Goal: Transaction & Acquisition: Obtain resource

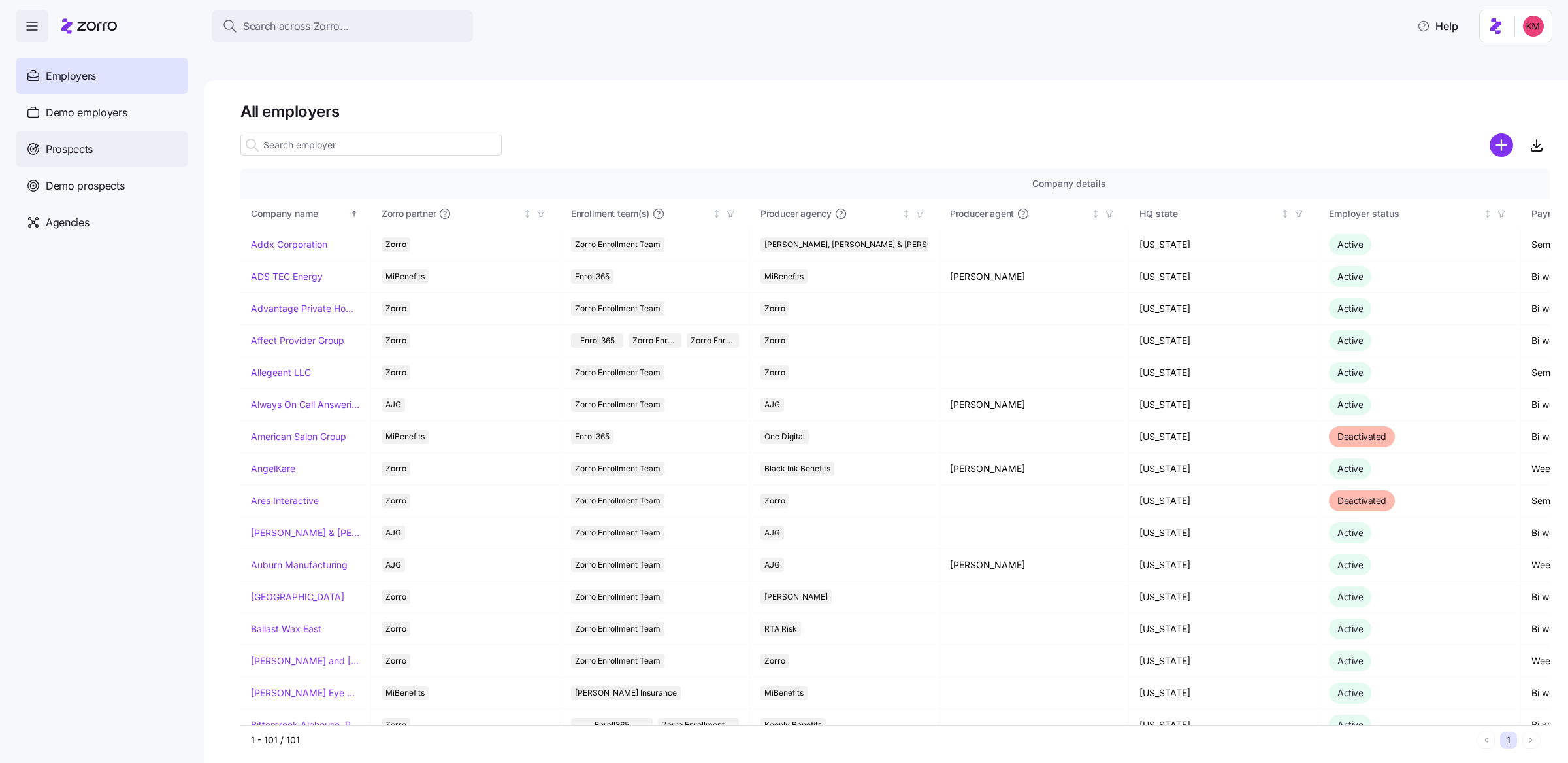
click at [76, 150] on span "Prospects" at bounding box center [69, 150] width 47 height 17
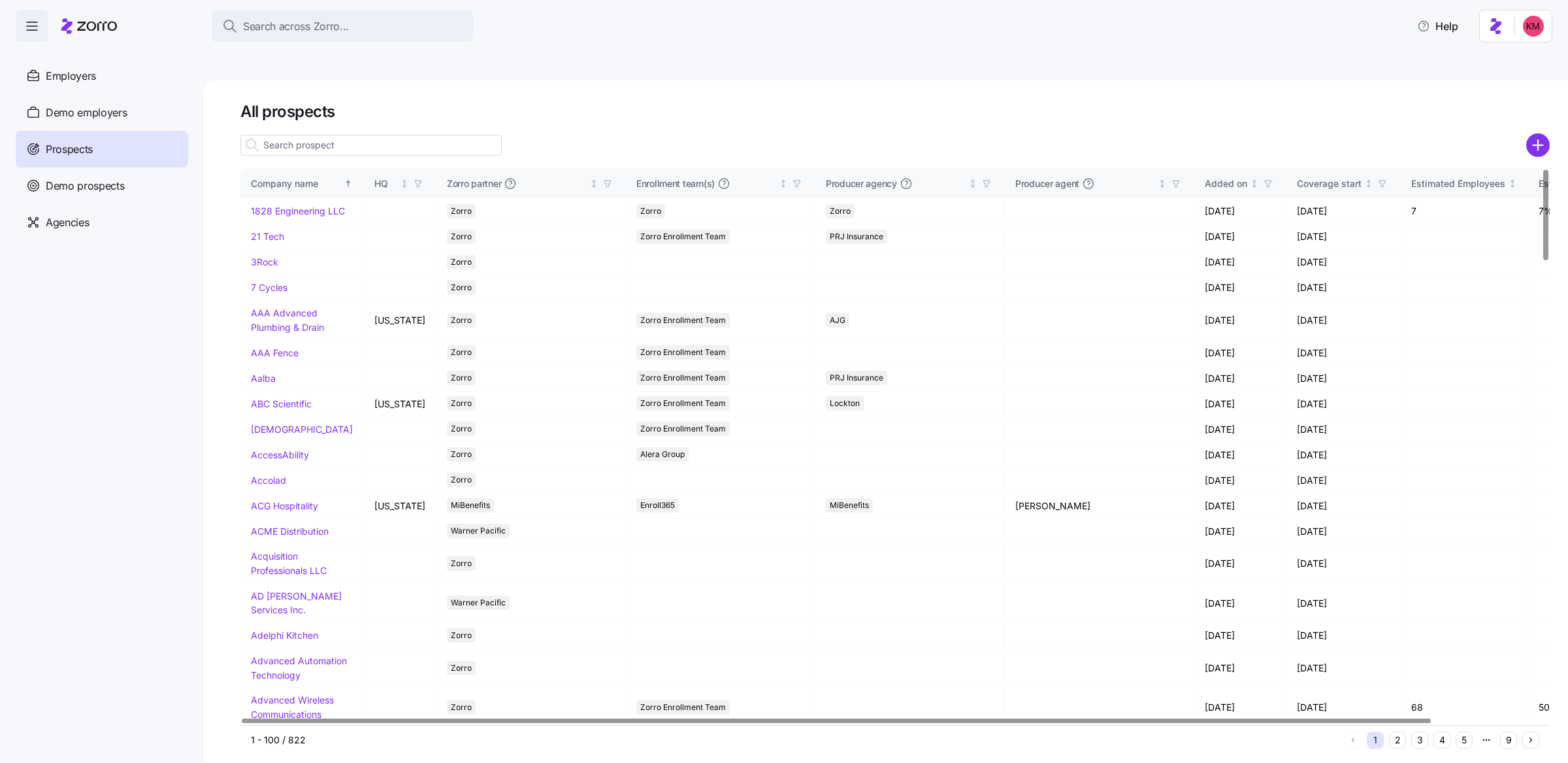
click at [1555, 115] on div "All prospects Company name HQ Zorro partner Enrollment team(s) Producer agency …" at bounding box center [886, 436] width 1364 height 713
click at [1545, 134] on circle "add icon" at bounding box center [1538, 145] width 21 height 21
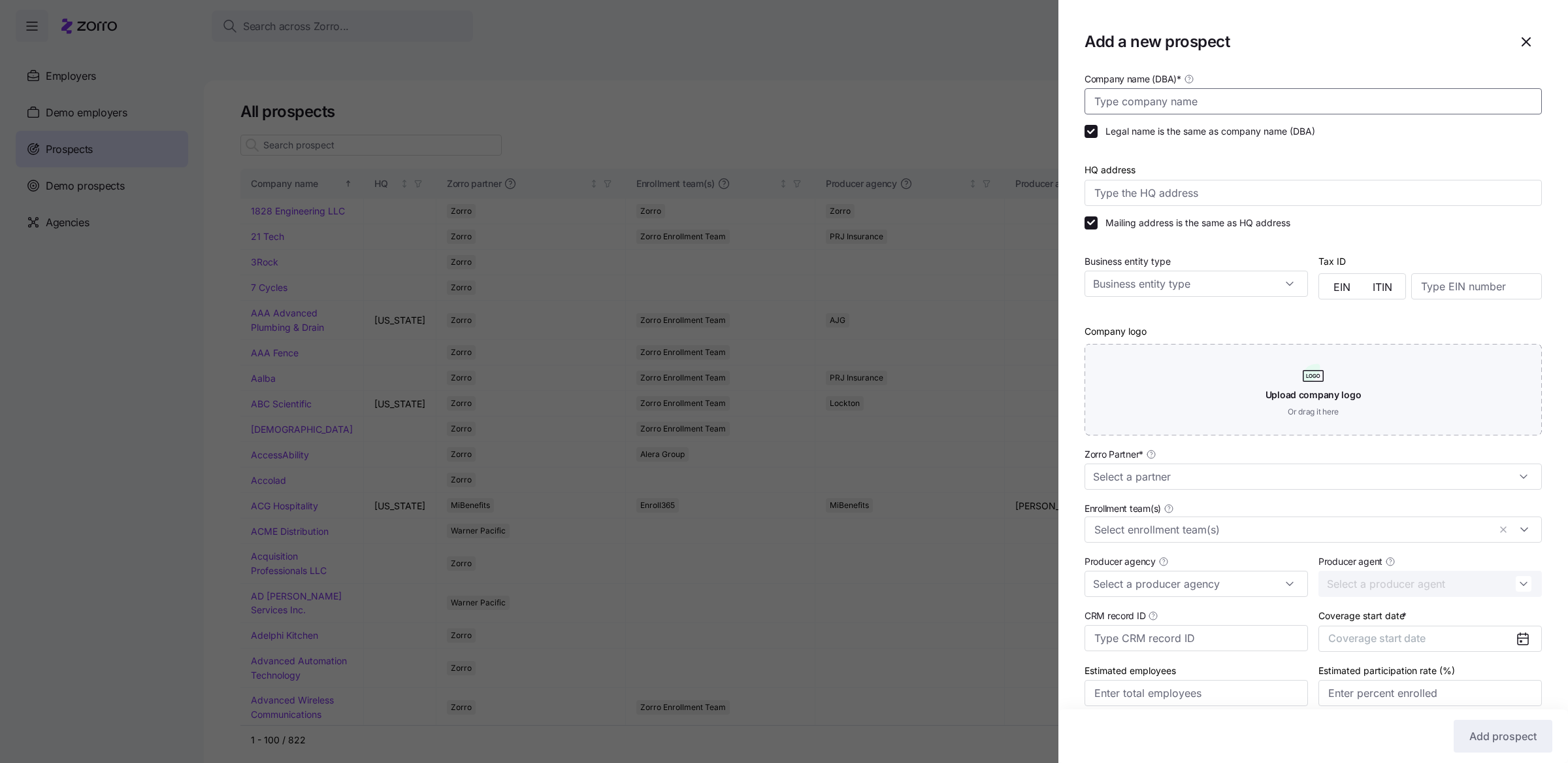
click at [1418, 93] on input "Company name (DBA) *" at bounding box center [1314, 102] width 458 height 26
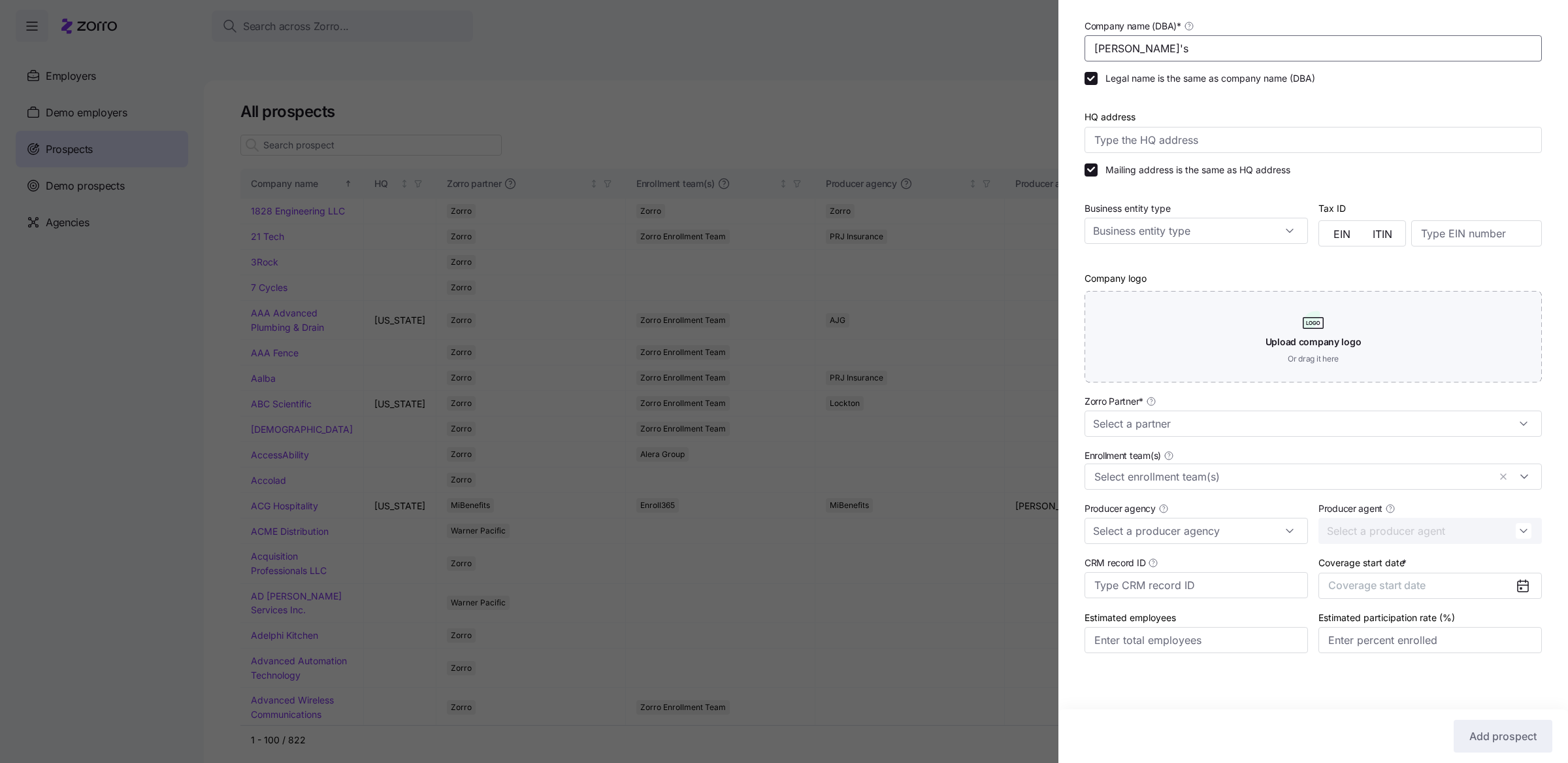
scroll to position [55, 0]
type input "[PERSON_NAME]'s"
click at [1238, 414] on input "Zorro Partner *" at bounding box center [1314, 422] width 458 height 26
click at [1195, 537] on div "Zorro" at bounding box center [1307, 532] width 435 height 25
type input "Zorro"
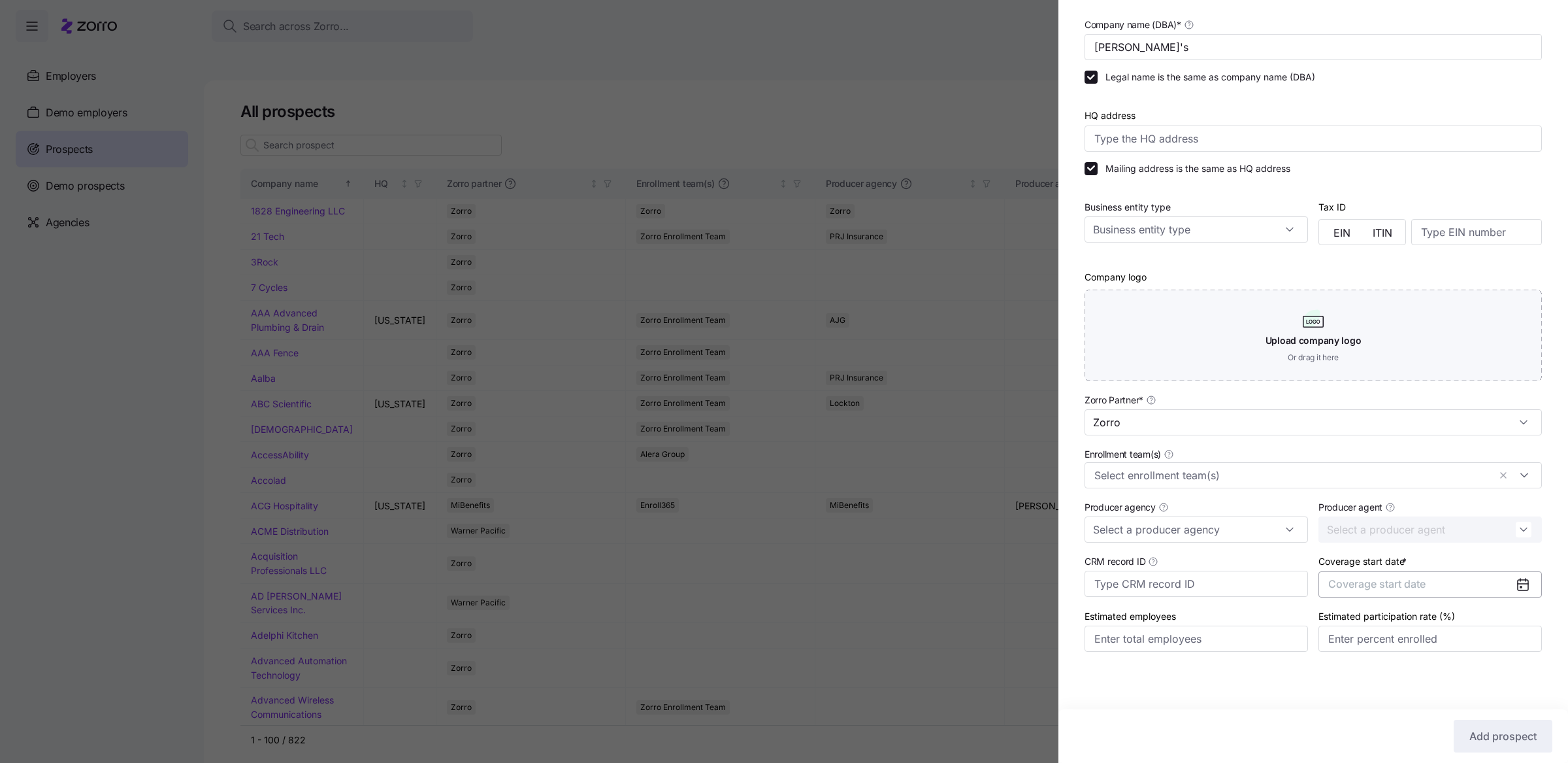
click at [1404, 589] on span "Coverage start date" at bounding box center [1377, 584] width 97 height 13
click at [1494, 431] on button "button" at bounding box center [1506, 425] width 27 height 27
click at [1370, 458] on button "Jan" at bounding box center [1356, 458] width 65 height 27
click at [1476, 723] on button "Add prospect" at bounding box center [1503, 737] width 98 height 33
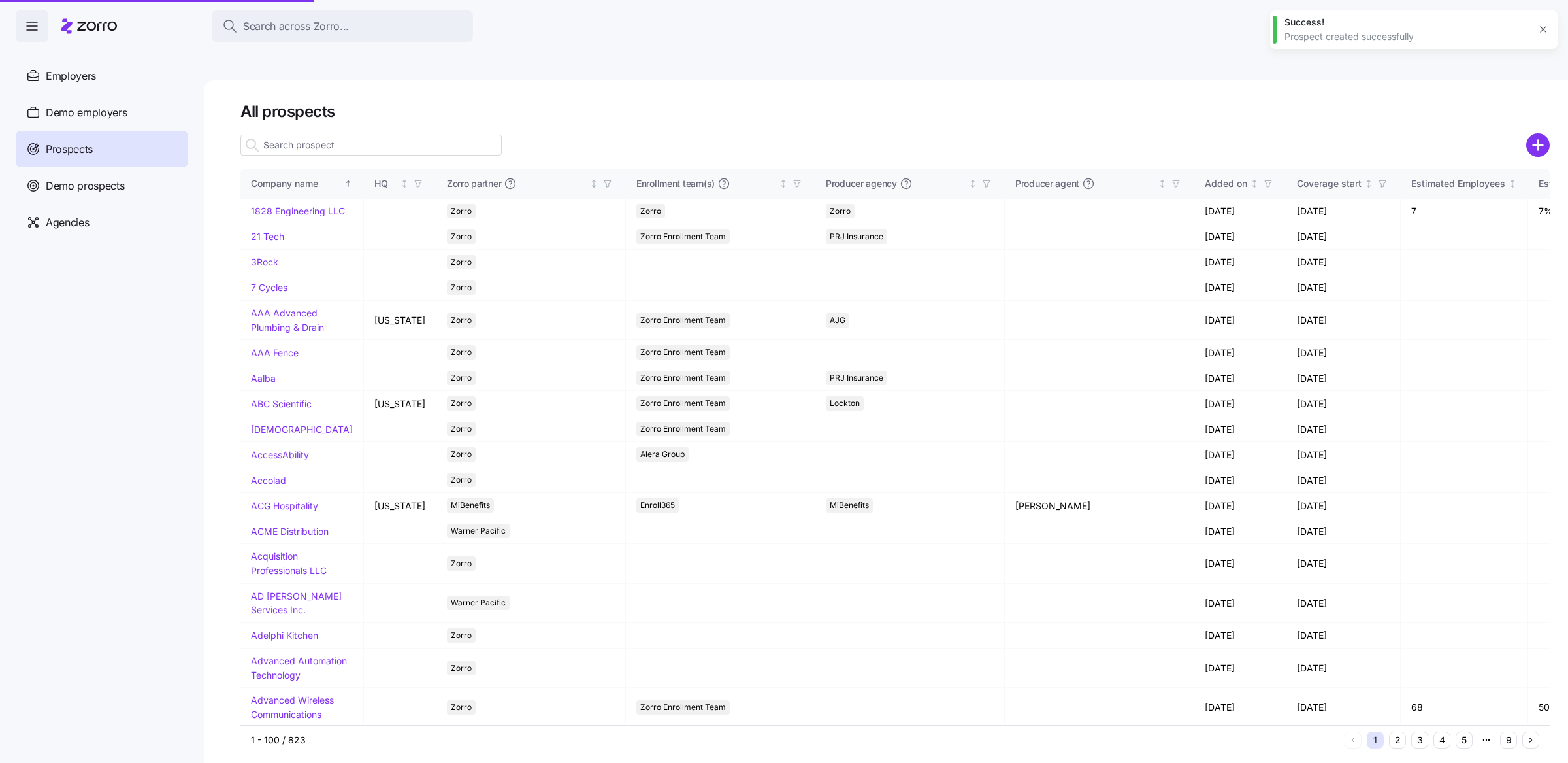
click at [1513, 725] on div "All prospects Company name HQ Zorro partner Enrollment team(s) Producer agency …" at bounding box center [886, 436] width 1364 height 713
click at [1510, 732] on button "9" at bounding box center [1509, 740] width 17 height 17
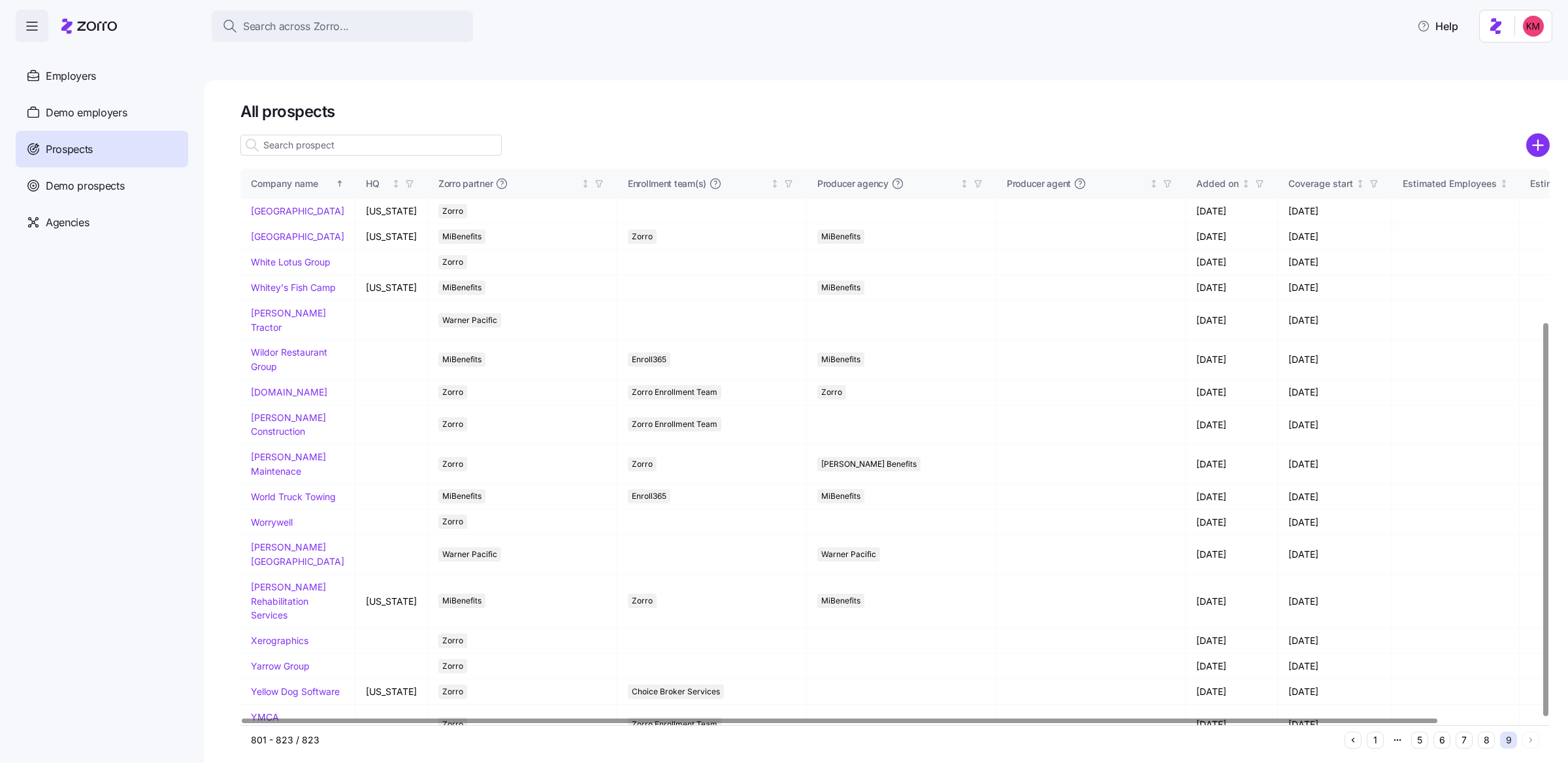
scroll to position [217, 0]
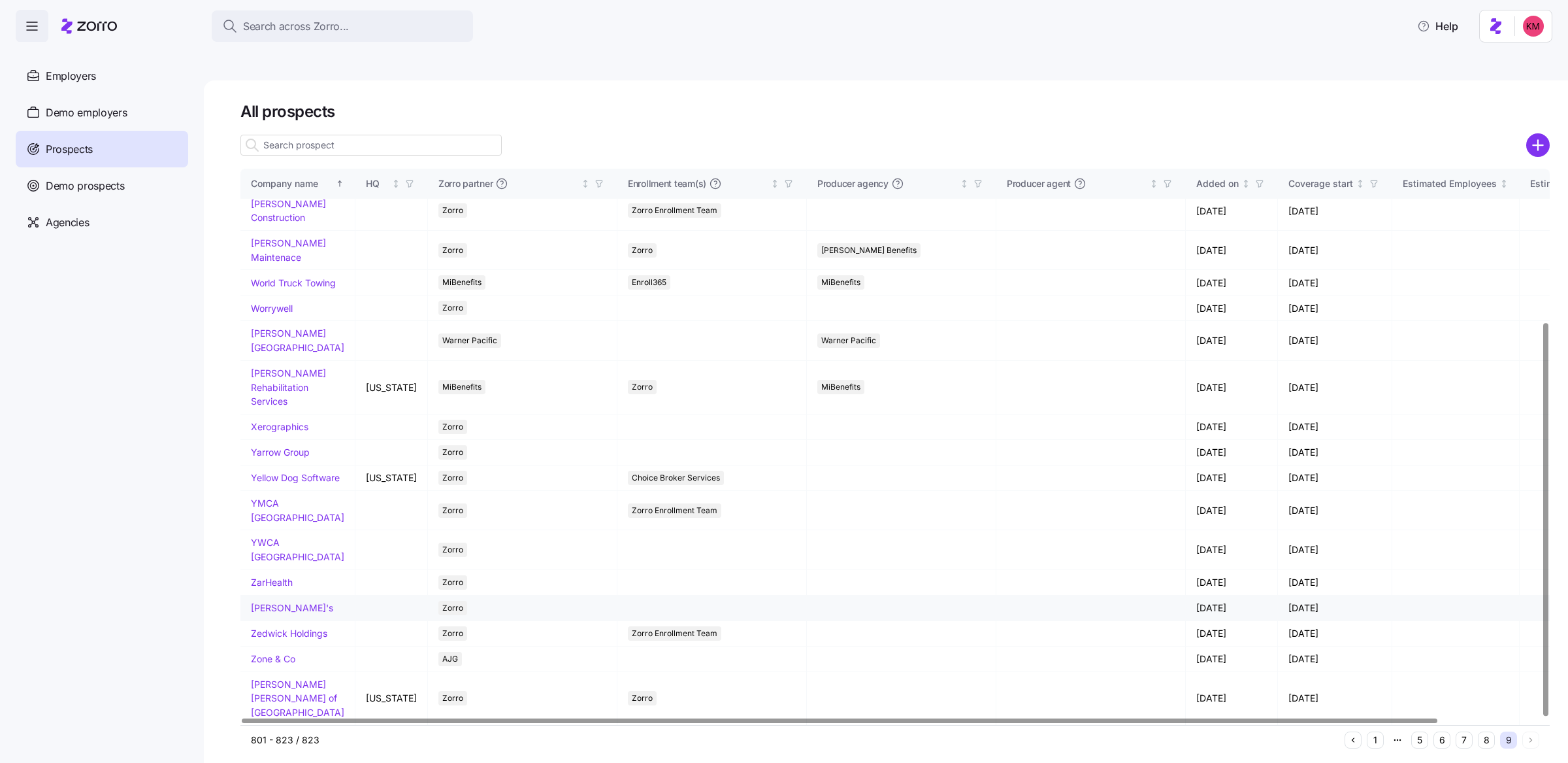
click at [262, 602] on link "[PERSON_NAME]'s" at bounding box center [292, 607] width 83 height 11
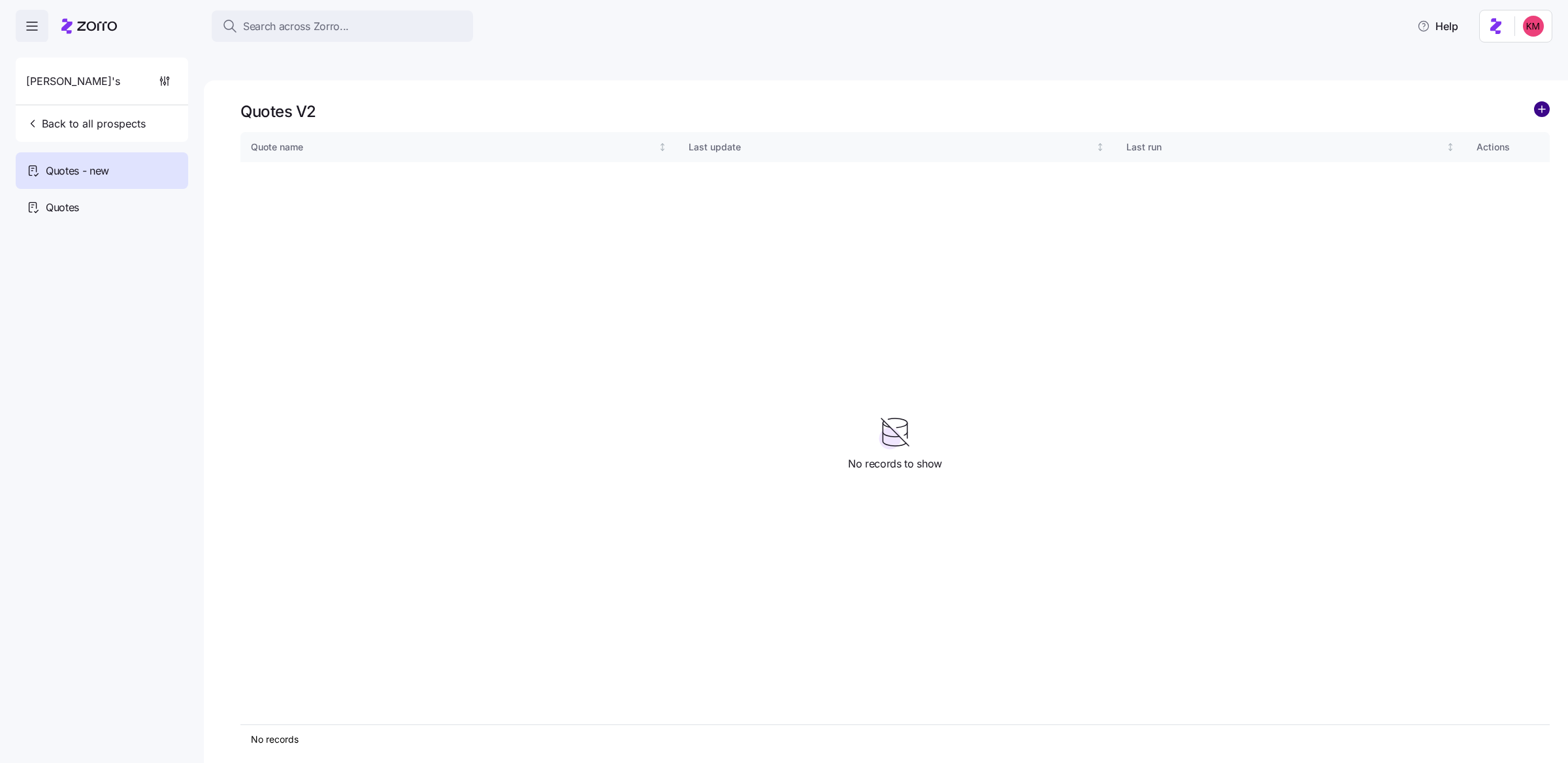
click at [1532, 102] on div "Quotes V2" at bounding box center [895, 112] width 1309 height 21
click at [1536, 102] on circle "add icon" at bounding box center [1542, 108] width 14 height 14
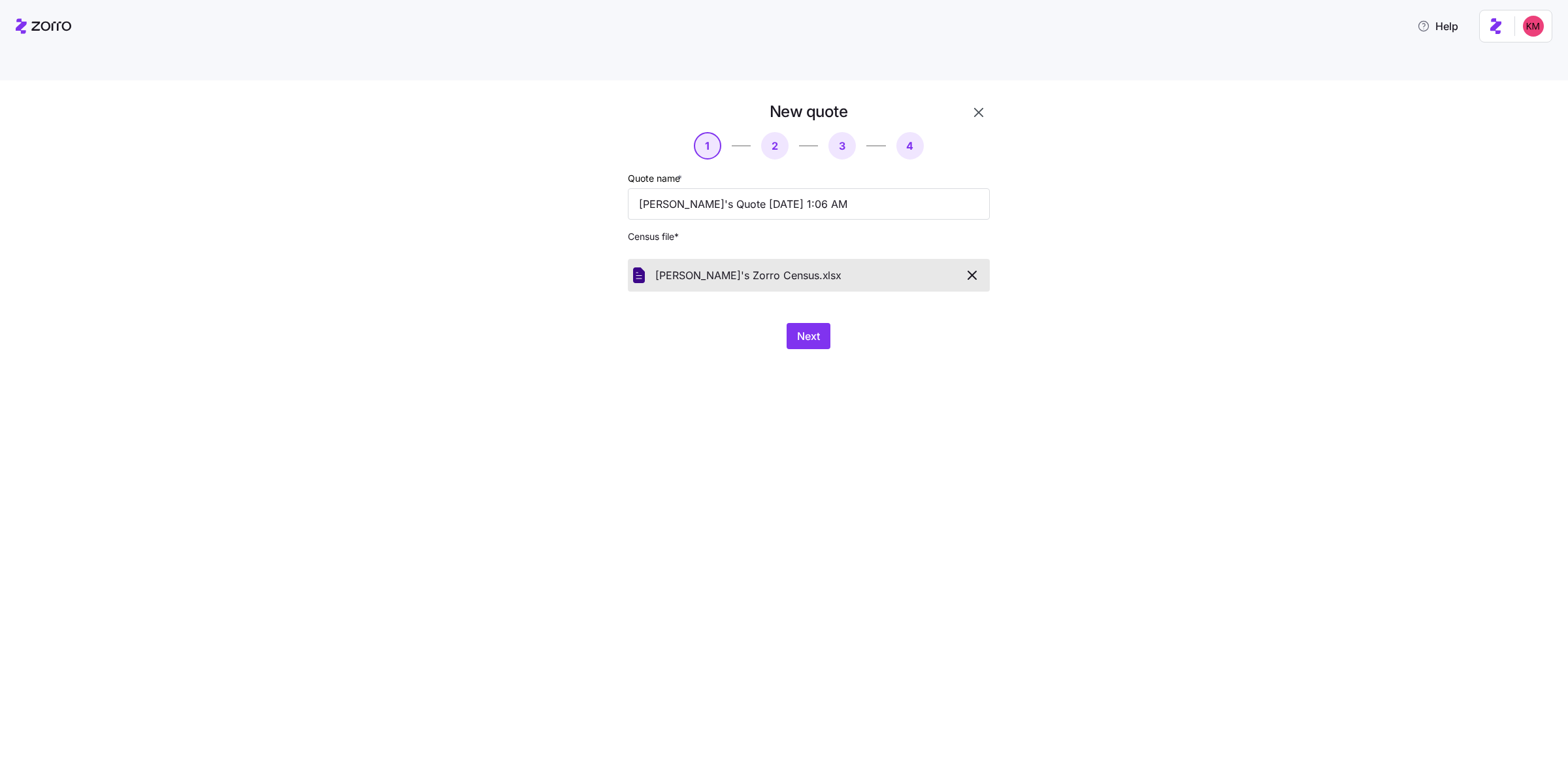
drag, startPoint x: 811, startPoint y: 357, endPoint x: 810, endPoint y: 331, distance: 26.0
click at [811, 355] on div "New quote 1 2 3 4 Quote name * [PERSON_NAME]'s Quote [DATE] 1:06 AM Census file…" at bounding box center [784, 436] width 1568 height 713
click at [810, 328] on span "Next" at bounding box center [809, 336] width 23 height 16
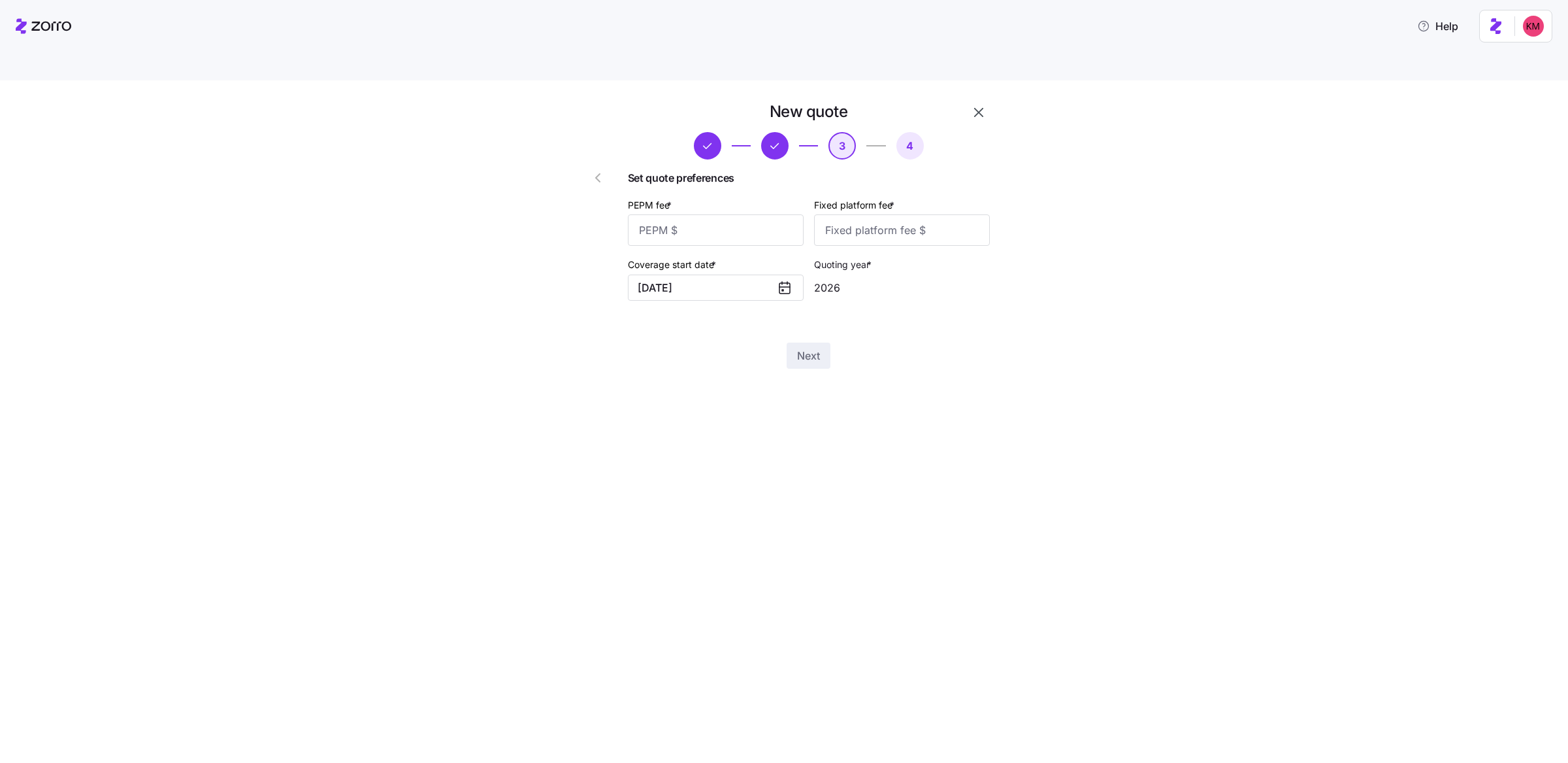
click at [674, 198] on label "PEPM fee *" at bounding box center [651, 205] width 46 height 14
click at [695, 214] on input "PEPM fee *" at bounding box center [715, 230] width 176 height 31
click at [697, 214] on input "PEPM fee *" at bounding box center [715, 230] width 176 height 31
type input "50"
type input "100"
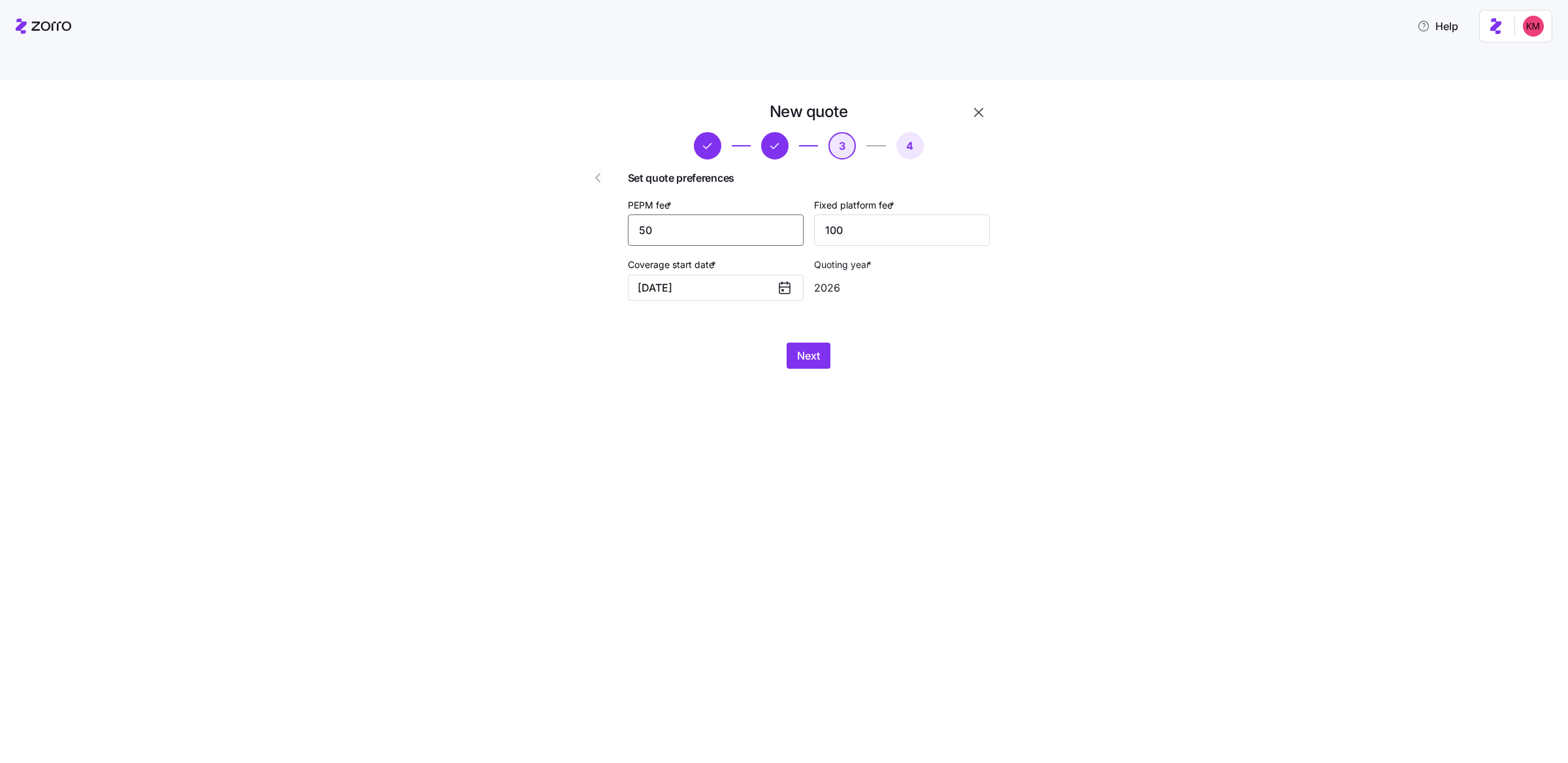
click at [715, 214] on input "50" at bounding box center [715, 230] width 176 height 31
type input "60"
click at [815, 348] on span "Next" at bounding box center [809, 355] width 23 height 16
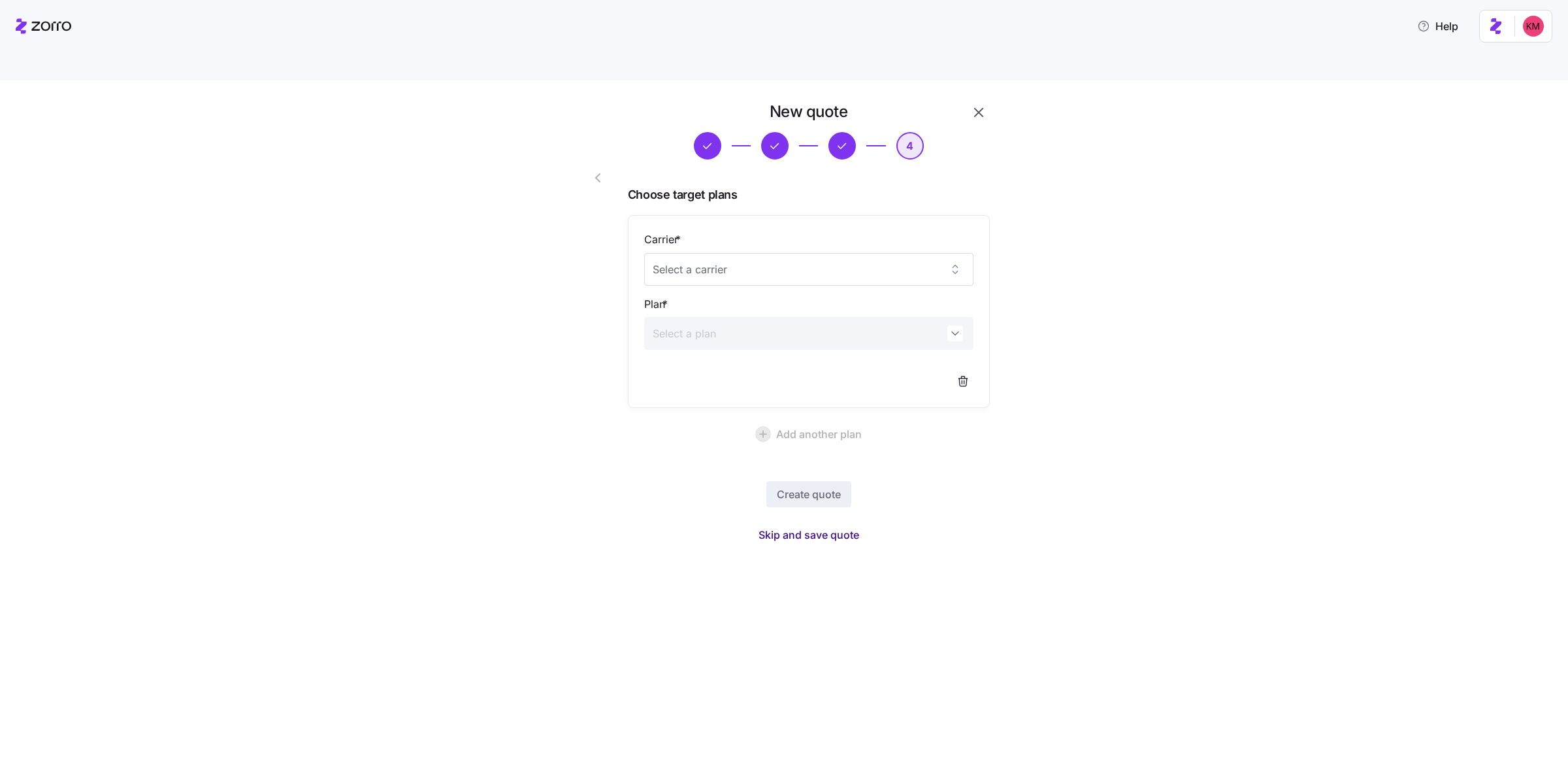
click at [814, 527] on span "Skip and save quote" at bounding box center [809, 534] width 101 height 16
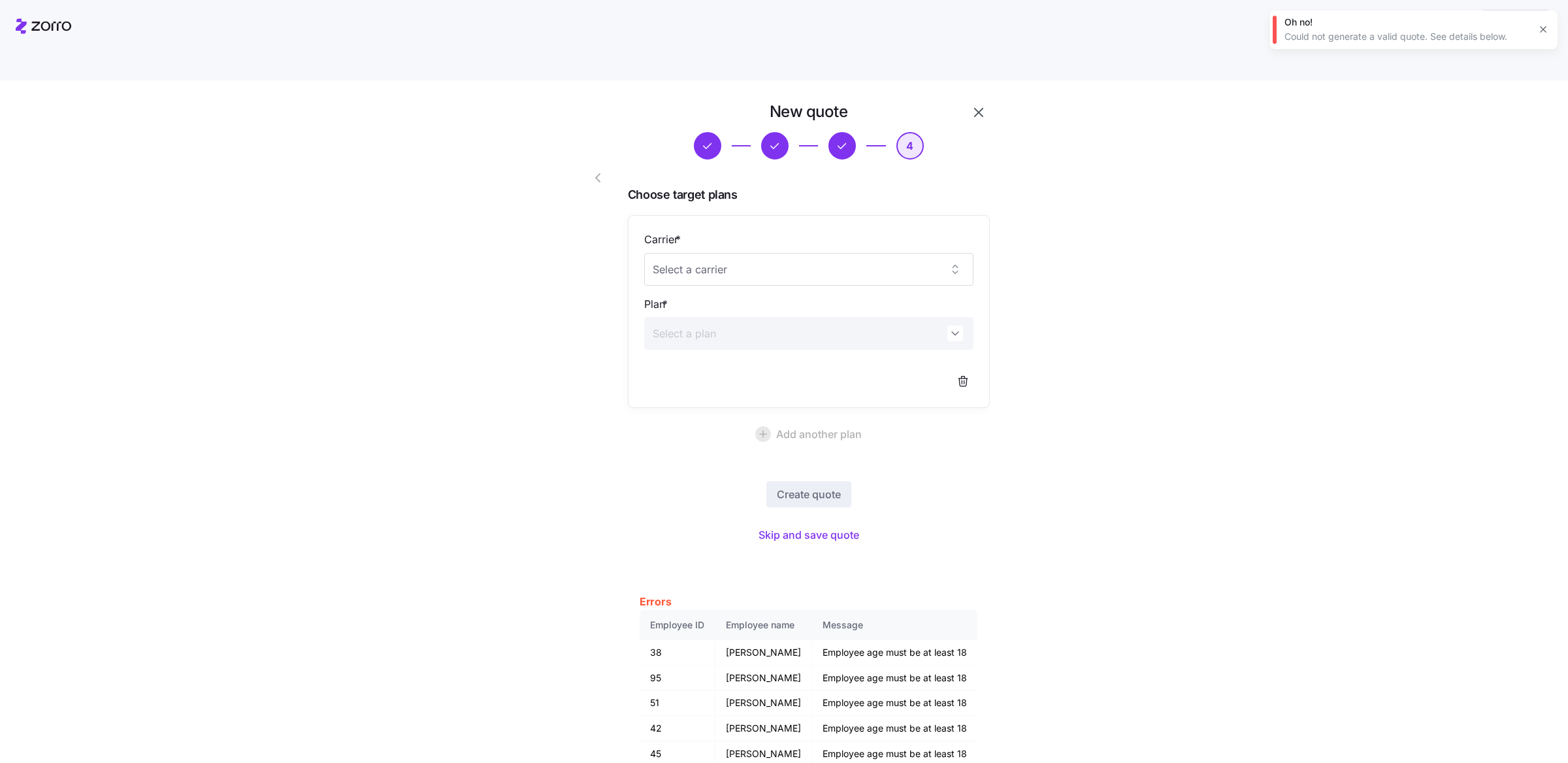
click at [582, 162] on button "button" at bounding box center [600, 178] width 52 height 31
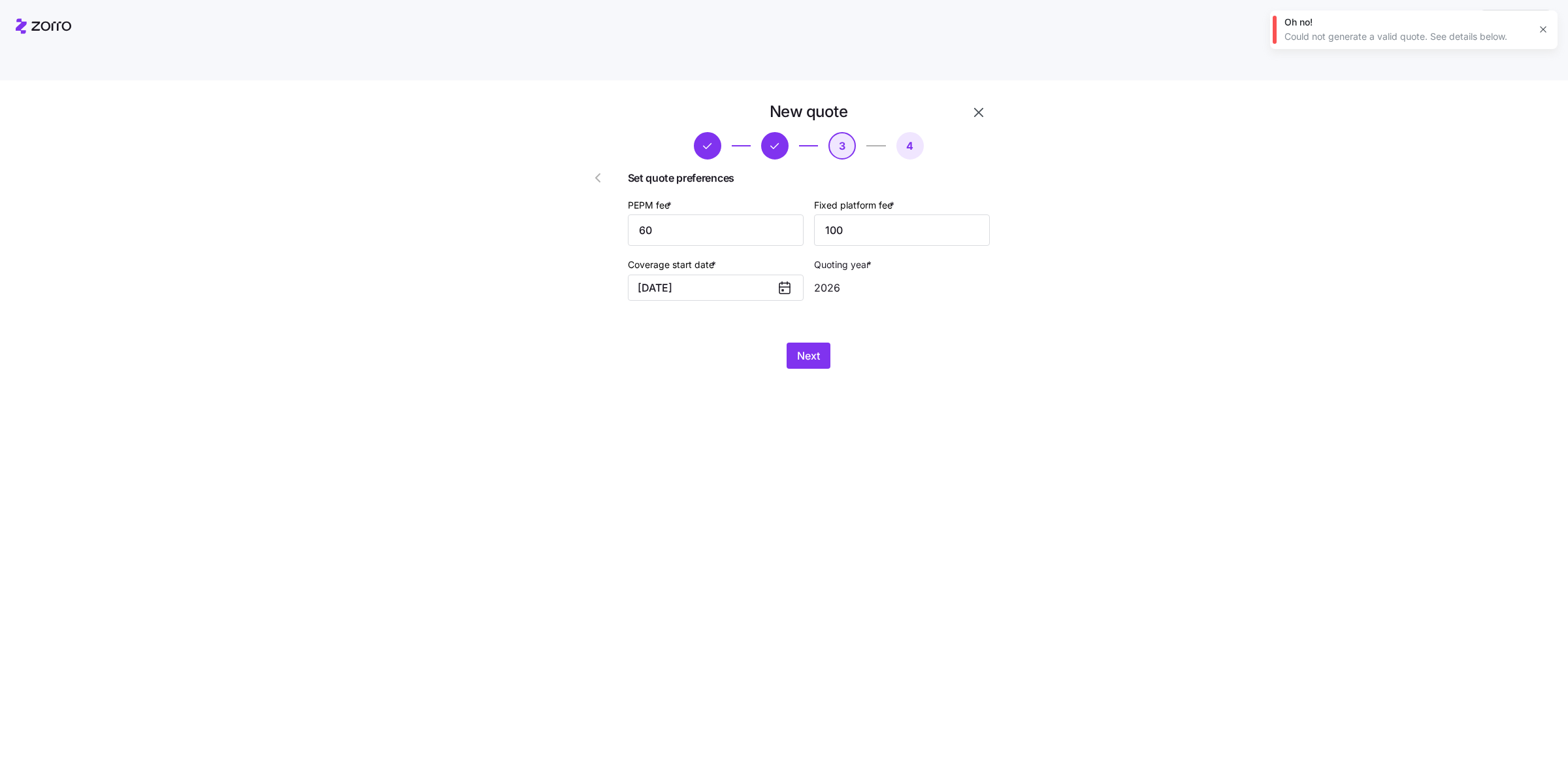
click at [593, 170] on icon "button" at bounding box center [597, 178] width 16 height 16
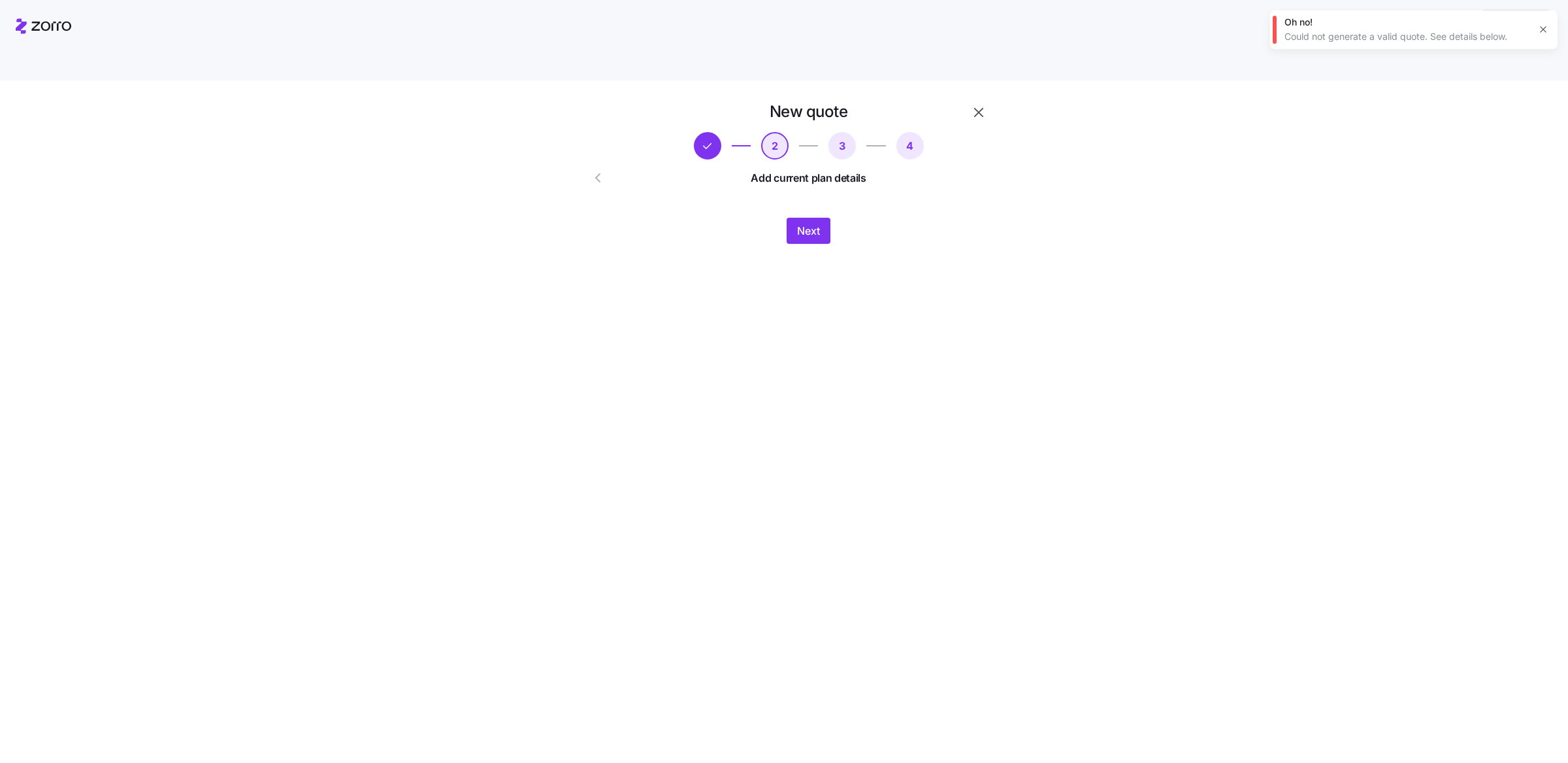
click at [596, 174] on icon "button" at bounding box center [597, 177] width 4 height 7
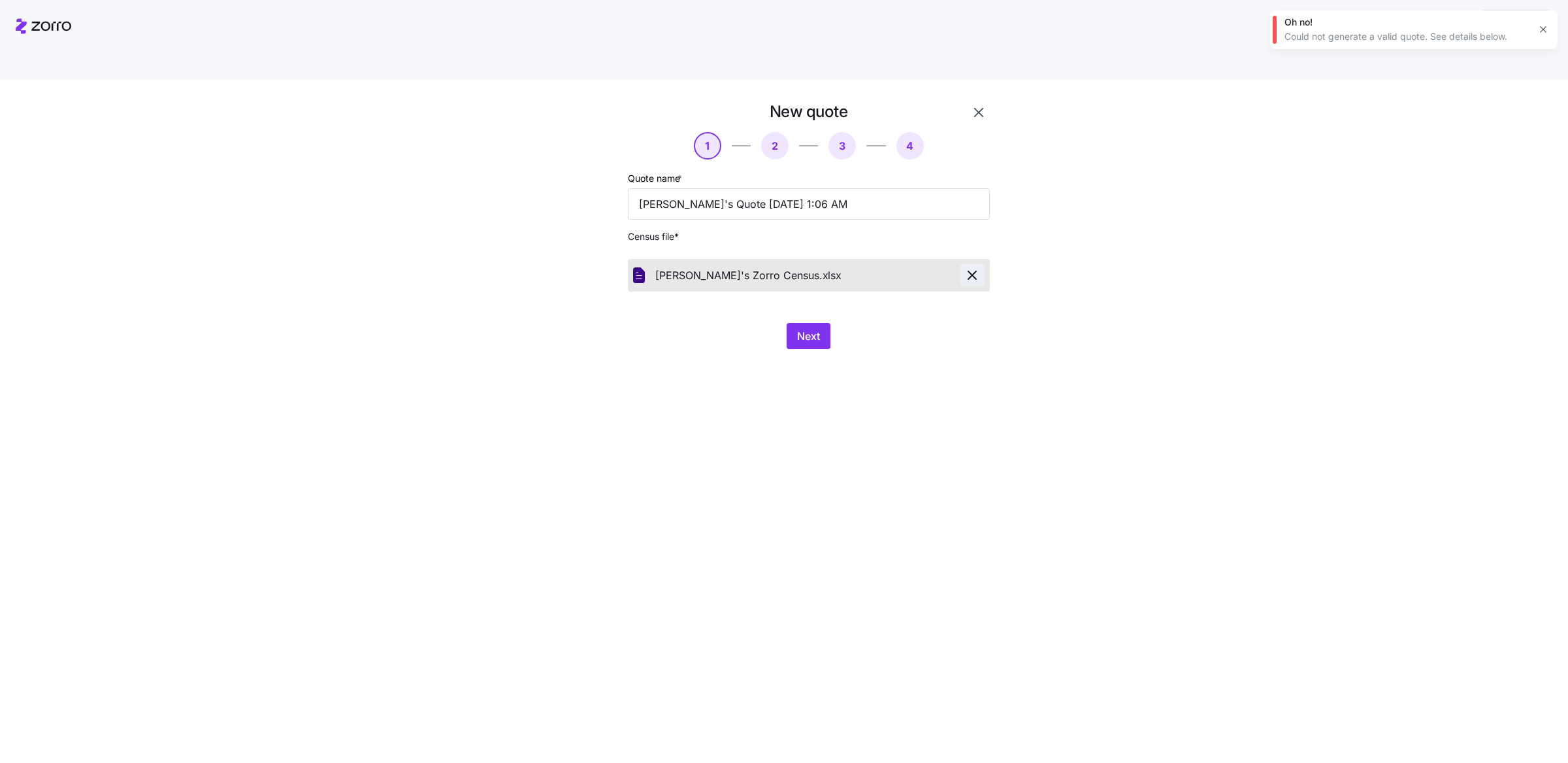
click at [974, 267] on icon "button" at bounding box center [972, 274] width 16 height 16
click at [801, 328] on span "Next" at bounding box center [809, 336] width 23 height 16
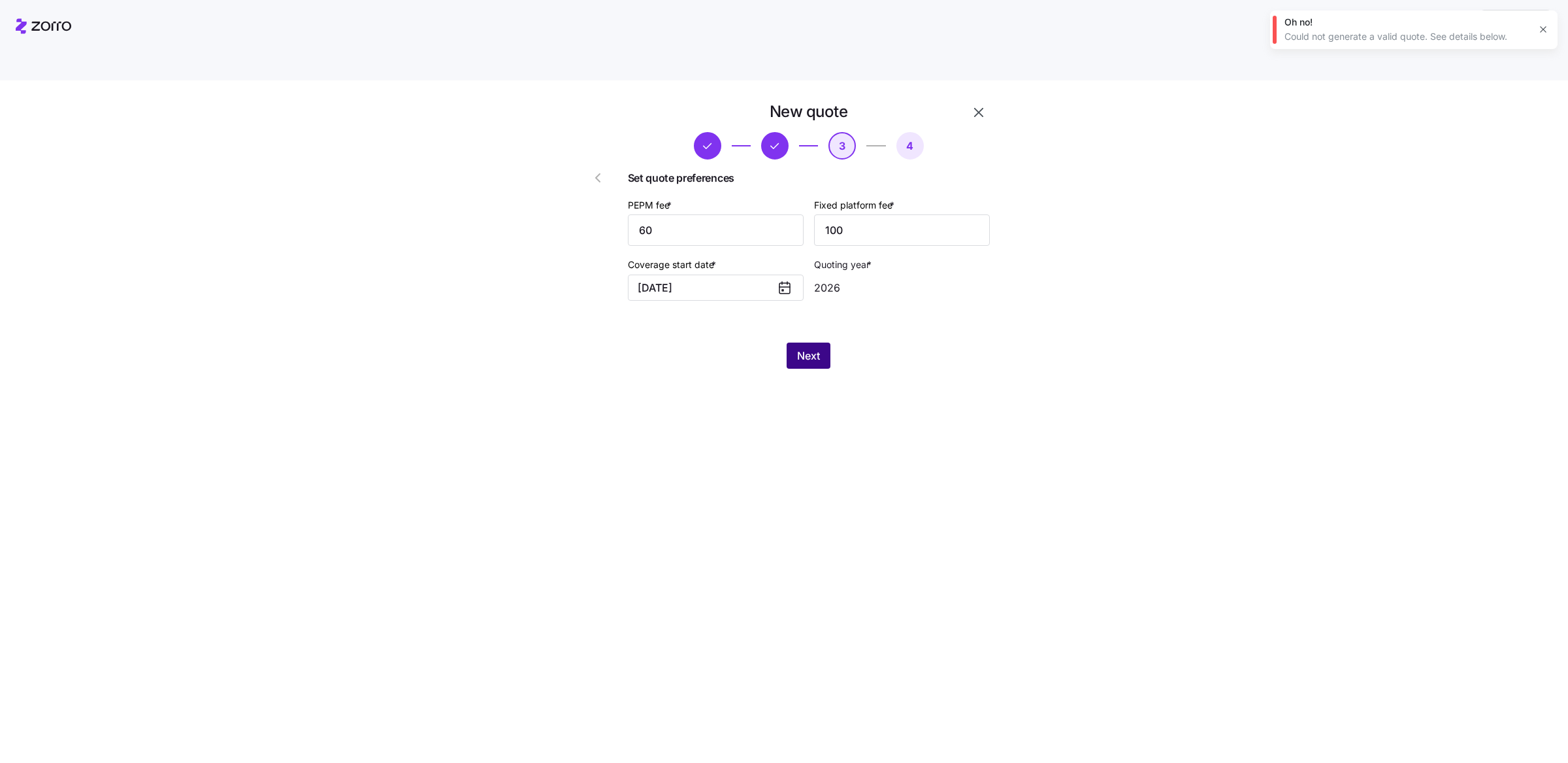
click at [820, 342] on button "Next" at bounding box center [808, 355] width 44 height 26
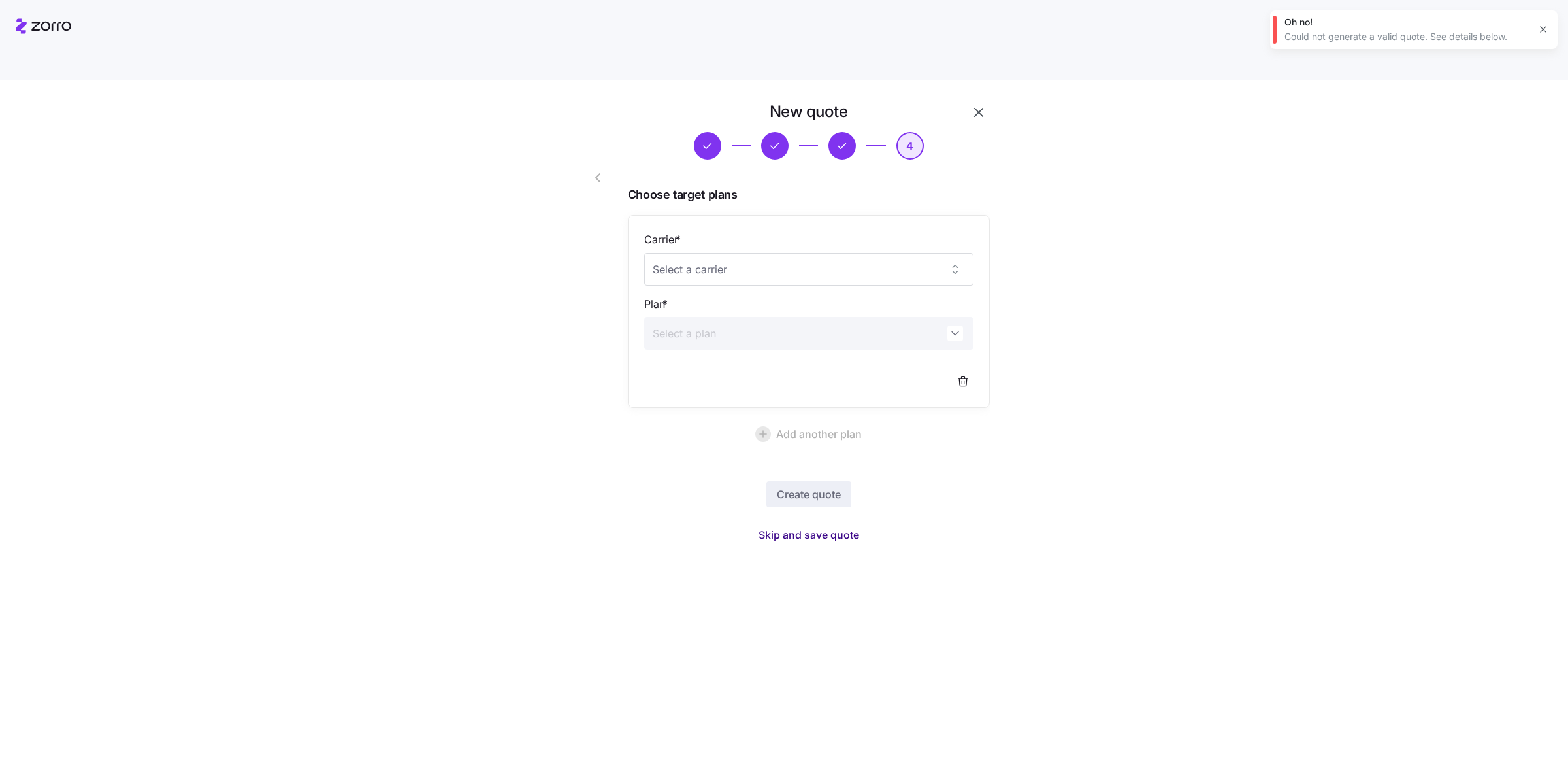
click at [790, 527] on span "Skip and save quote" at bounding box center [809, 534] width 101 height 16
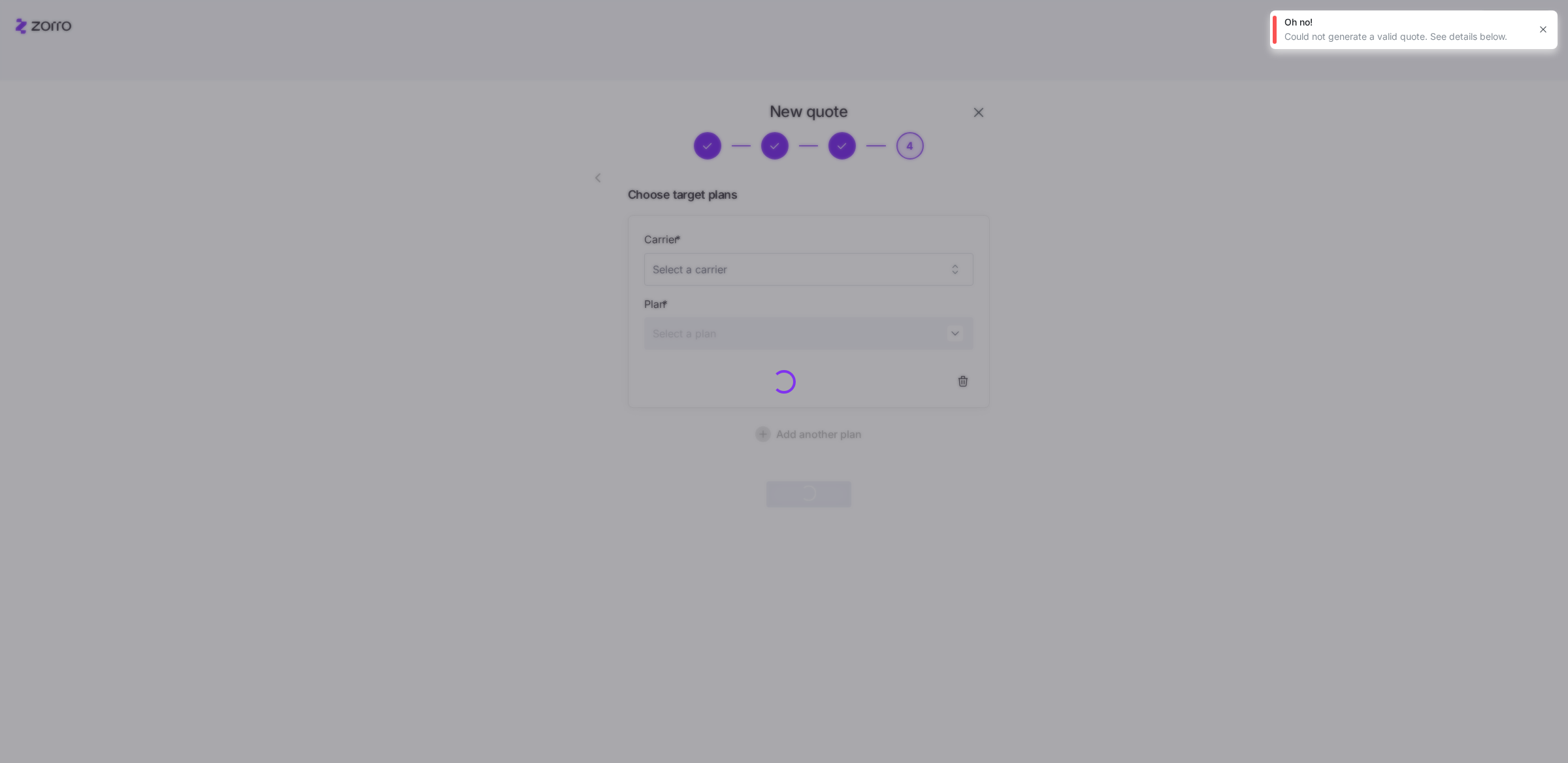
click at [1540, 30] on icon "button" at bounding box center [1543, 29] width 11 height 11
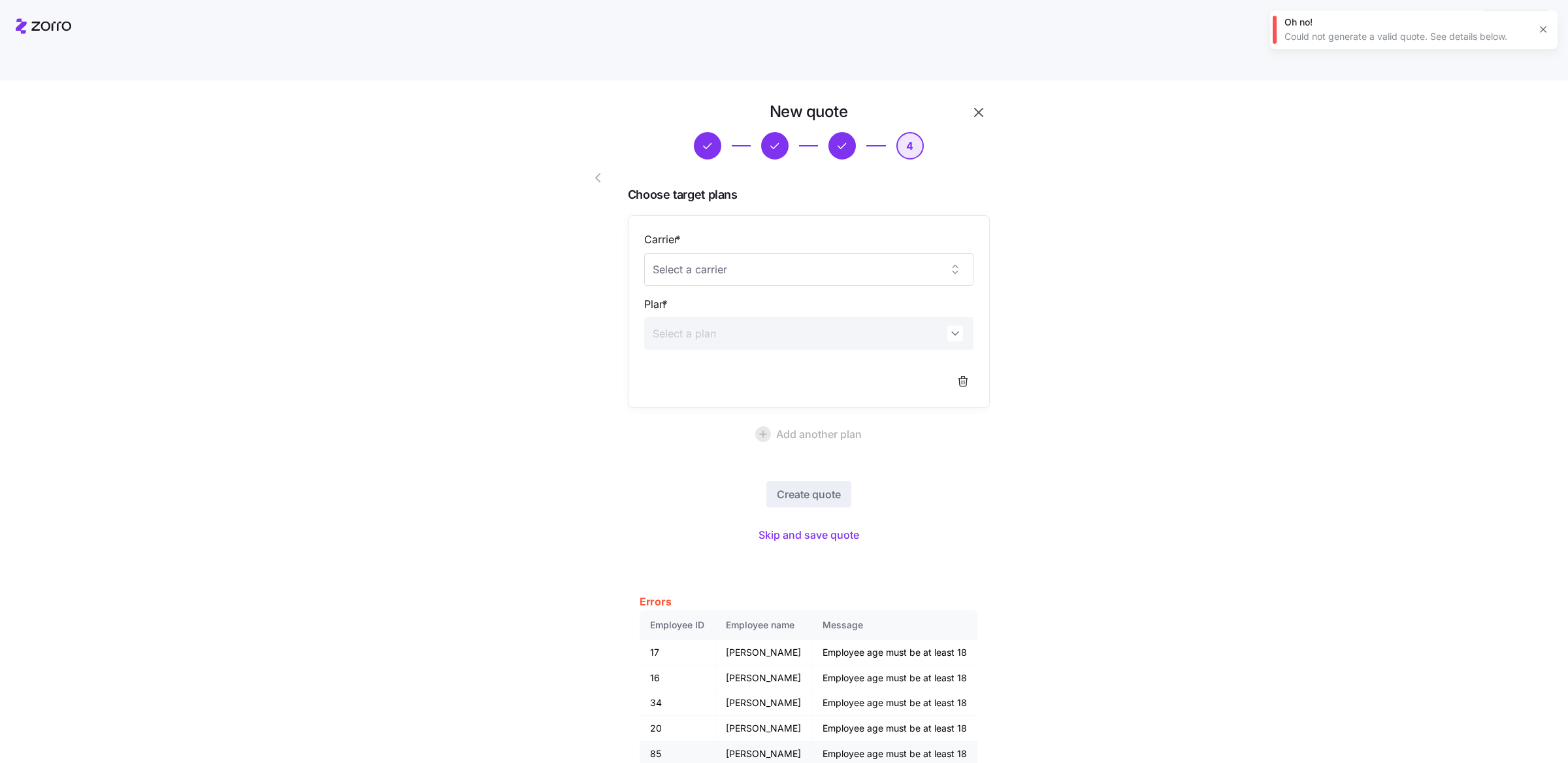
scroll to position [20, 0]
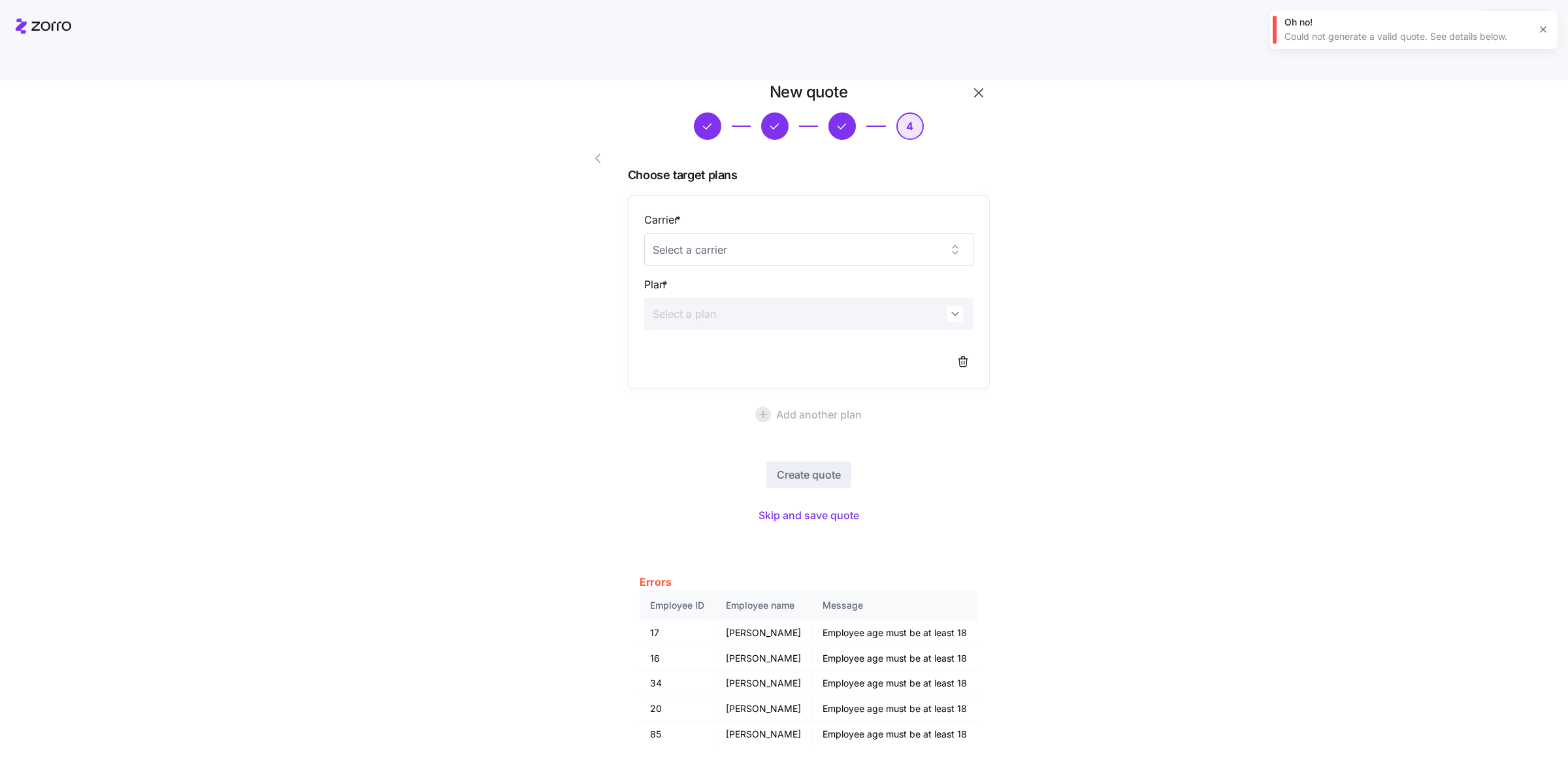
click at [601, 150] on span "button" at bounding box center [600, 158] width 21 height 16
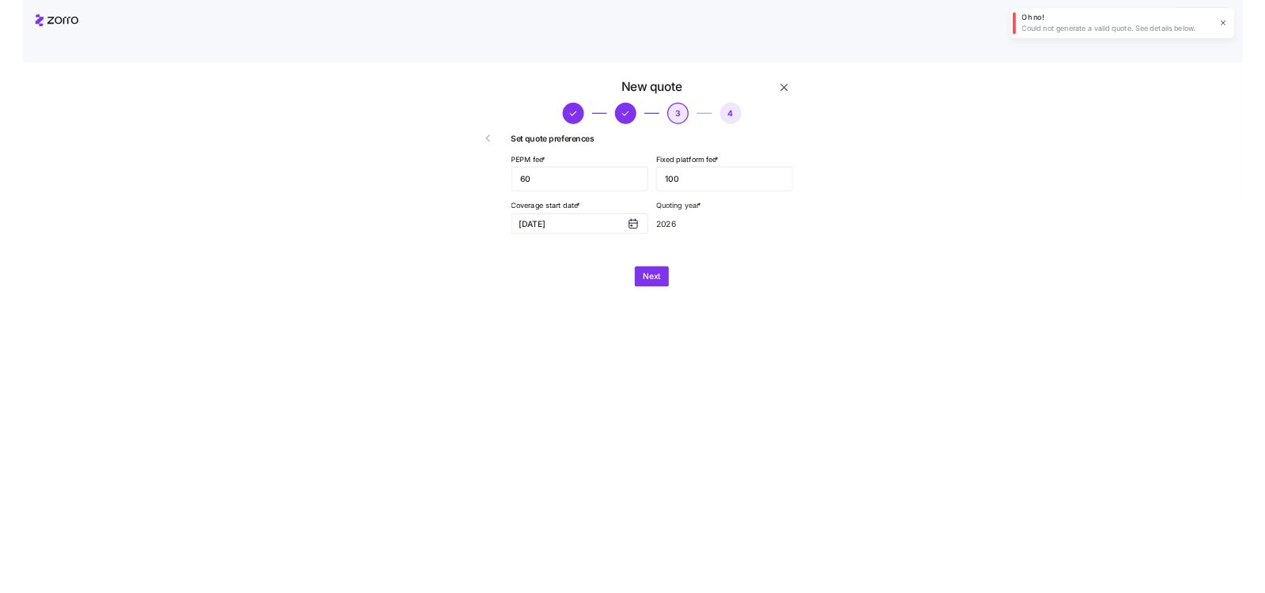
scroll to position [0, 0]
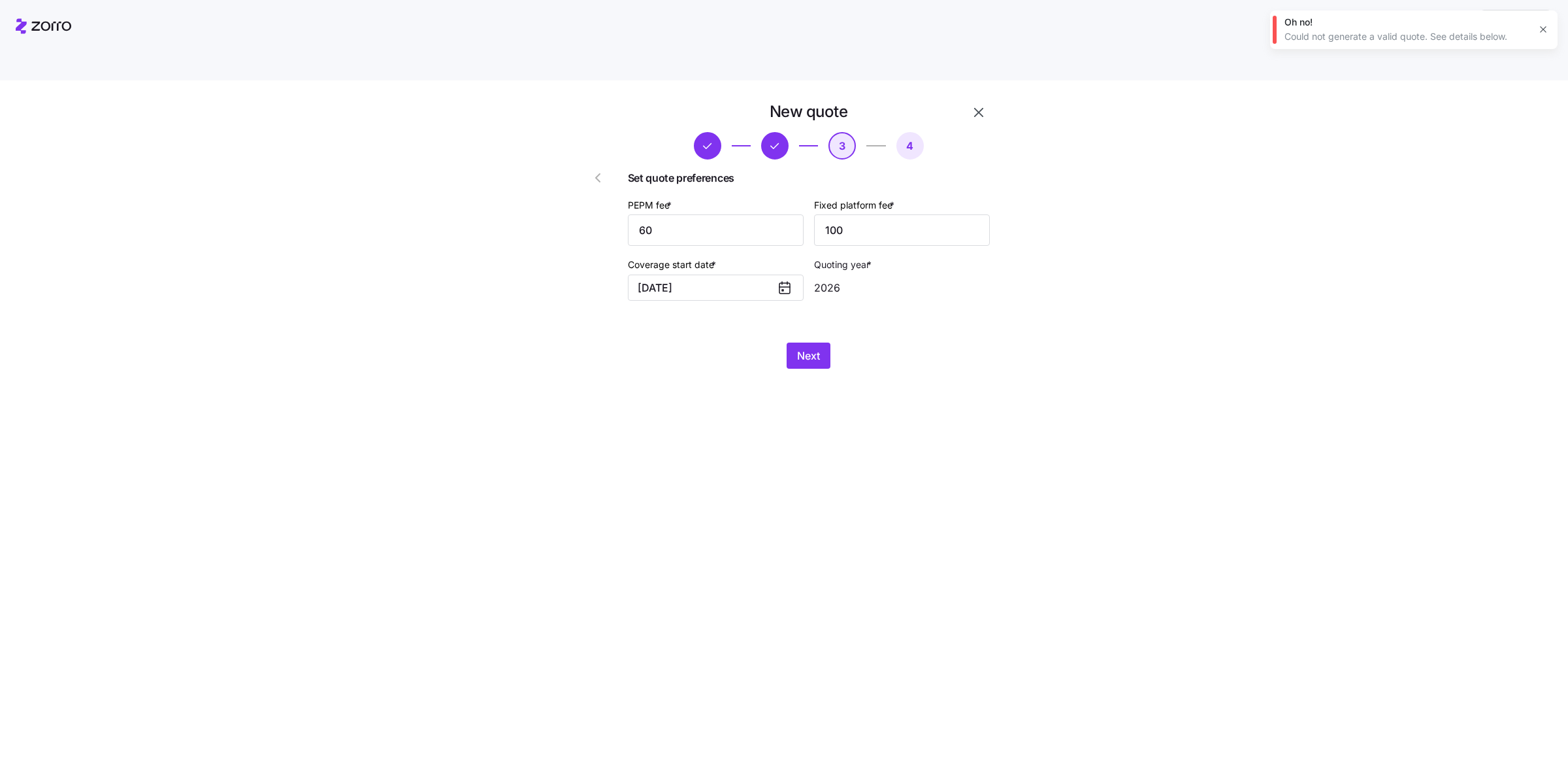
click at [601, 121] on div at bounding box center [586, 235] width 74 height 278
click at [598, 170] on icon "button" at bounding box center [597, 178] width 16 height 16
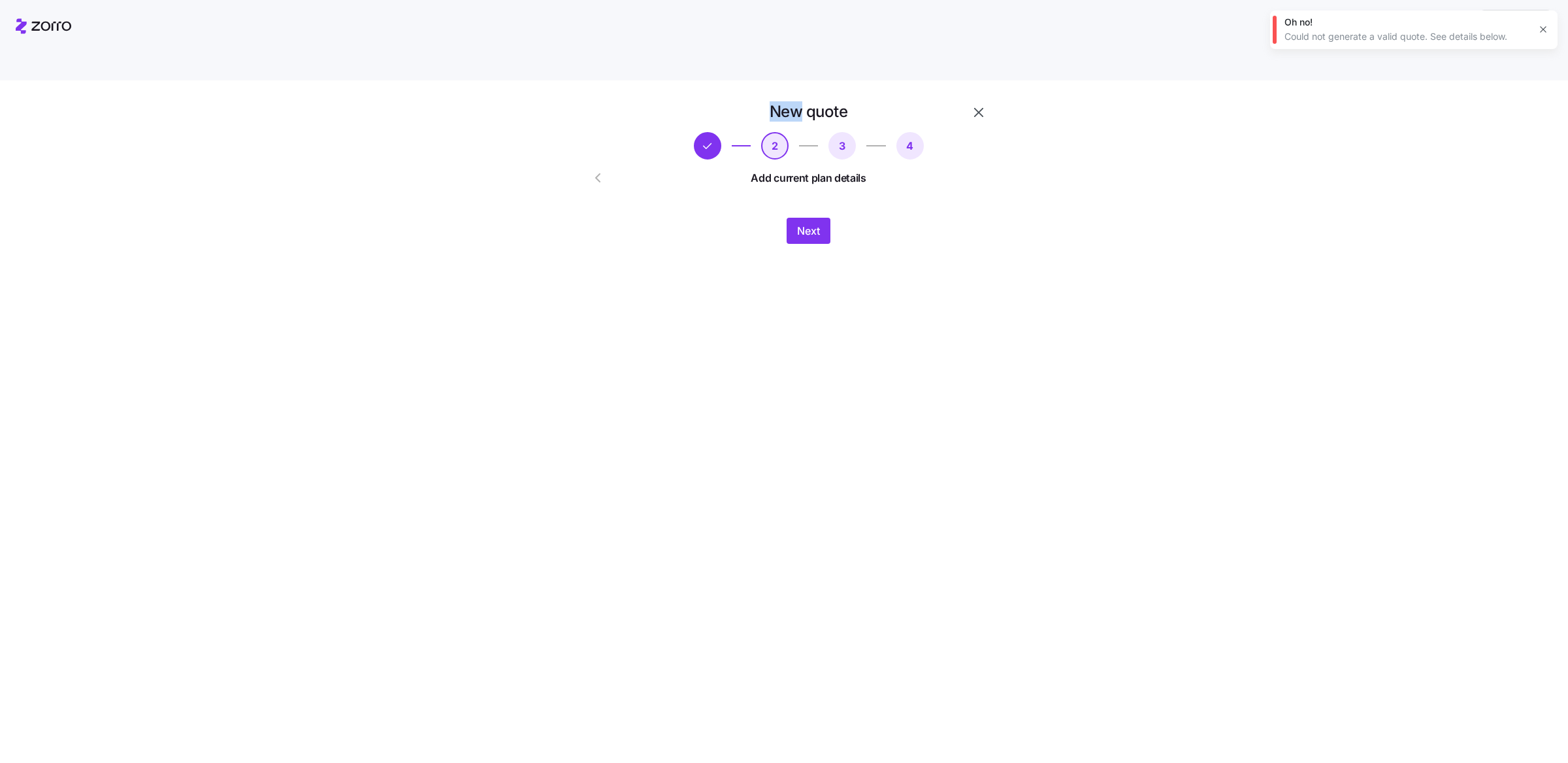
click at [598, 170] on icon "button" at bounding box center [597, 178] width 16 height 16
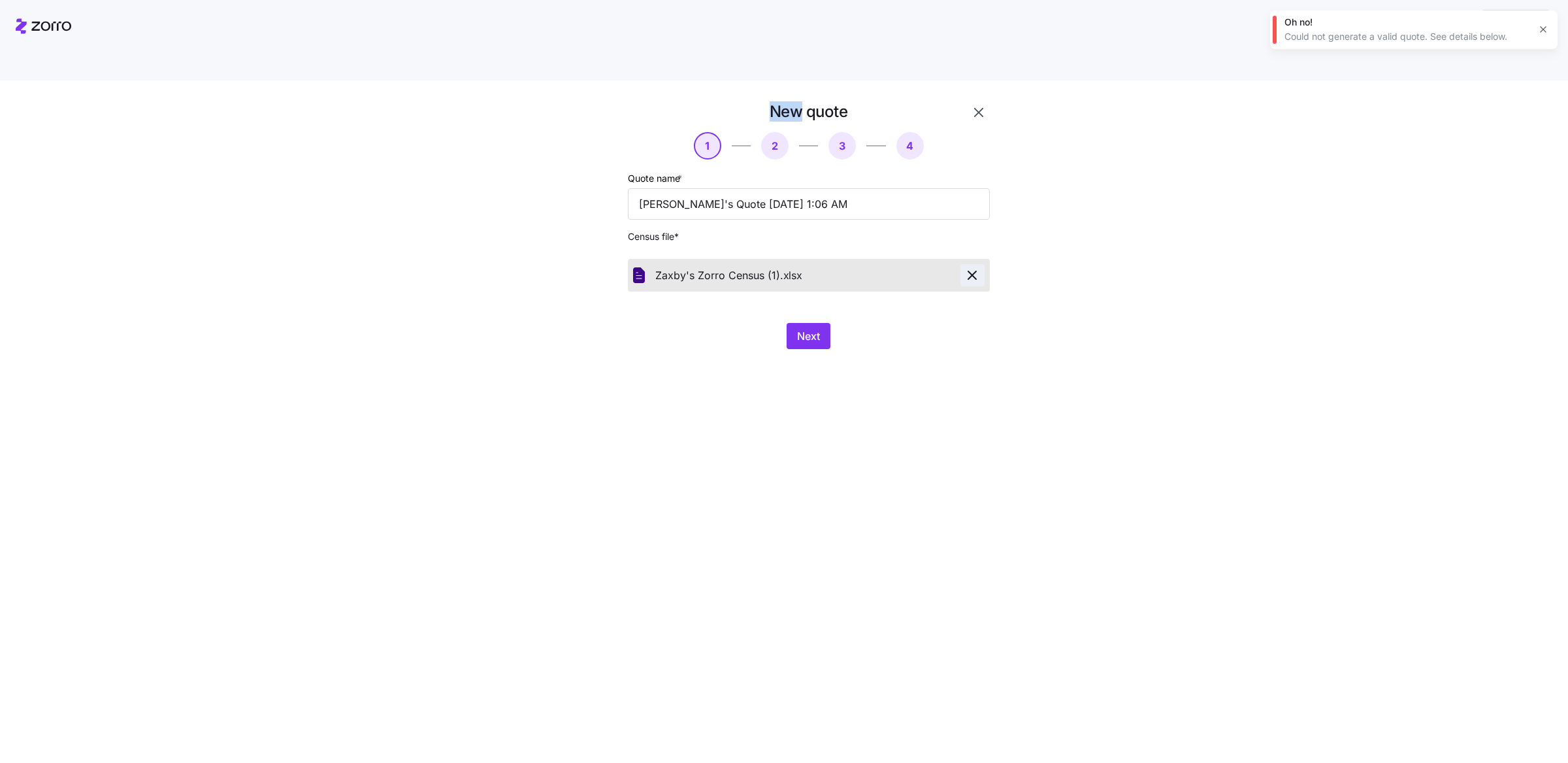
click at [980, 267] on span "button" at bounding box center [972, 274] width 23 height 16
click at [831, 323] on div "Next" at bounding box center [809, 336] width 362 height 26
click at [818, 328] on span "Next" at bounding box center [809, 336] width 23 height 16
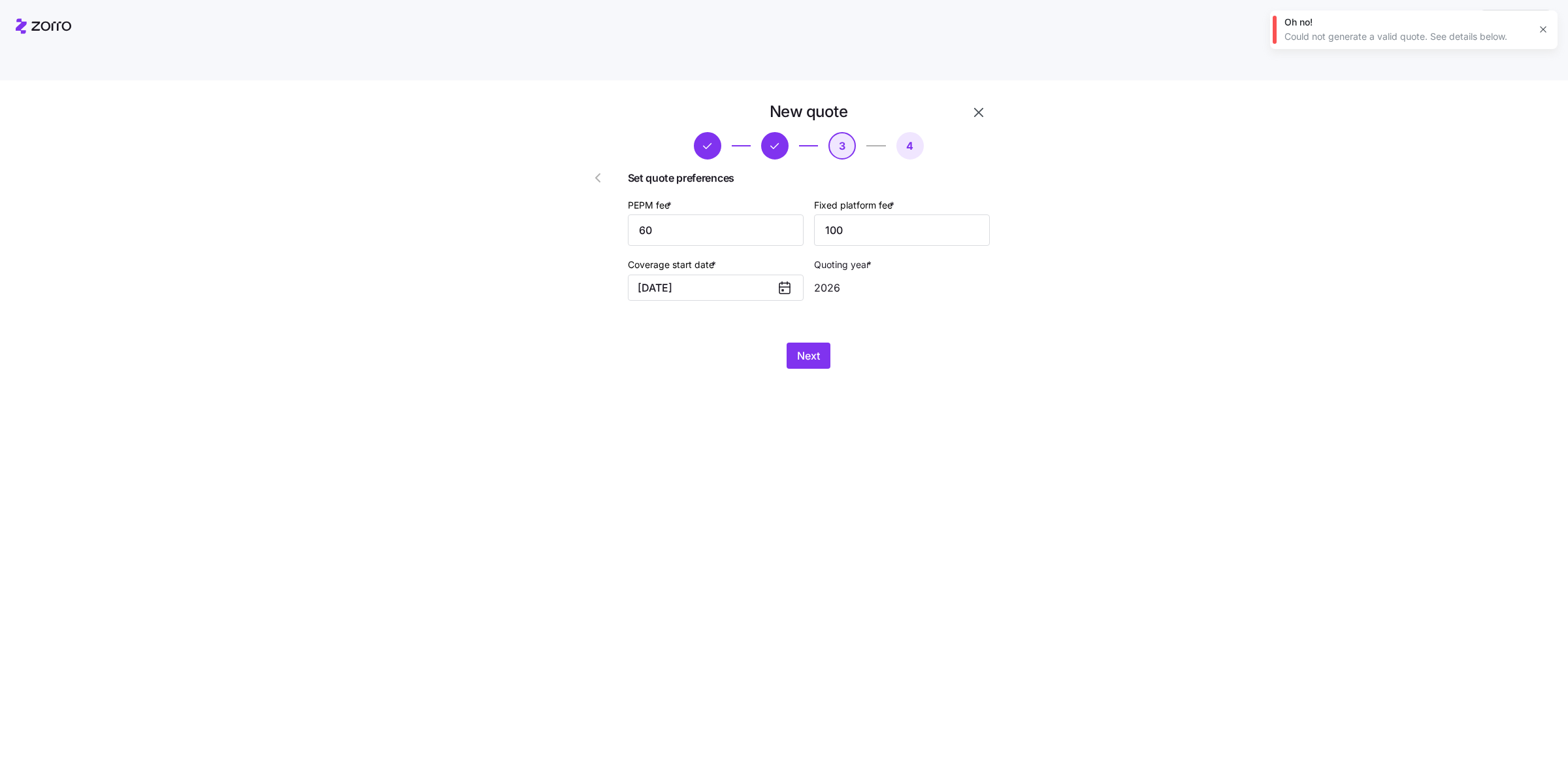
click at [820, 340] on div "New quote 3 4 Set quote preferences PEPM fee * 60 Fixed platform fee * 100 Cove…" at bounding box center [793, 243] width 458 height 283
click at [820, 348] on span "Next" at bounding box center [809, 355] width 23 height 16
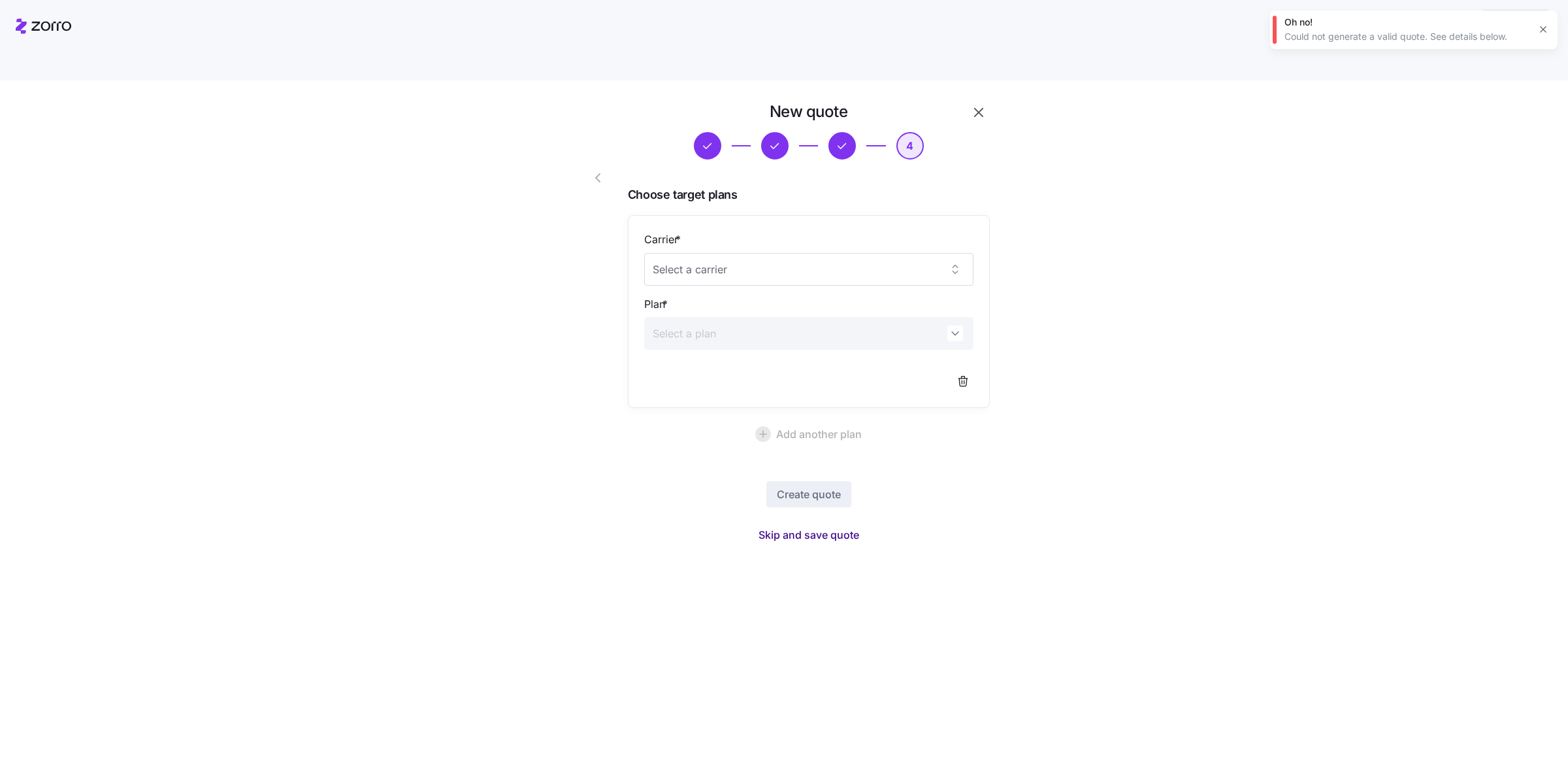
click at [829, 527] on span "Skip and save quote" at bounding box center [809, 534] width 101 height 16
drag, startPoint x: 961, startPoint y: 349, endPoint x: 690, endPoint y: 264, distance: 284.0
click at [757, 336] on div "Carrier * Plan *" at bounding box center [809, 312] width 330 height 161
click at [607, 170] on span "button" at bounding box center [600, 178] width 21 height 16
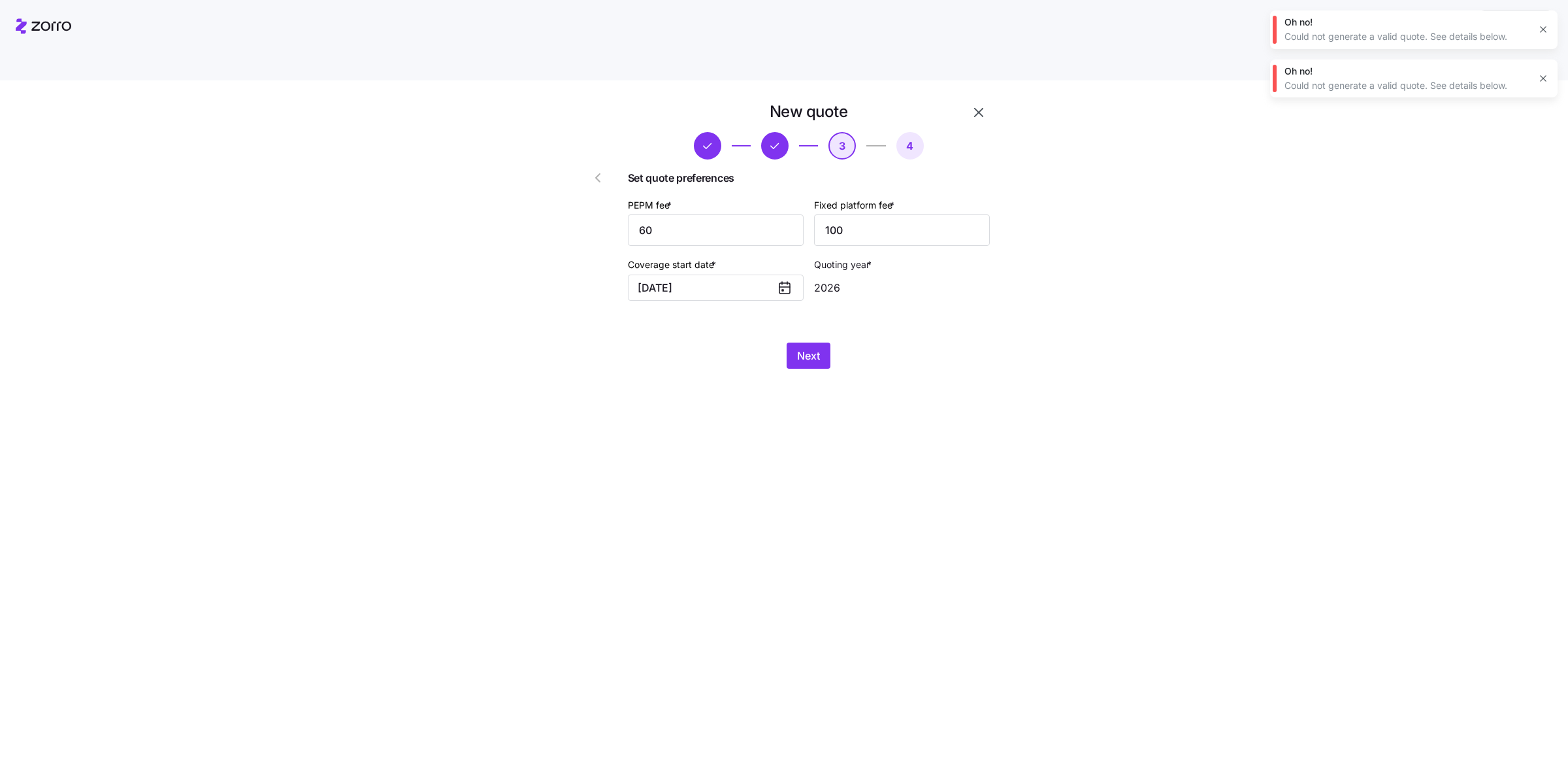
click at [606, 170] on span "button" at bounding box center [600, 178] width 21 height 16
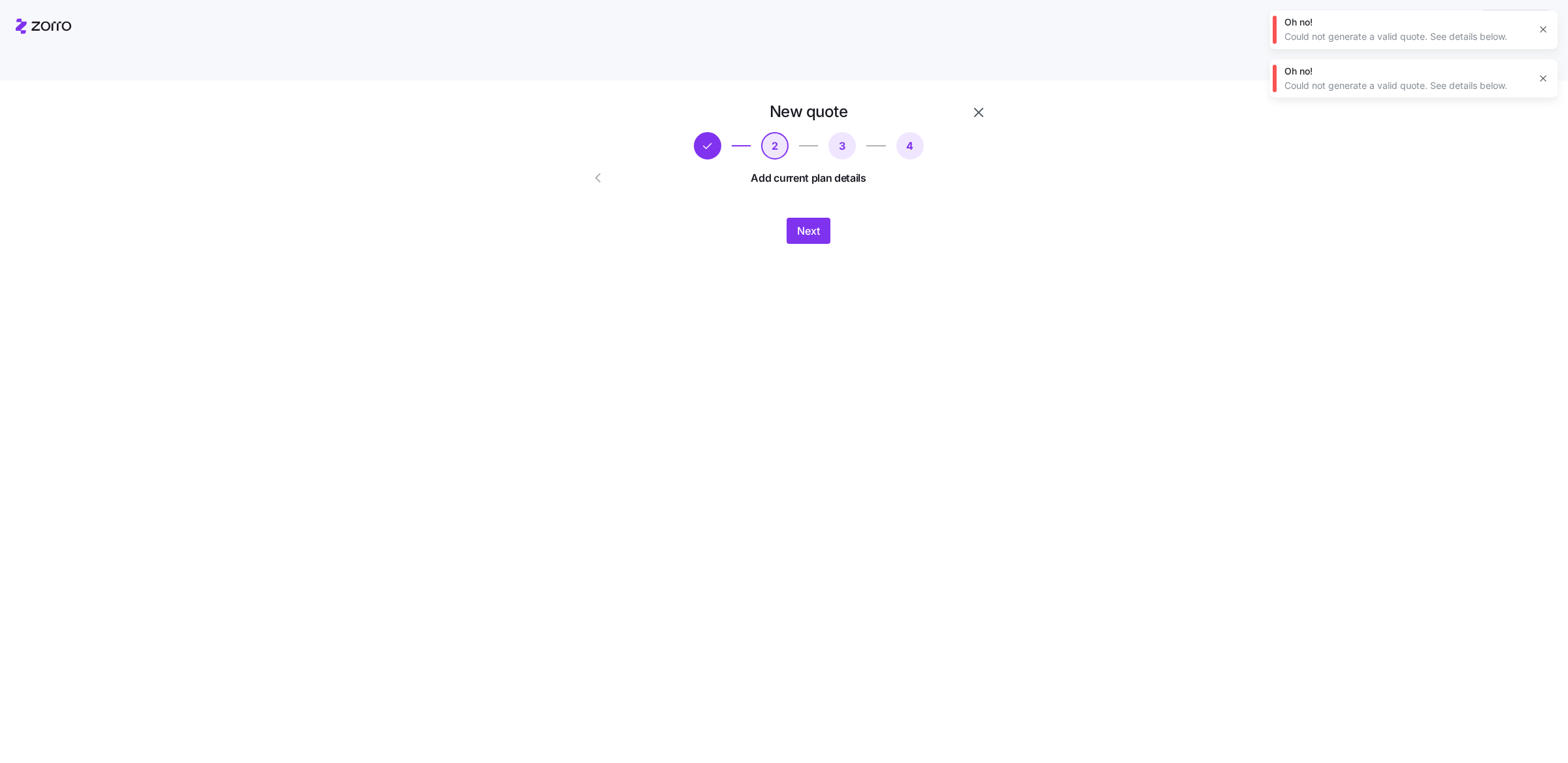
click at [606, 170] on span "button" at bounding box center [600, 178] width 21 height 16
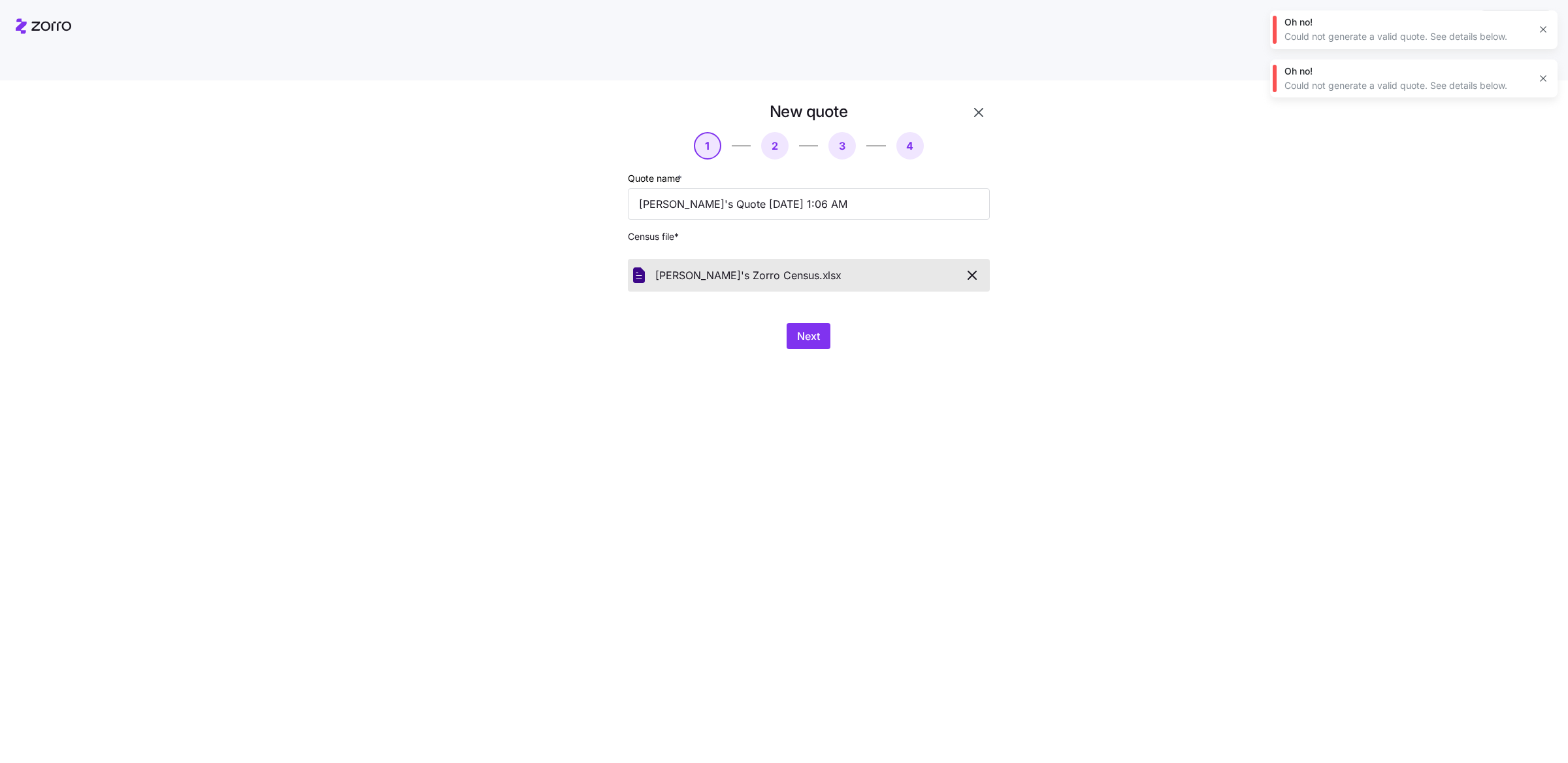
click at [606, 151] on div at bounding box center [586, 225] width 74 height 258
click at [968, 267] on icon "button" at bounding box center [972, 274] width 16 height 16
click at [800, 328] on span "Next" at bounding box center [809, 336] width 23 height 16
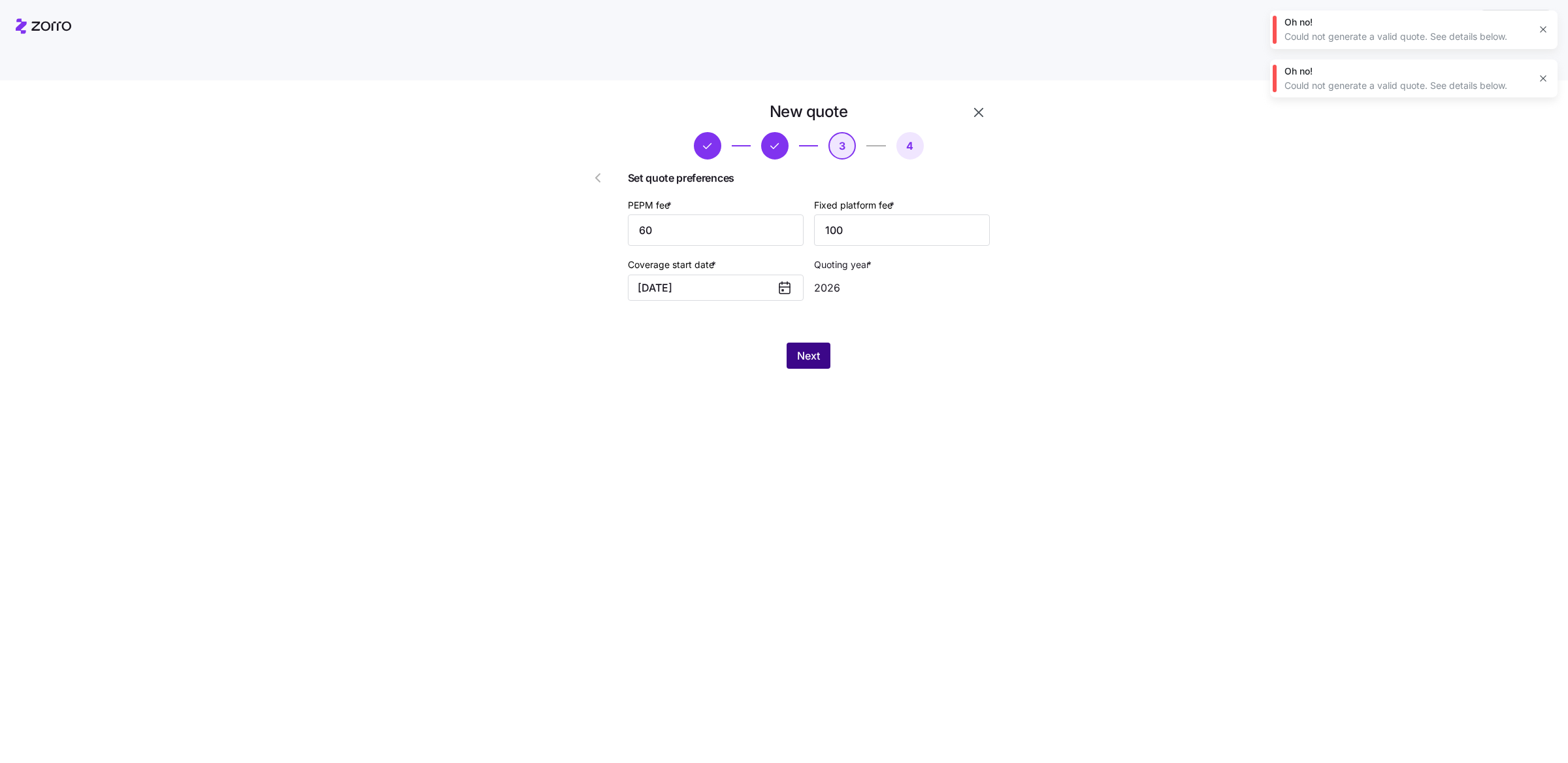
click at [791, 342] on button "Next" at bounding box center [808, 355] width 44 height 26
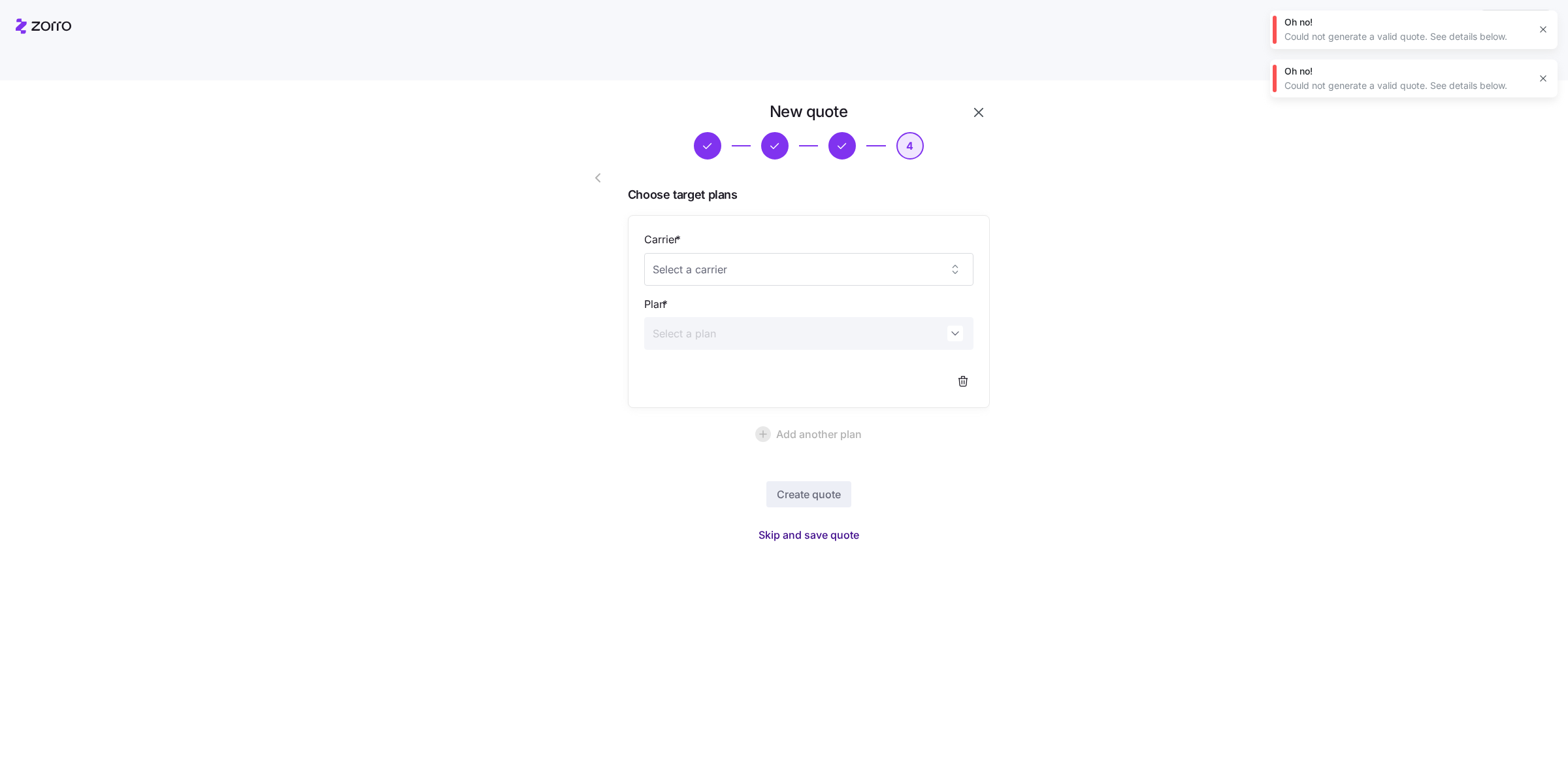
click at [829, 527] on span "Skip and save quote" at bounding box center [809, 534] width 101 height 16
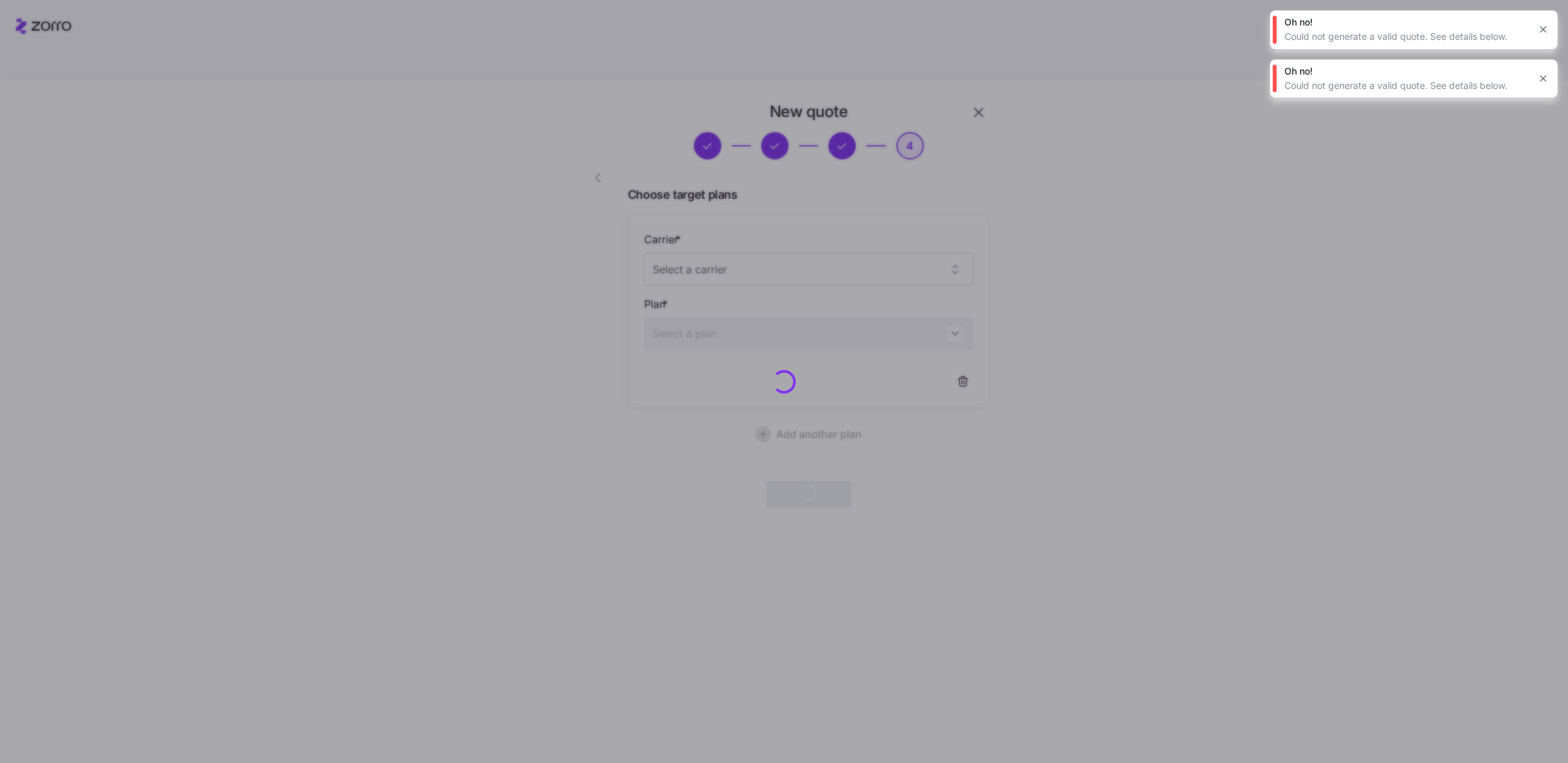
click at [1539, 21] on button "button" at bounding box center [1543, 30] width 18 height 18
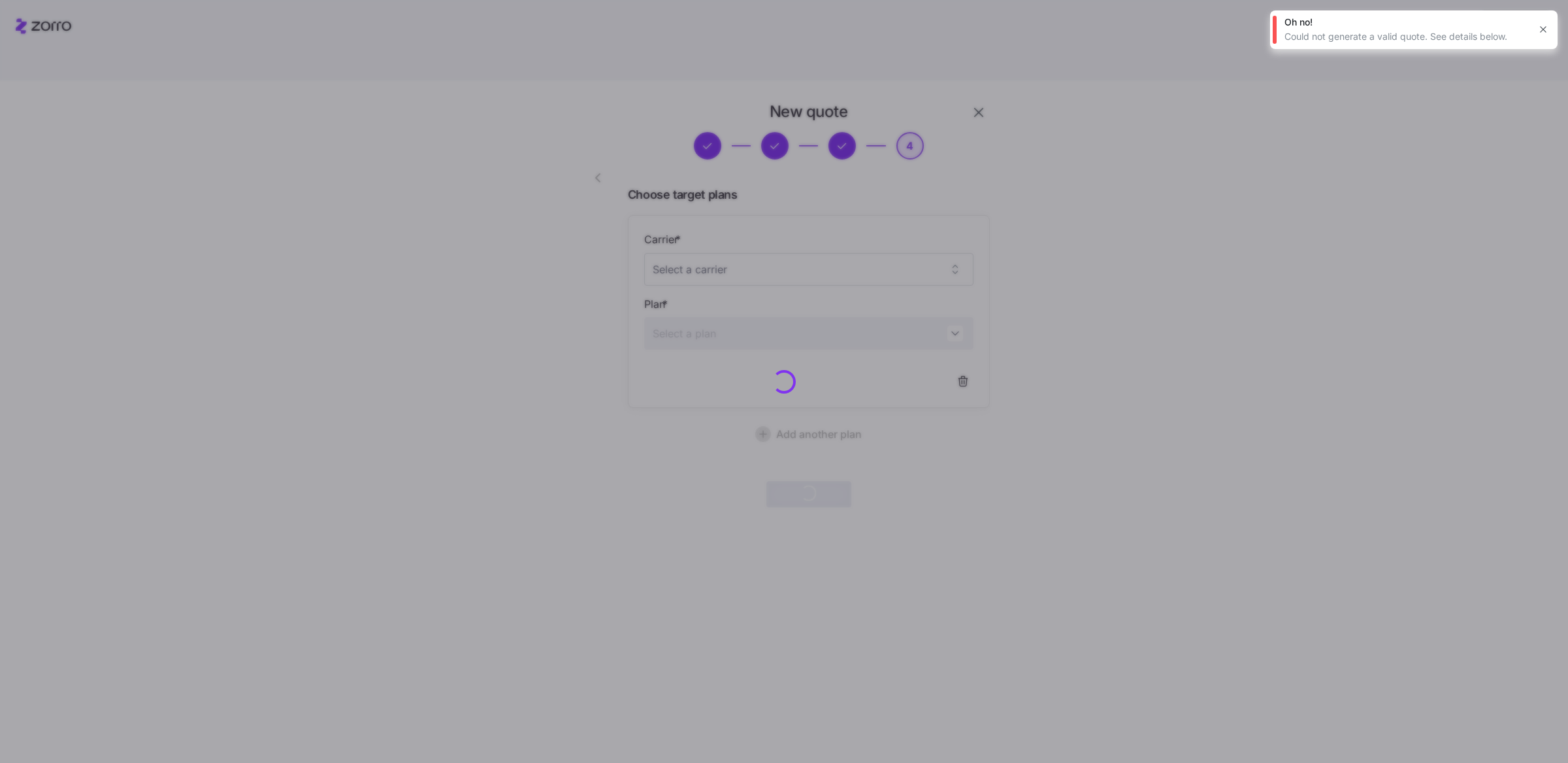
click at [1542, 28] on icon "button" at bounding box center [1543, 29] width 11 height 11
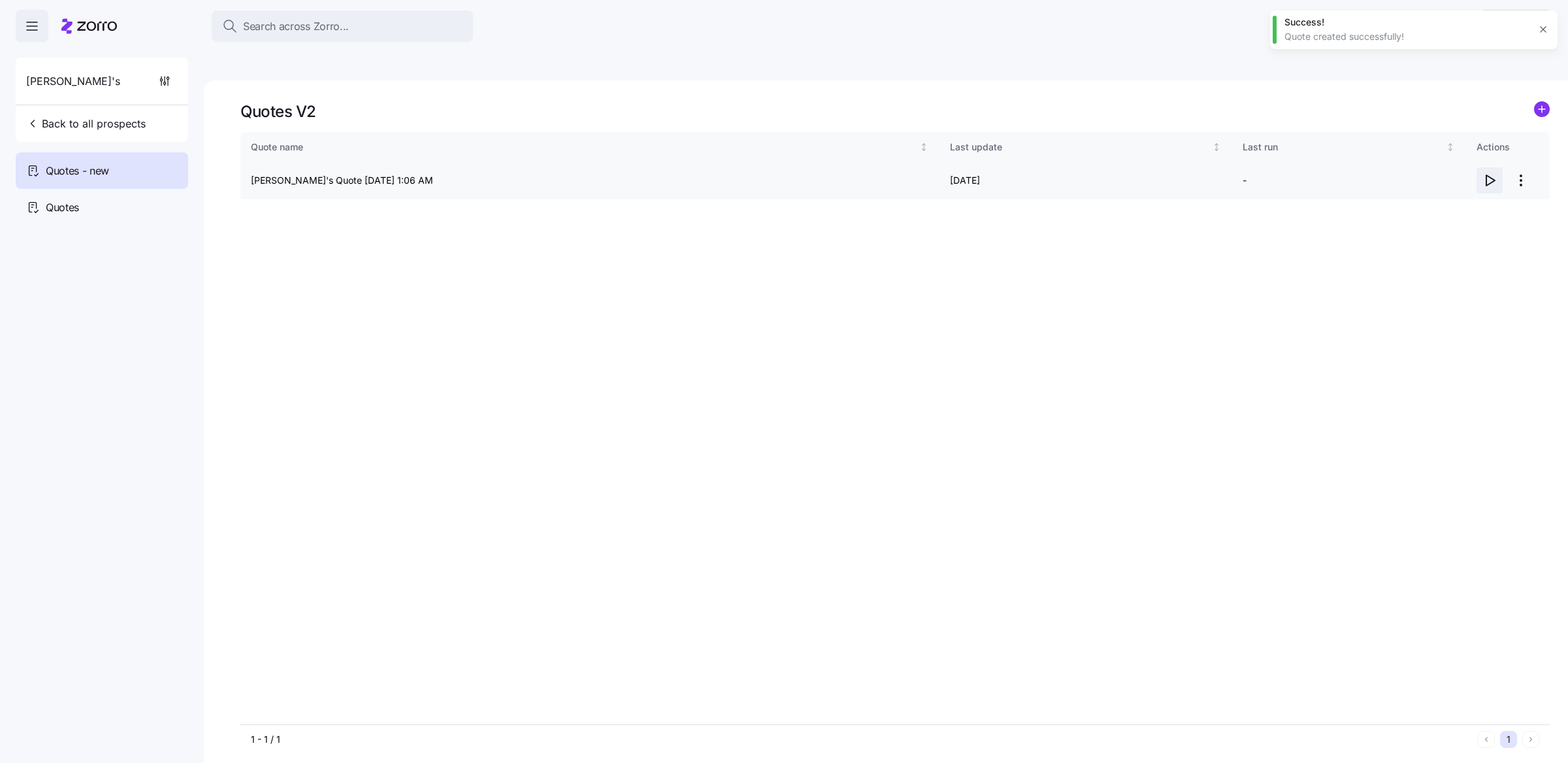
click at [1490, 168] on span "button" at bounding box center [1490, 180] width 25 height 25
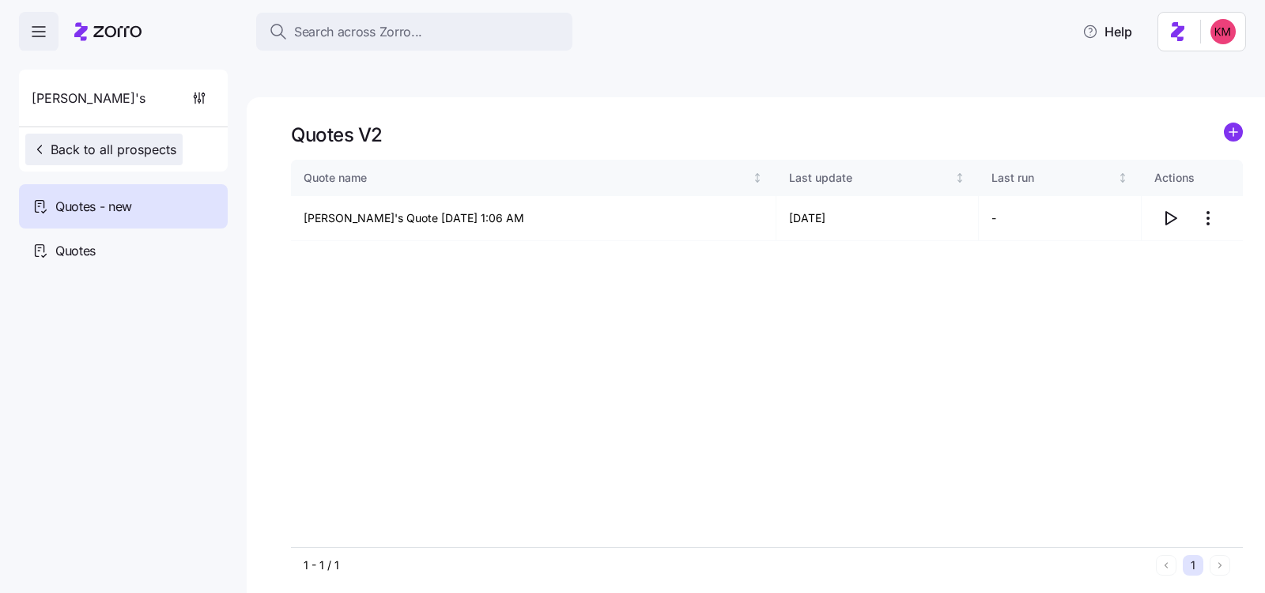
click at [66, 155] on span "Back to all prospects" at bounding box center [104, 149] width 145 height 19
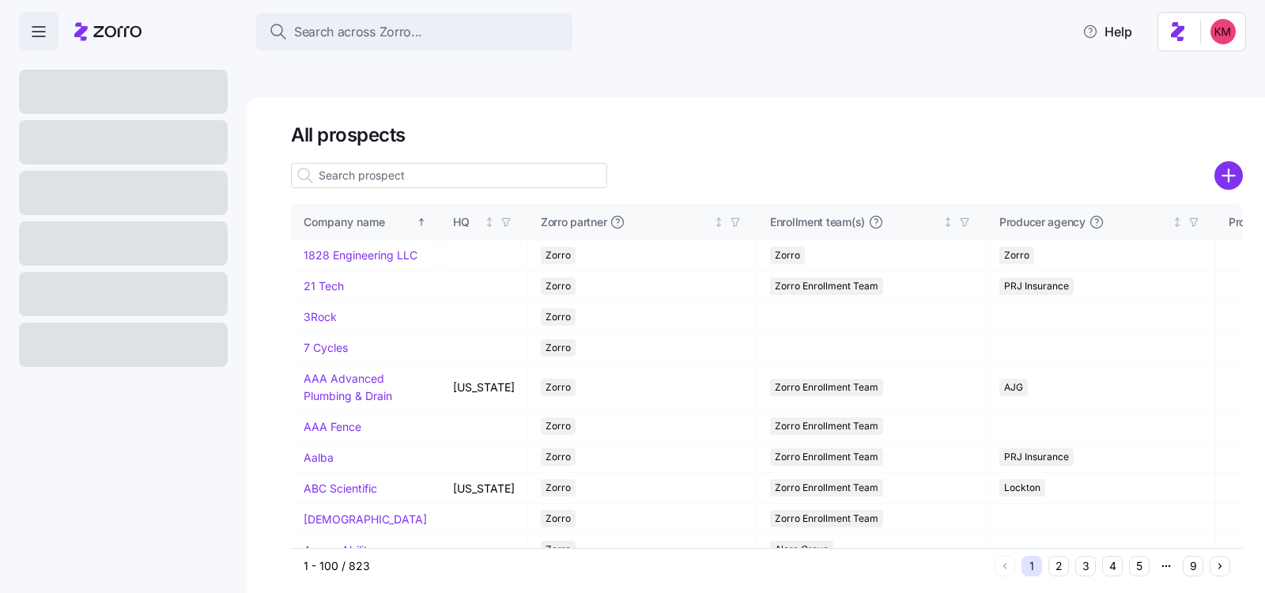
click at [481, 163] on input at bounding box center [449, 175] width 316 height 25
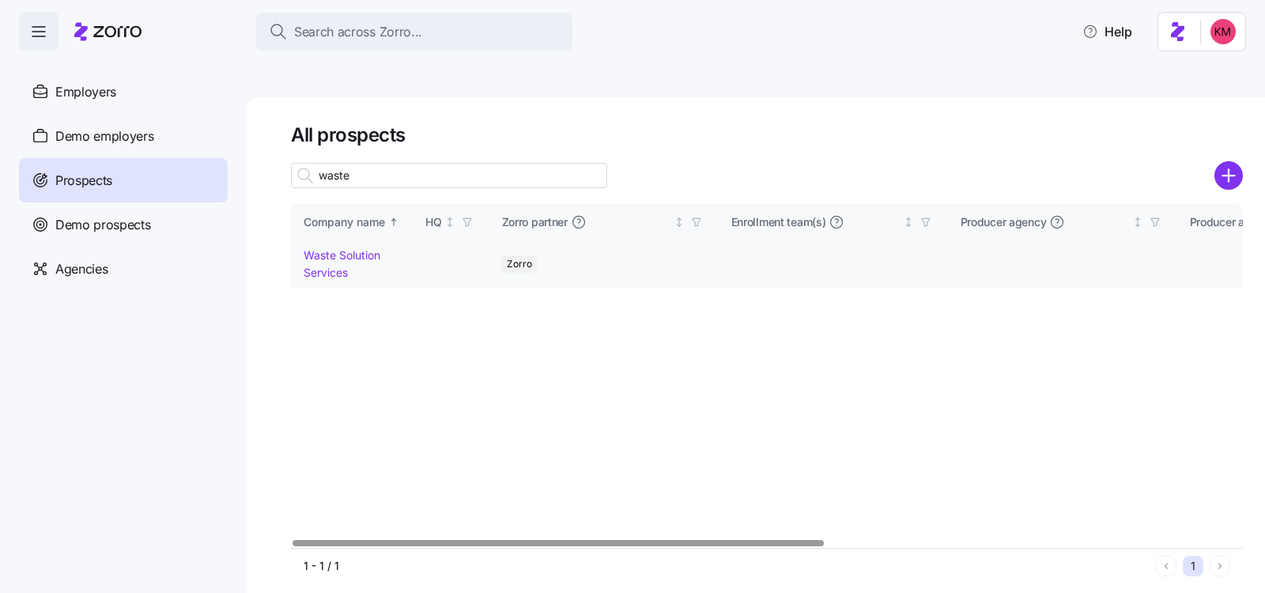
type input "waste"
click at [313, 248] on link "Waste Solution Services" at bounding box center [342, 263] width 77 height 31
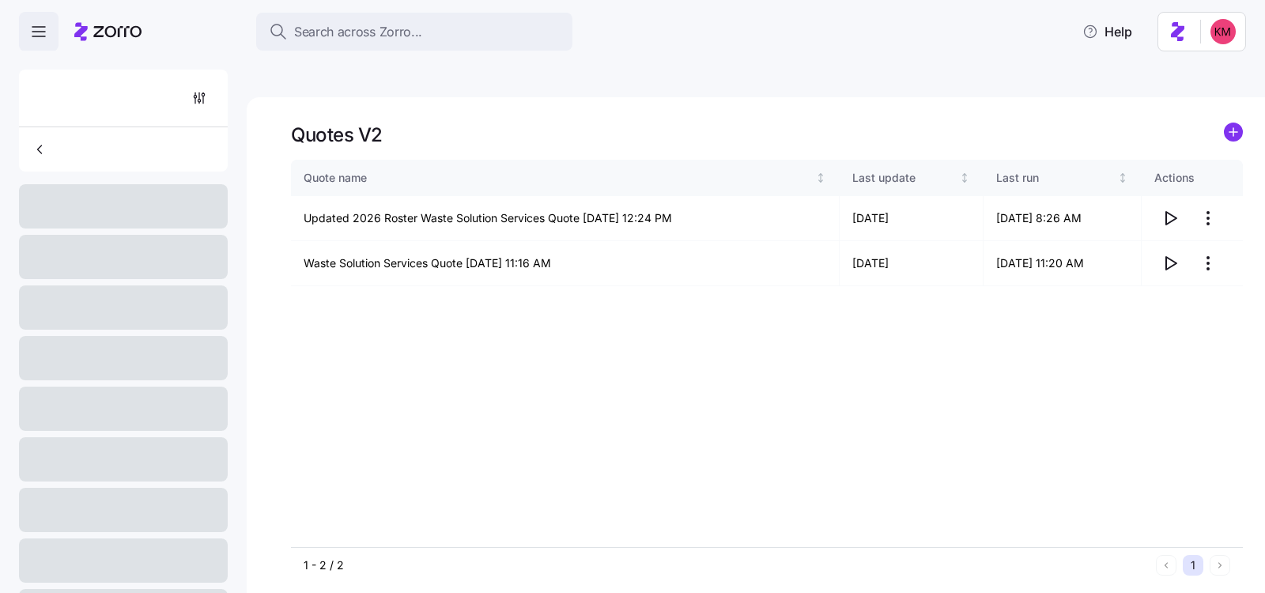
click at [335, 241] on td "Waste Solution Services Quote [DATE] 11:16 AM" at bounding box center [565, 263] width 549 height 45
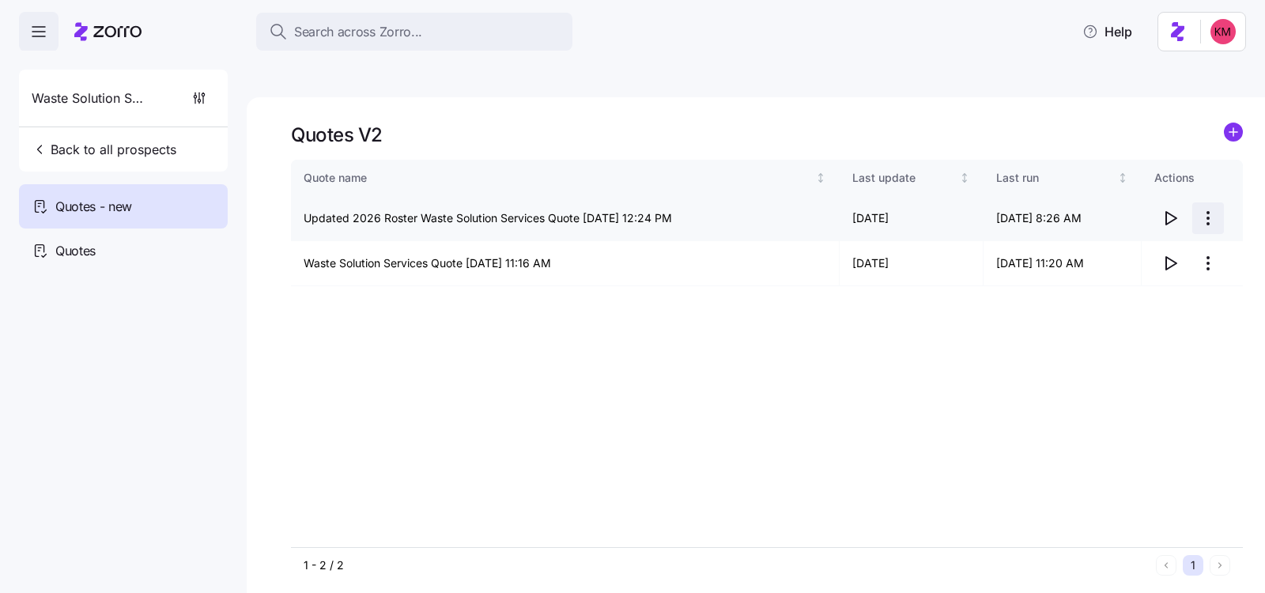
click at [1208, 173] on html "Search across Zorro... Help Waste Solution Services Back to all prospects Quote…" at bounding box center [632, 371] width 1265 height 743
click at [1167, 209] on icon "button" at bounding box center [1170, 218] width 19 height 19
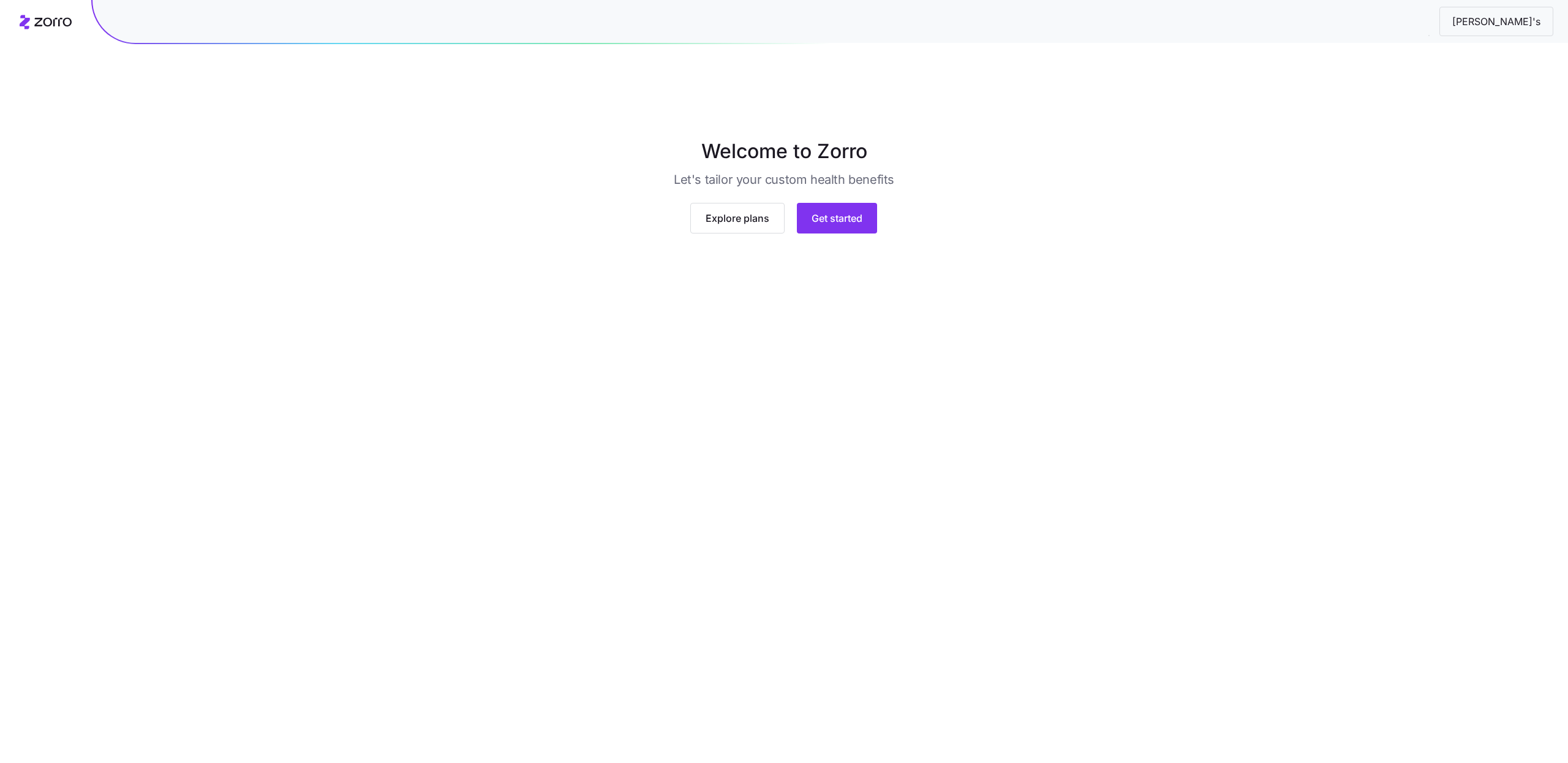
click at [848, 462] on main "Welcome to Zorro Let's tailor your custom health benefits Explore plans Get sta…" at bounding box center [784, 410] width 1568 height 763
click at [843, 249] on button "Get started" at bounding box center [837, 234] width 81 height 31
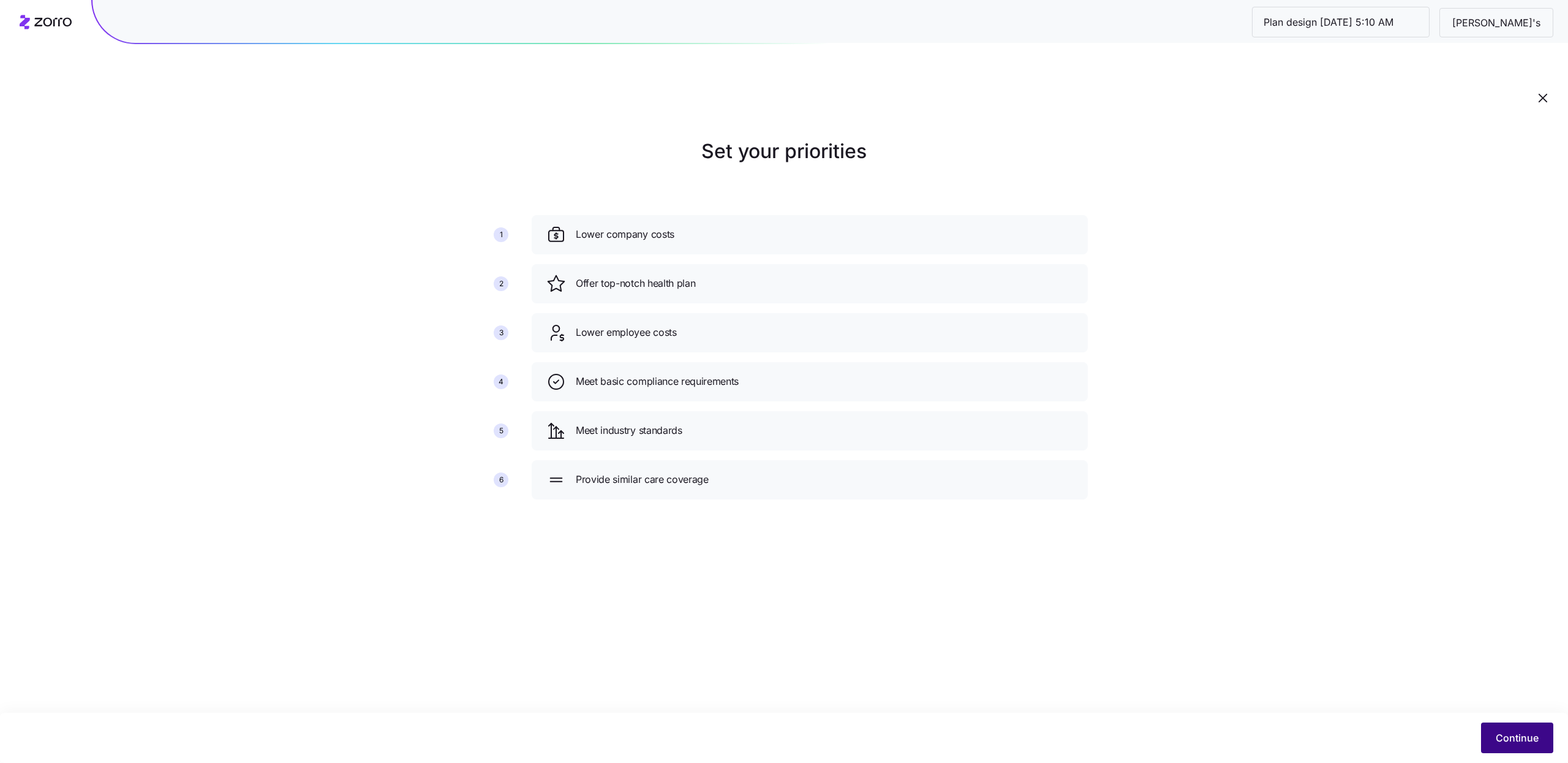
click at [1499, 730] on span "Continue" at bounding box center [1516, 737] width 43 height 15
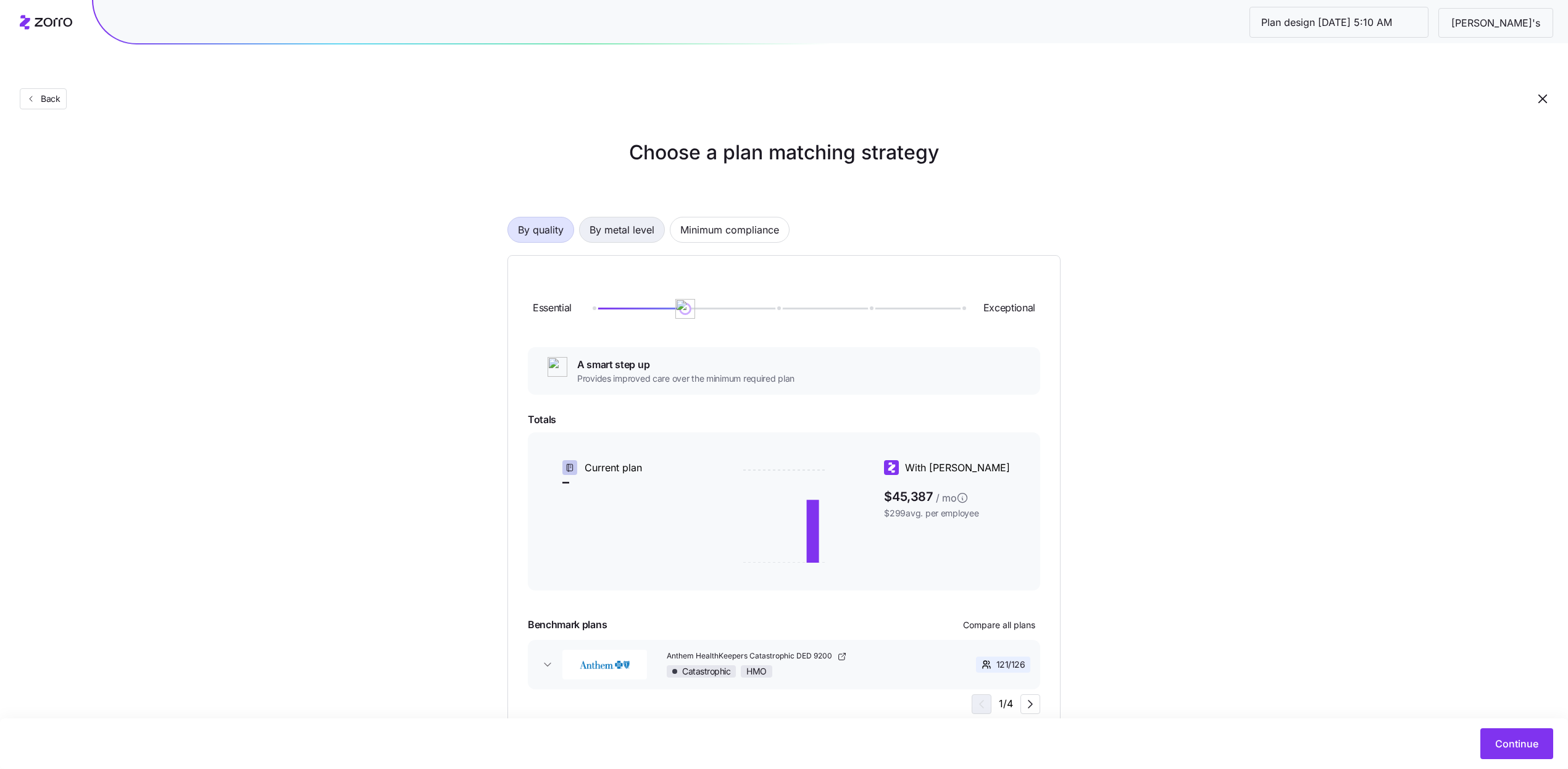
click at [639, 217] on span "By metal level" at bounding box center [621, 230] width 65 height 25
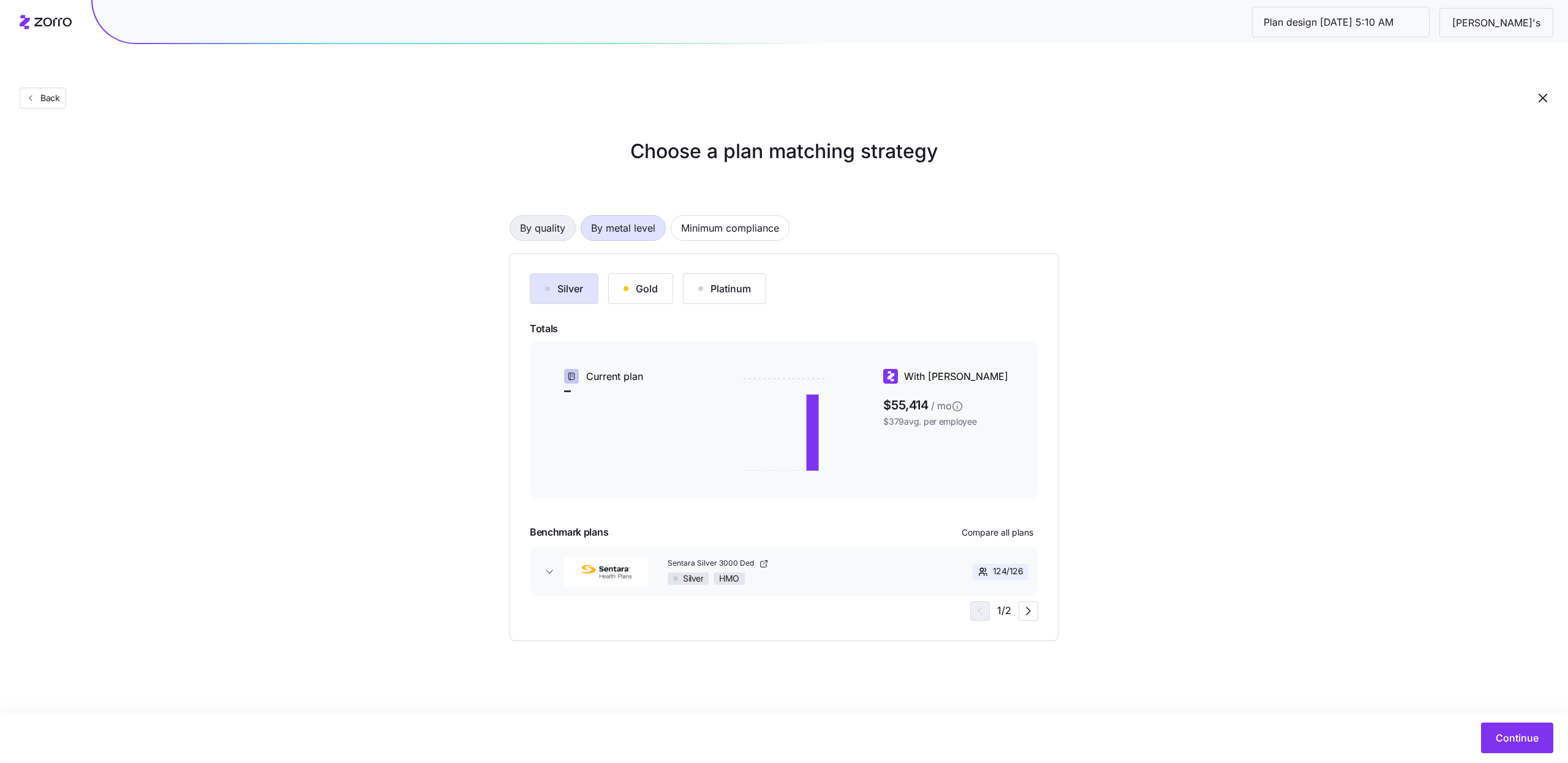
click at [564, 215] on span "By quality" at bounding box center [542, 228] width 46 height 25
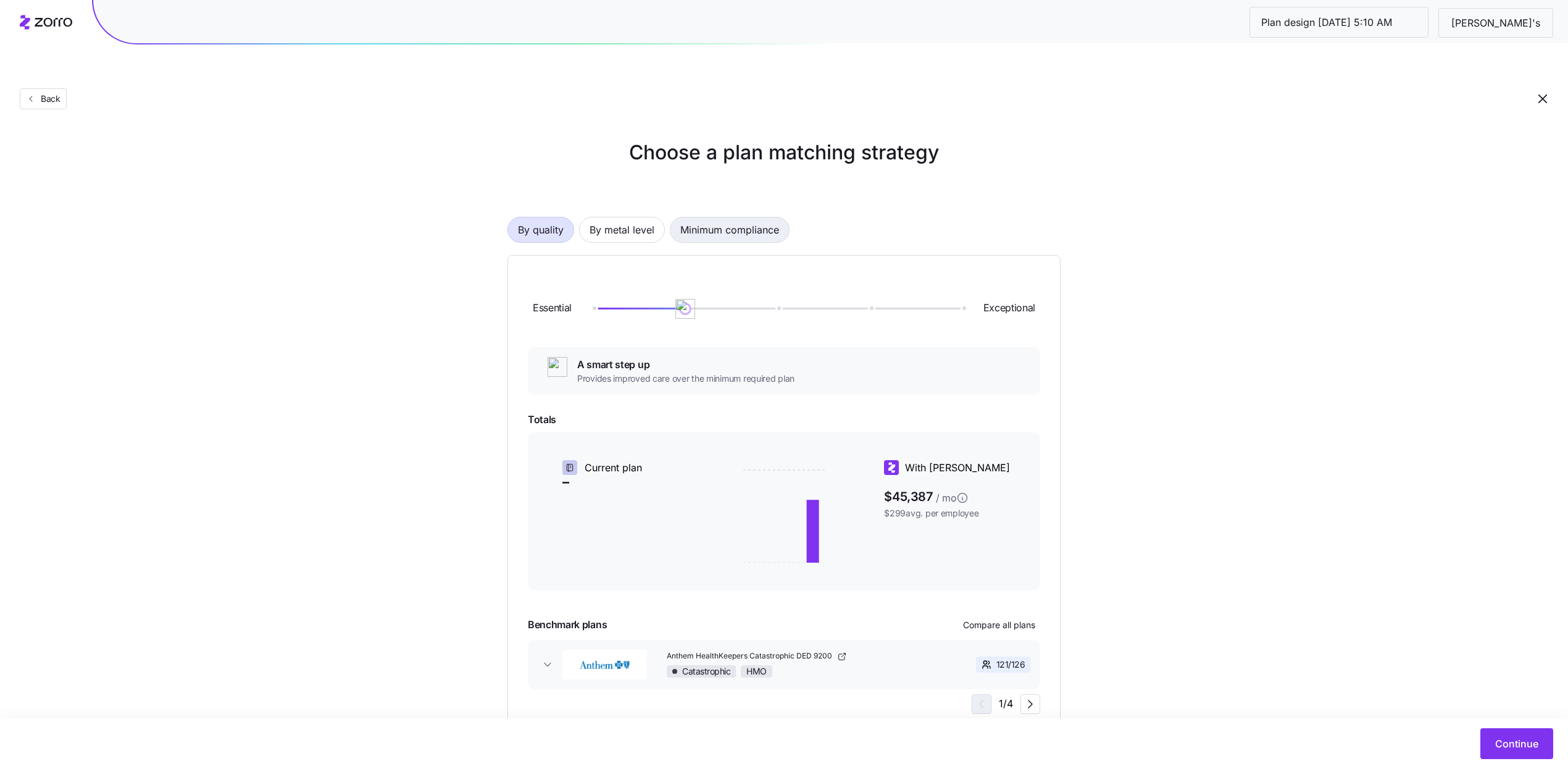
click at [713, 217] on span "Minimum compliance" at bounding box center [730, 230] width 99 height 25
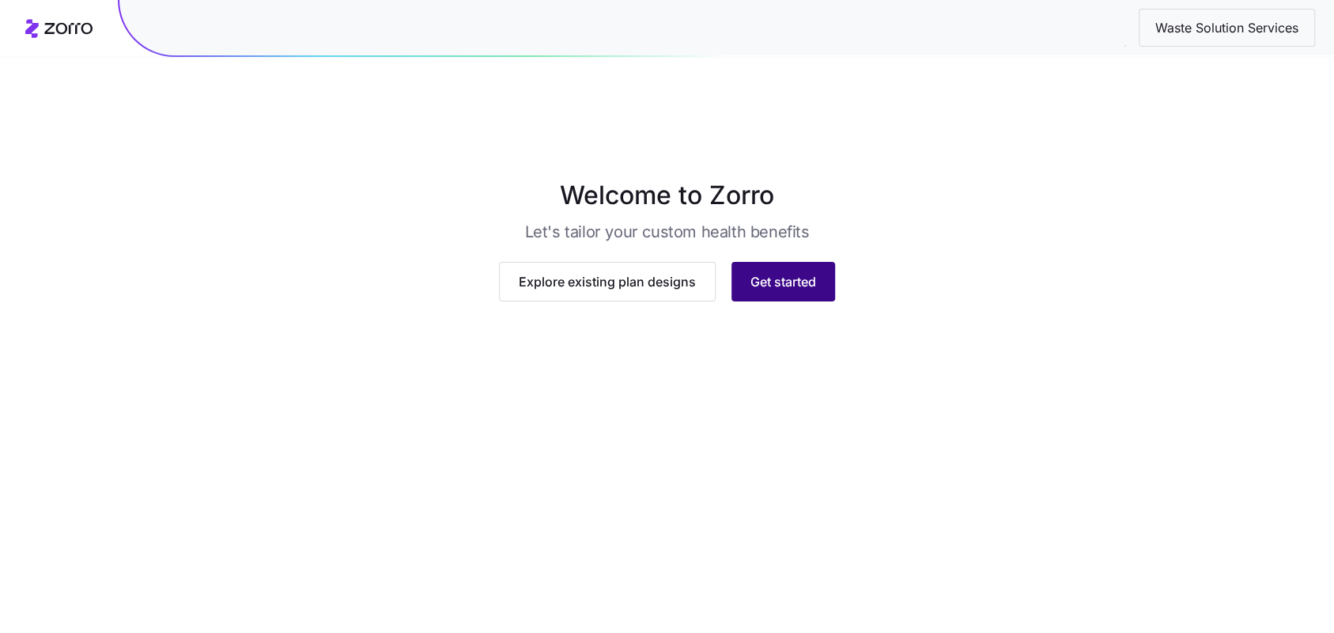
click at [804, 291] on span "Get started" at bounding box center [784, 281] width 66 height 19
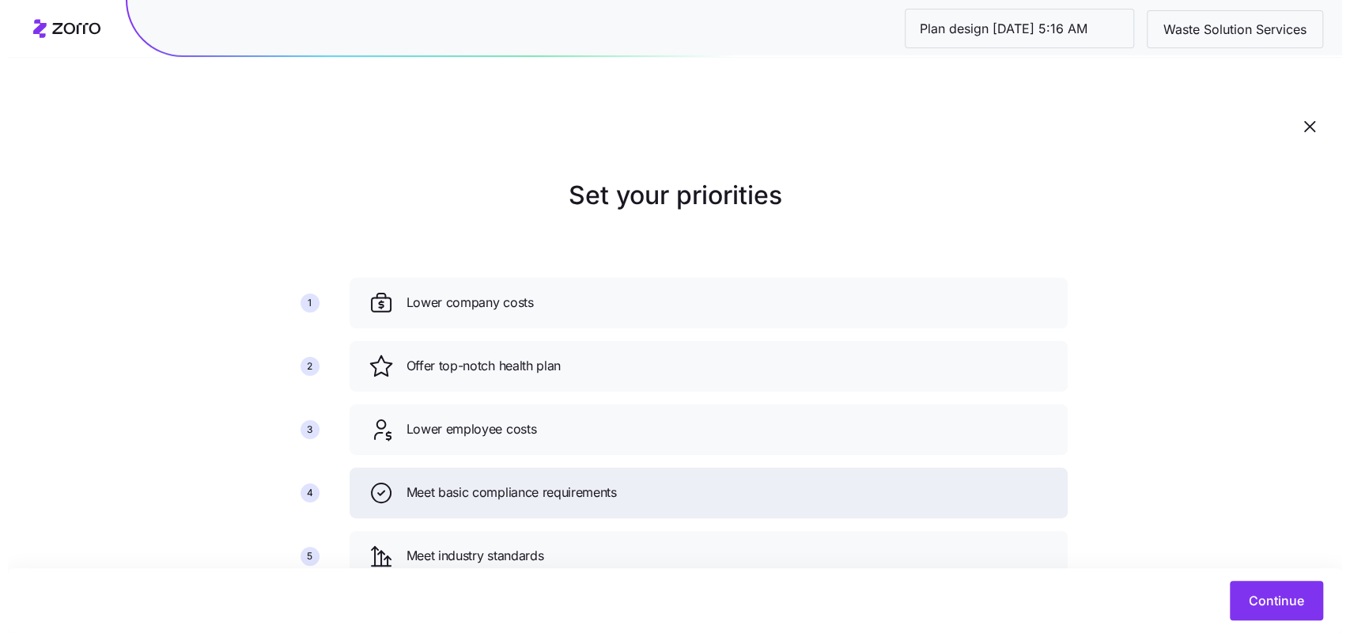
scroll to position [89, 0]
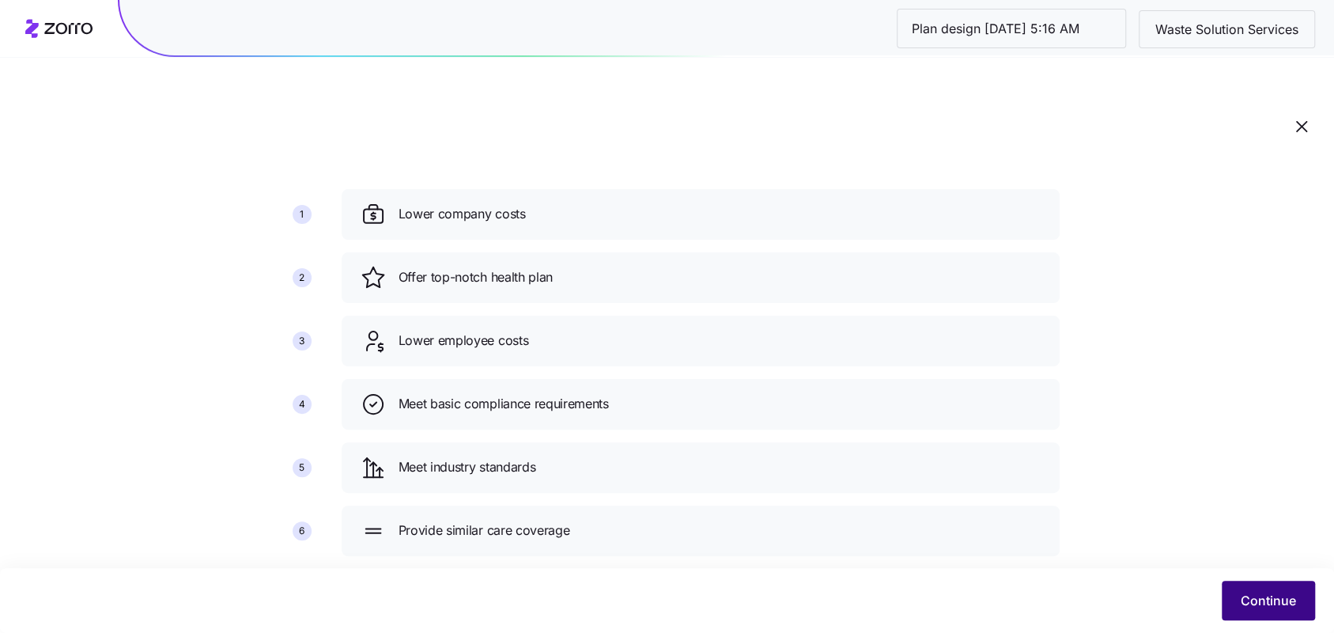
click at [1238, 592] on button "Continue" at bounding box center [1268, 600] width 93 height 40
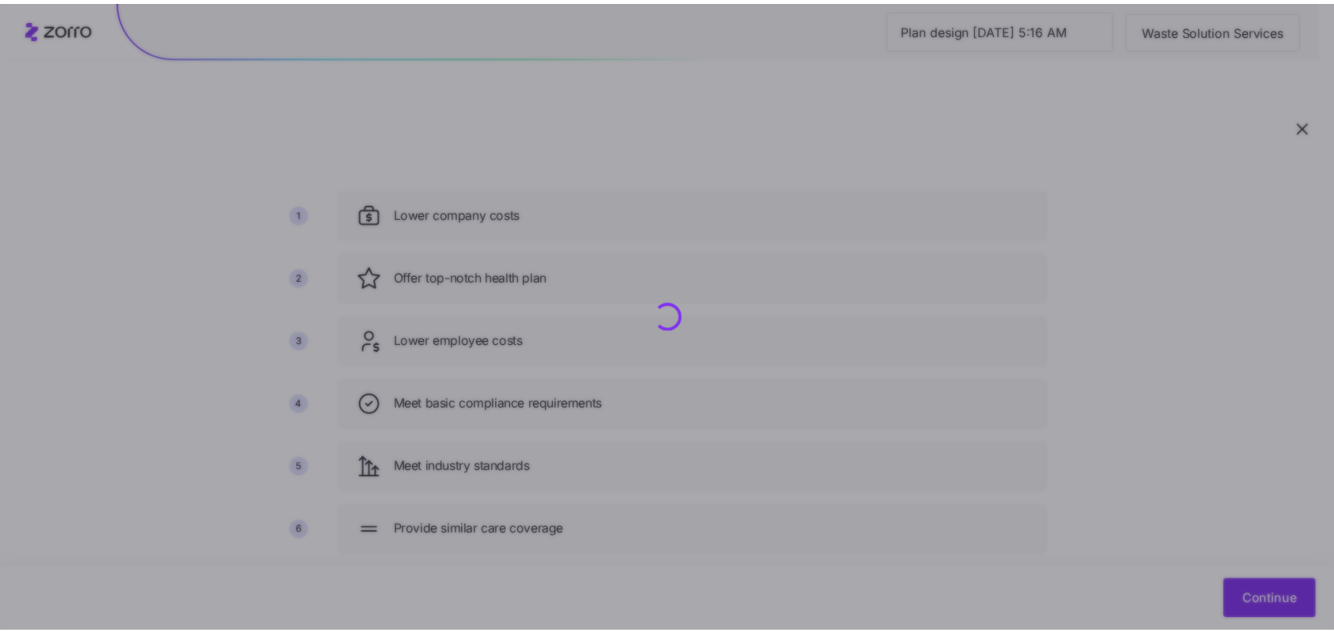
scroll to position [0, 0]
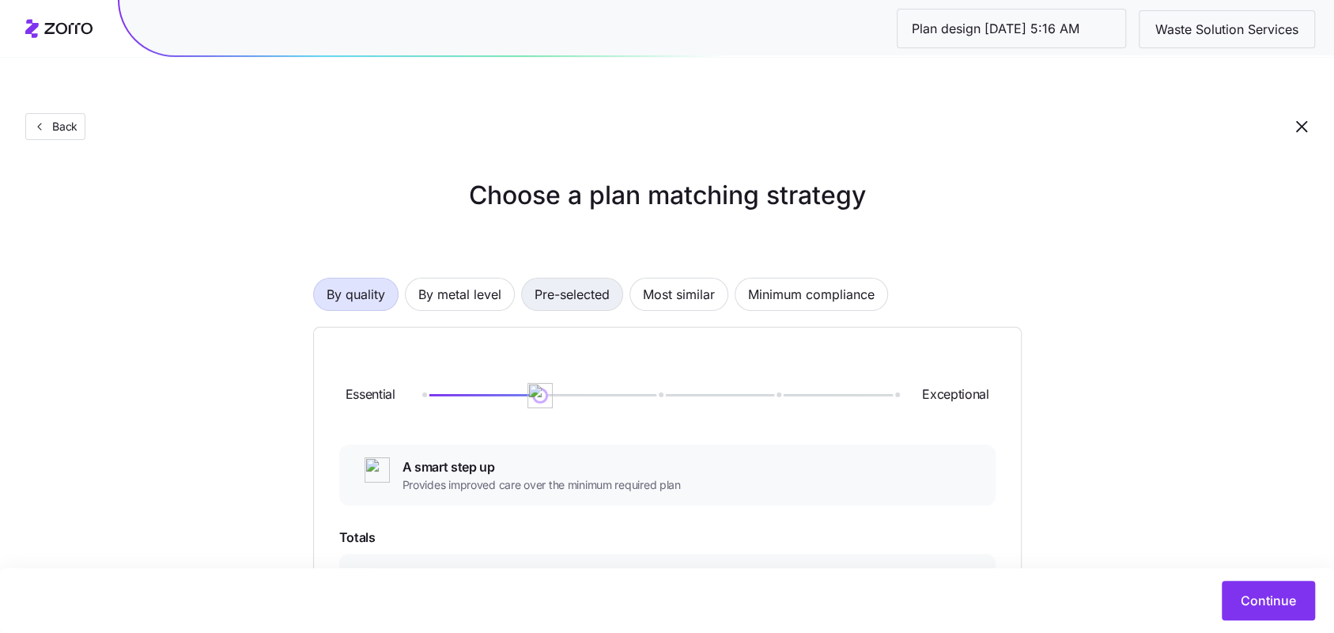
click at [546, 278] on span "Pre-selected" at bounding box center [572, 294] width 75 height 32
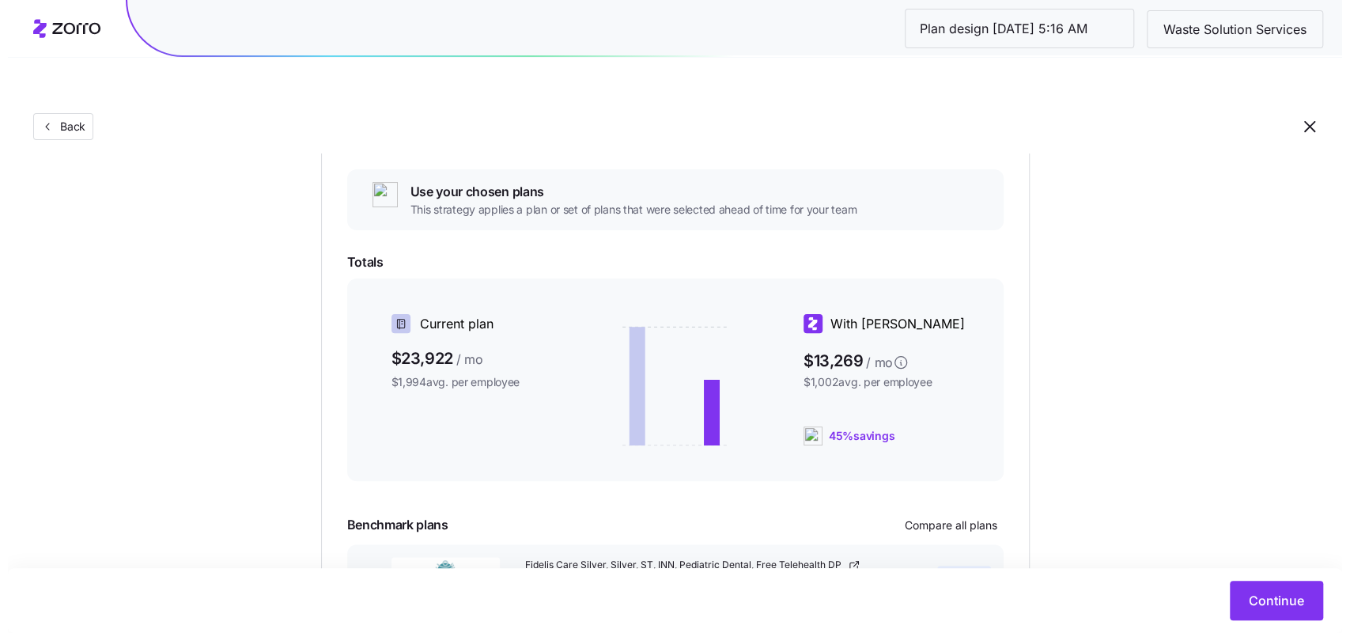
scroll to position [279, 0]
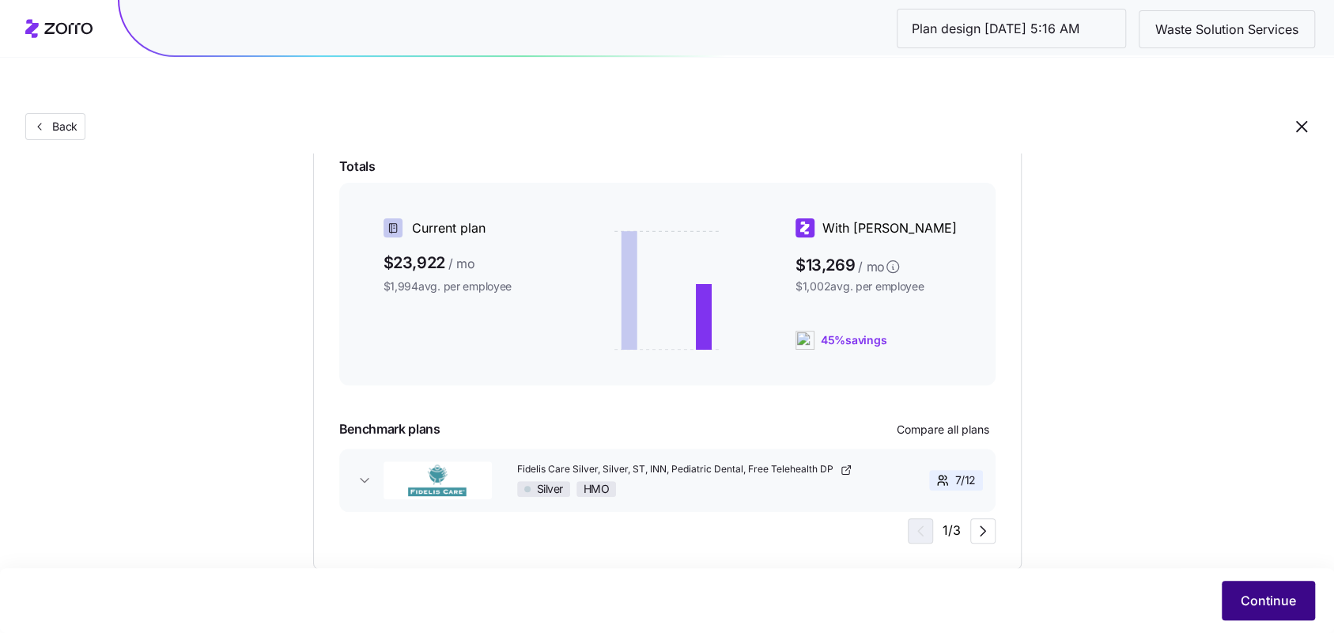
click at [1269, 596] on span "Continue" at bounding box center [1268, 600] width 55 height 19
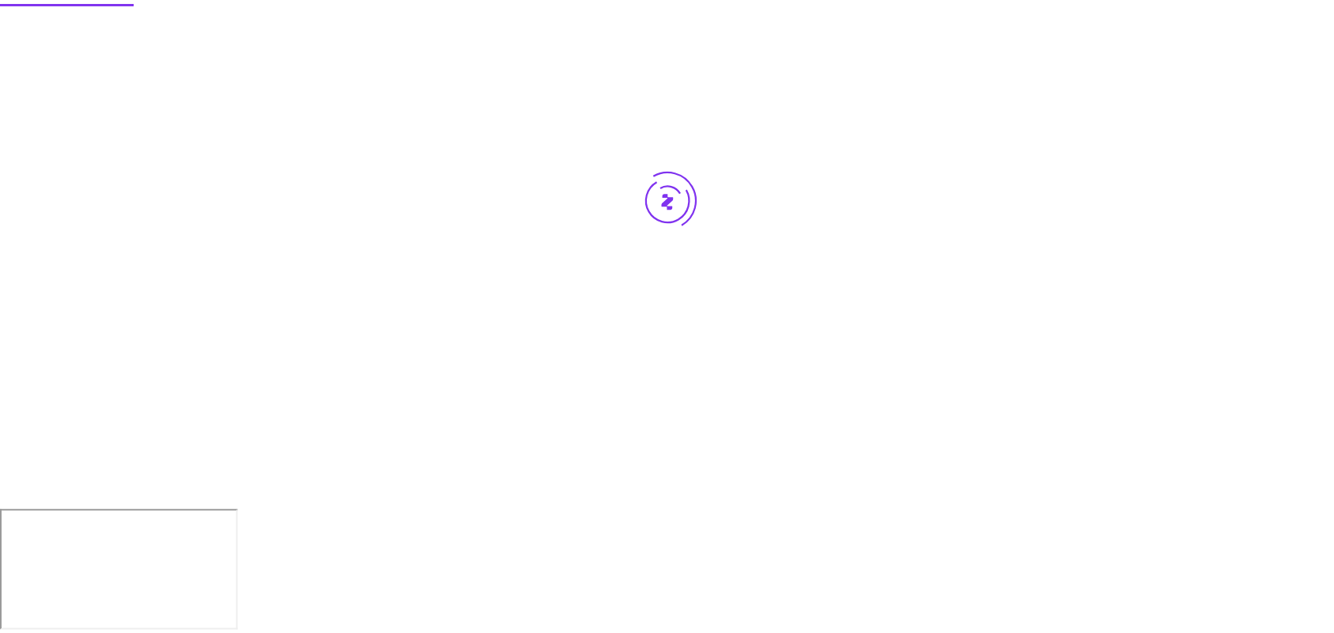
scroll to position [0, 0]
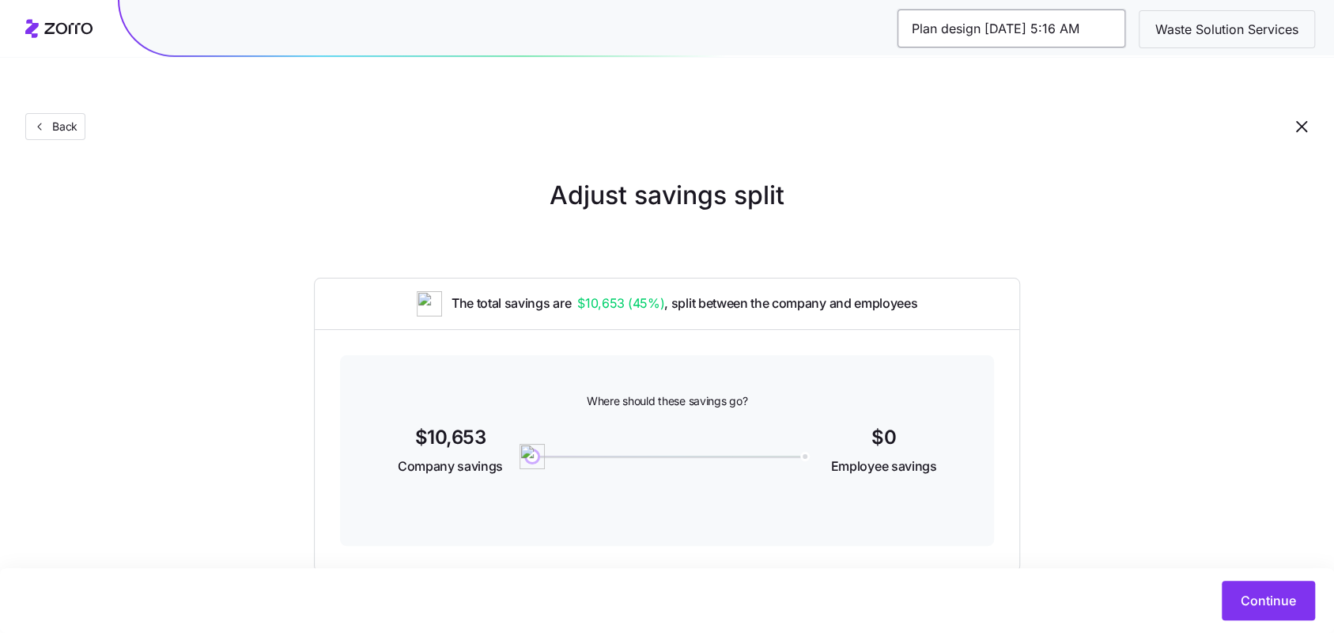
click at [992, 33] on input "Plan design 10/14/2025 5:16 AM" at bounding box center [1012, 28] width 228 height 38
type input "100% / 60%"
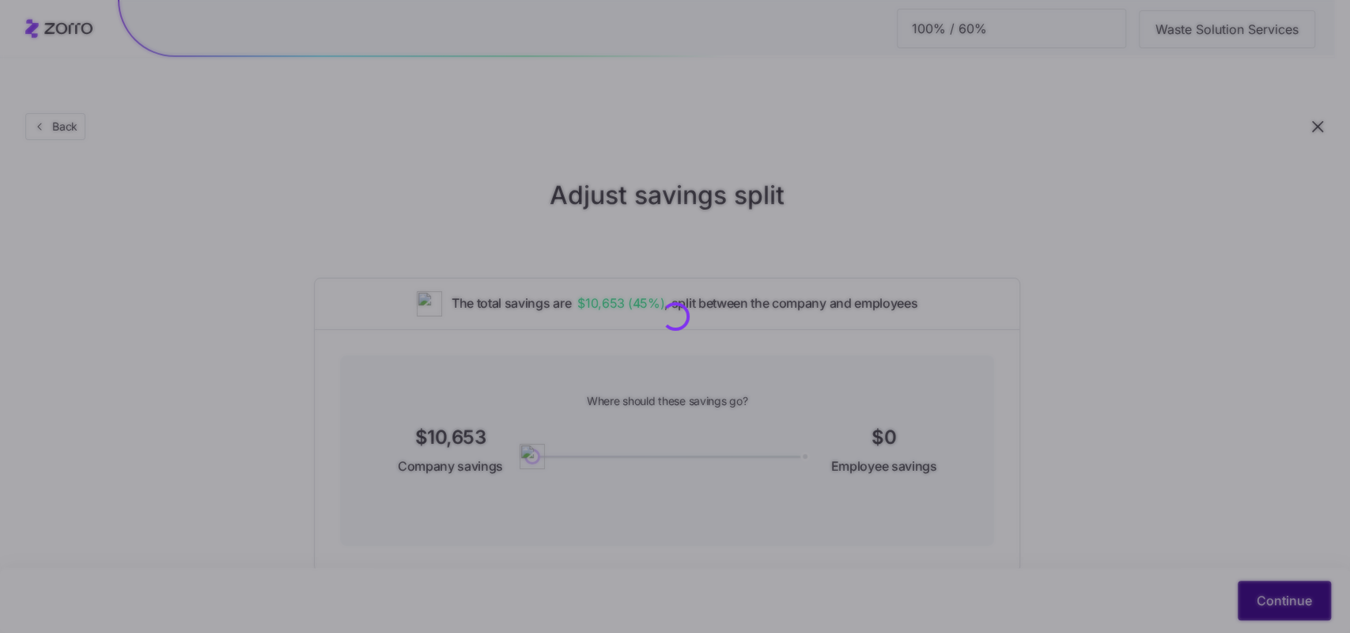
click at [1245, 596] on div "100% / 60% Waste Solution Services Back Adjust savings split The total savings …" at bounding box center [667, 355] width 1334 height 636
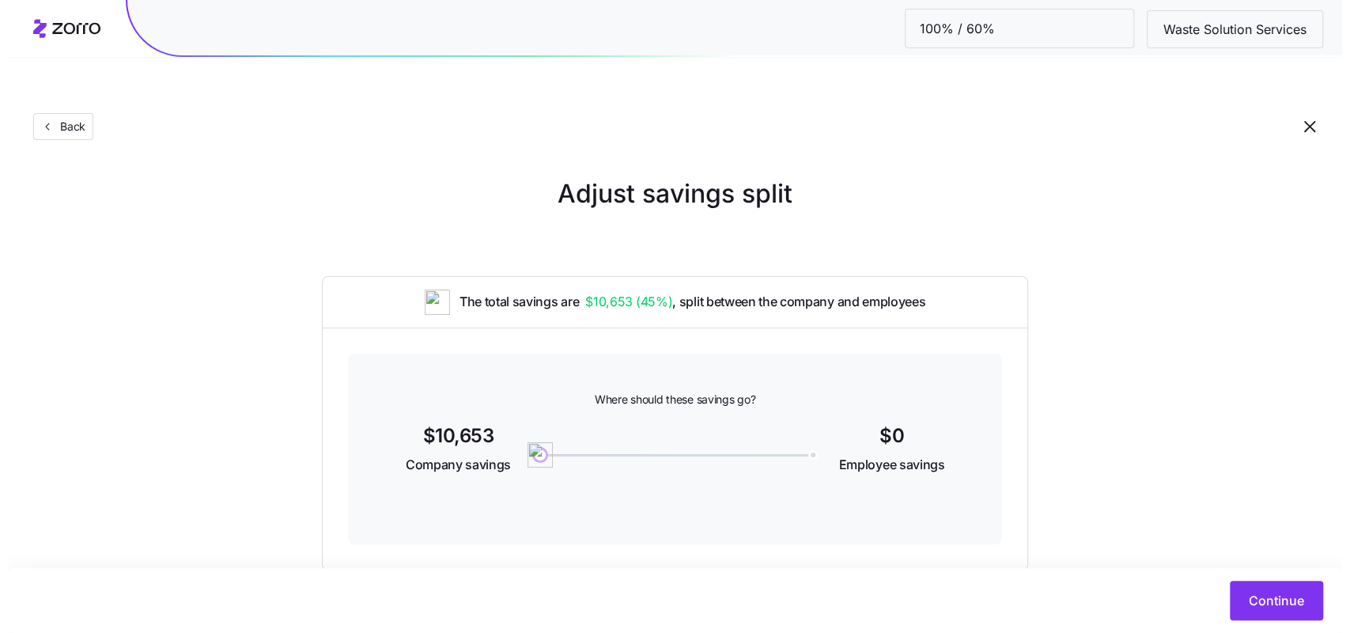
scroll to position [2, 0]
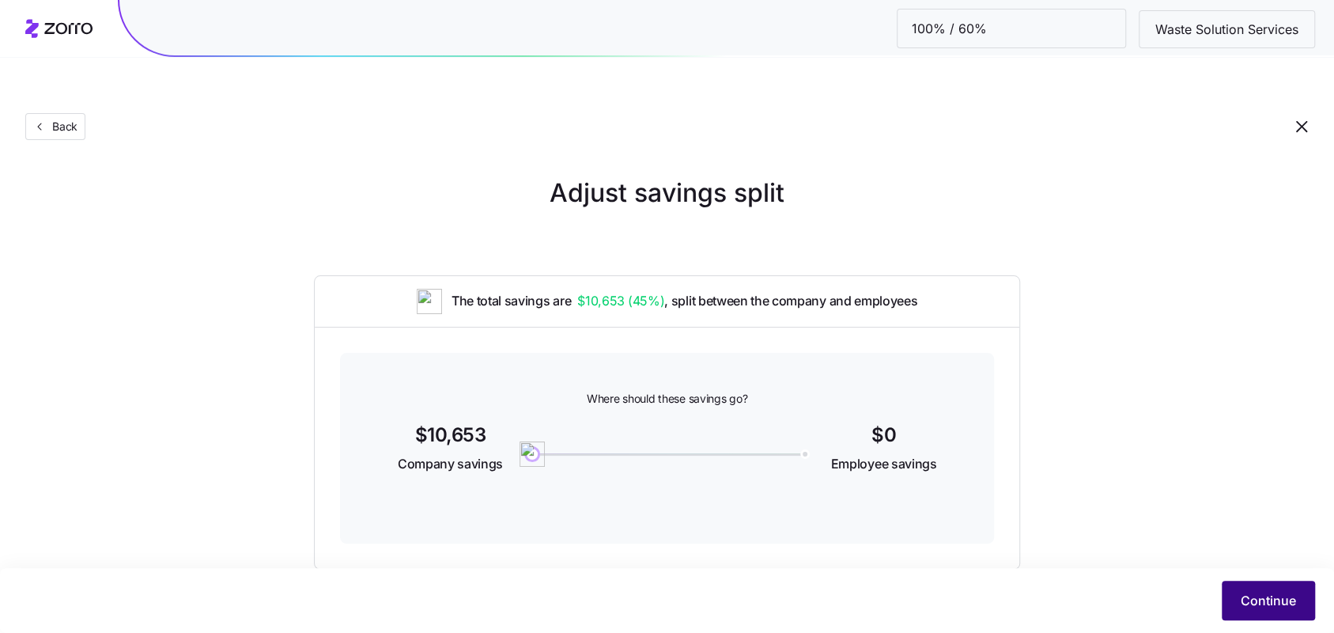
click at [1261, 593] on span "Continue" at bounding box center [1268, 600] width 55 height 19
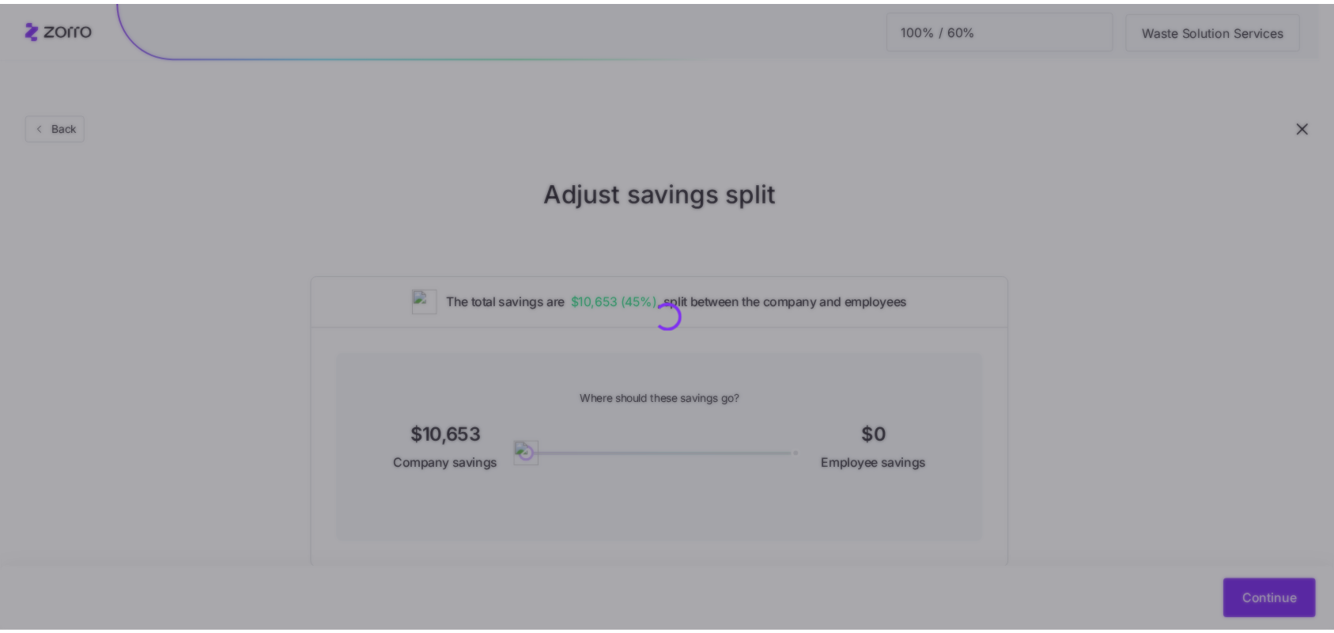
scroll to position [0, 0]
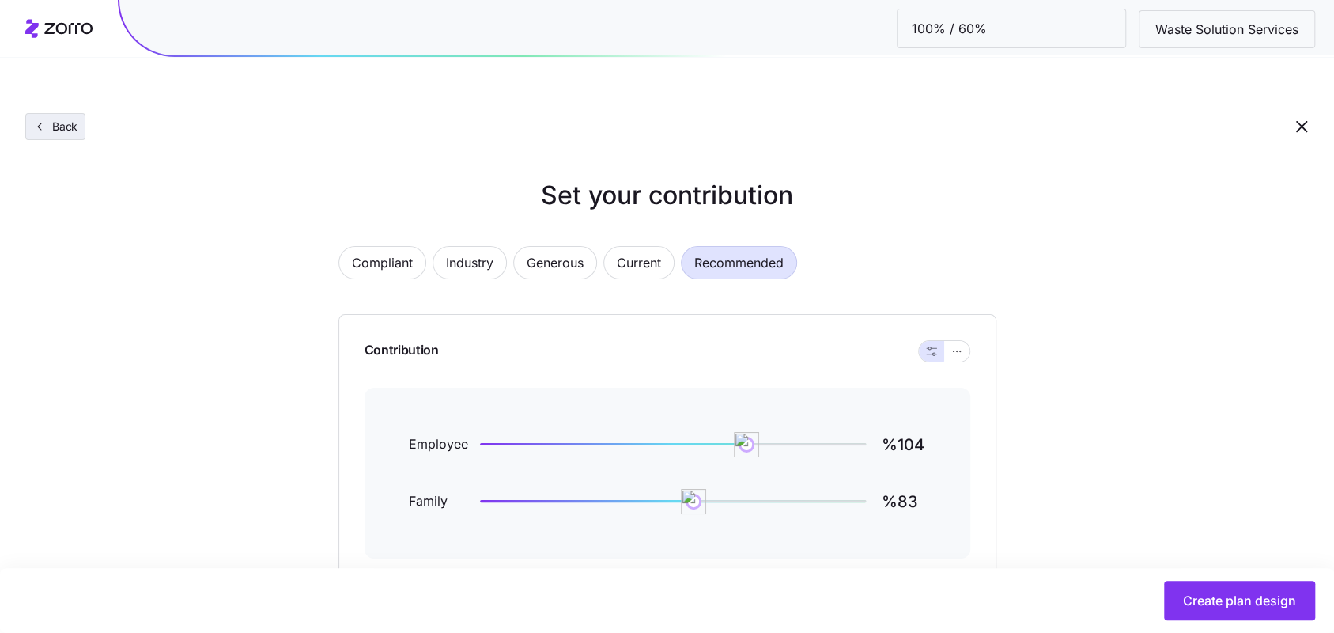
click at [58, 119] on span "Back" at bounding box center [62, 127] width 32 height 16
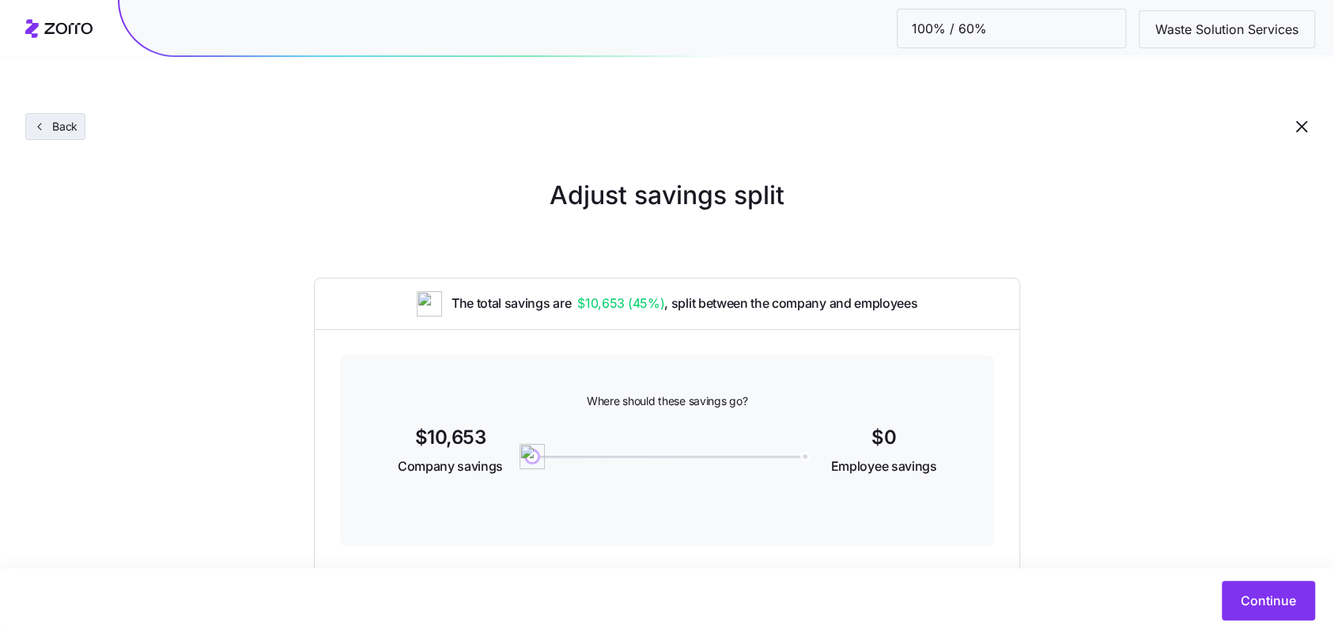
click at [70, 119] on span "Back" at bounding box center [62, 127] width 32 height 16
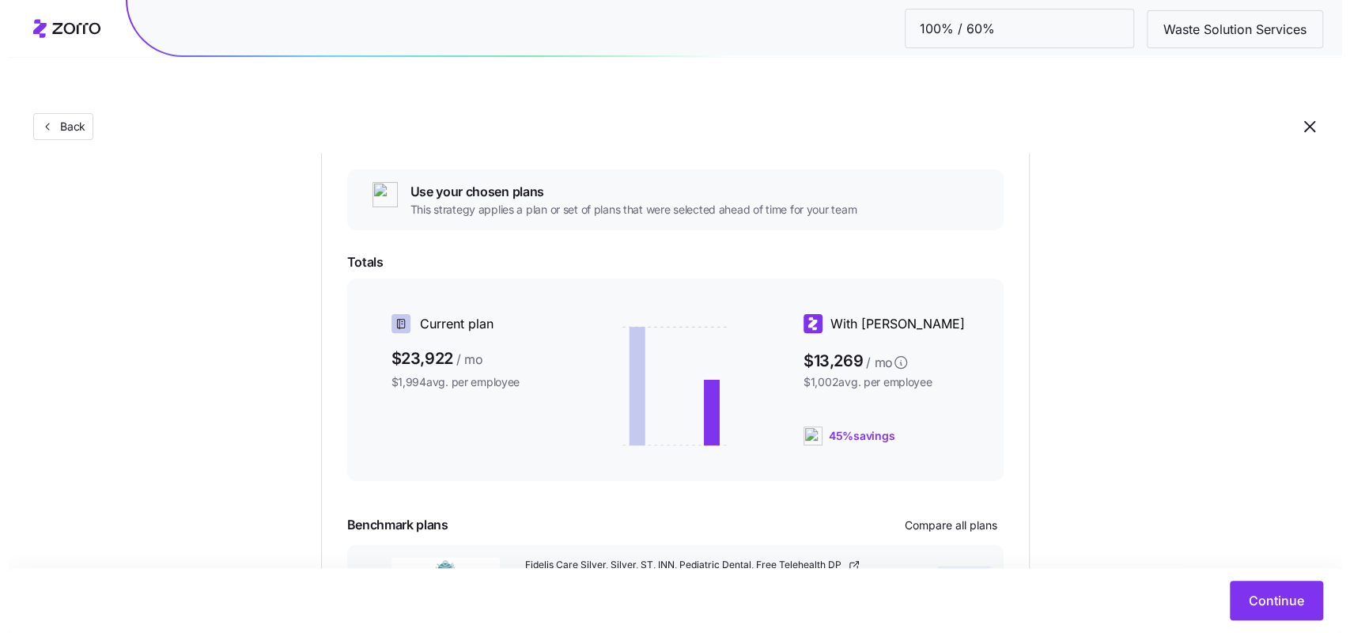
scroll to position [279, 0]
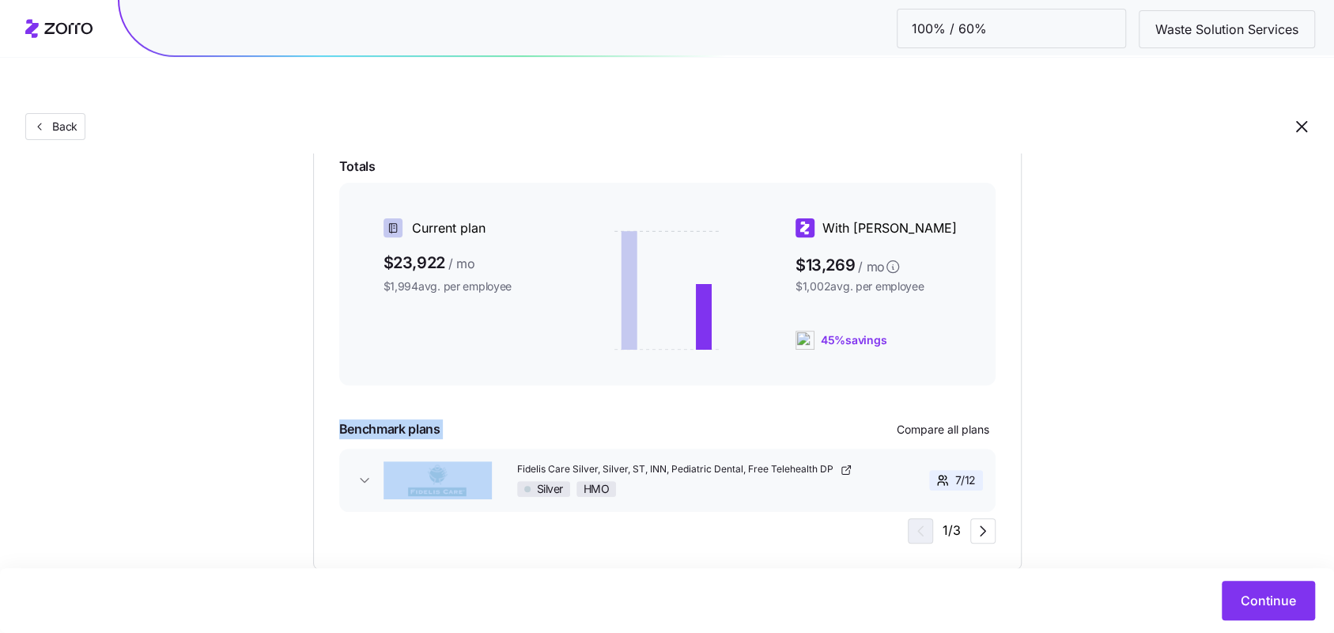
drag, startPoint x: 1154, startPoint y: 365, endPoint x: 1222, endPoint y: 624, distance: 267.4
click at [1159, 381] on div "Choose a plan matching strategy By quality By metal level Pre-selected Most sim…" at bounding box center [667, 233] width 1334 height 672
click at [1277, 583] on button "Continue" at bounding box center [1268, 600] width 93 height 40
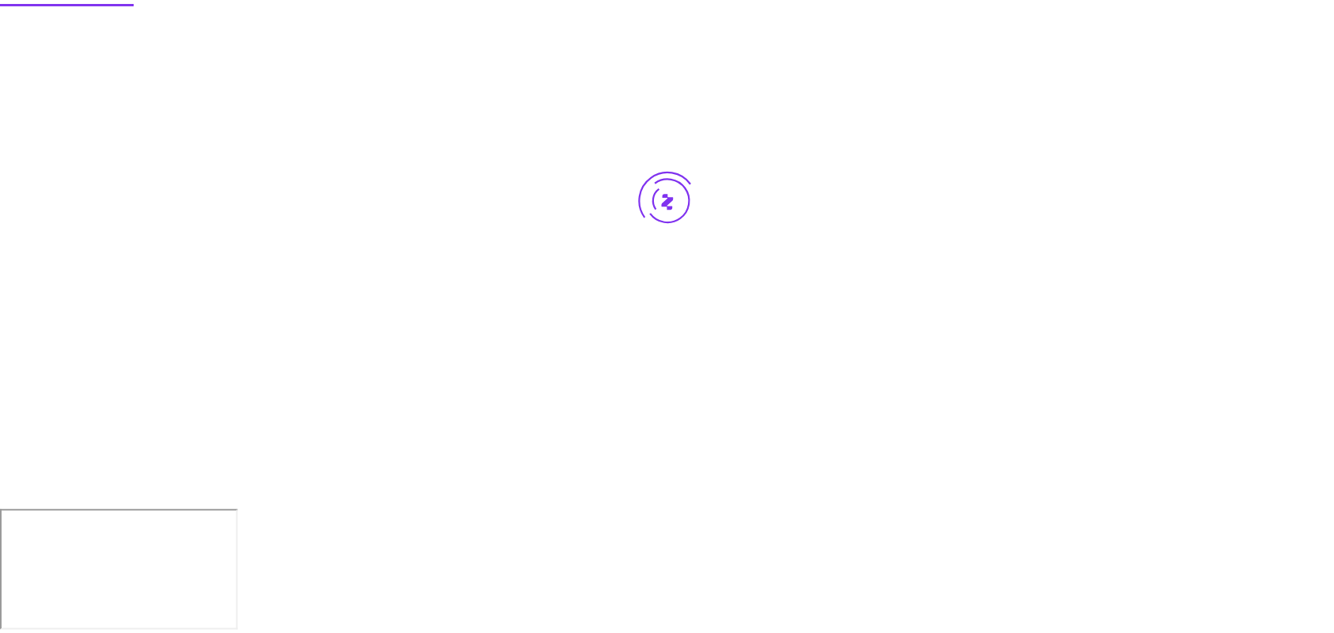
scroll to position [0, 0]
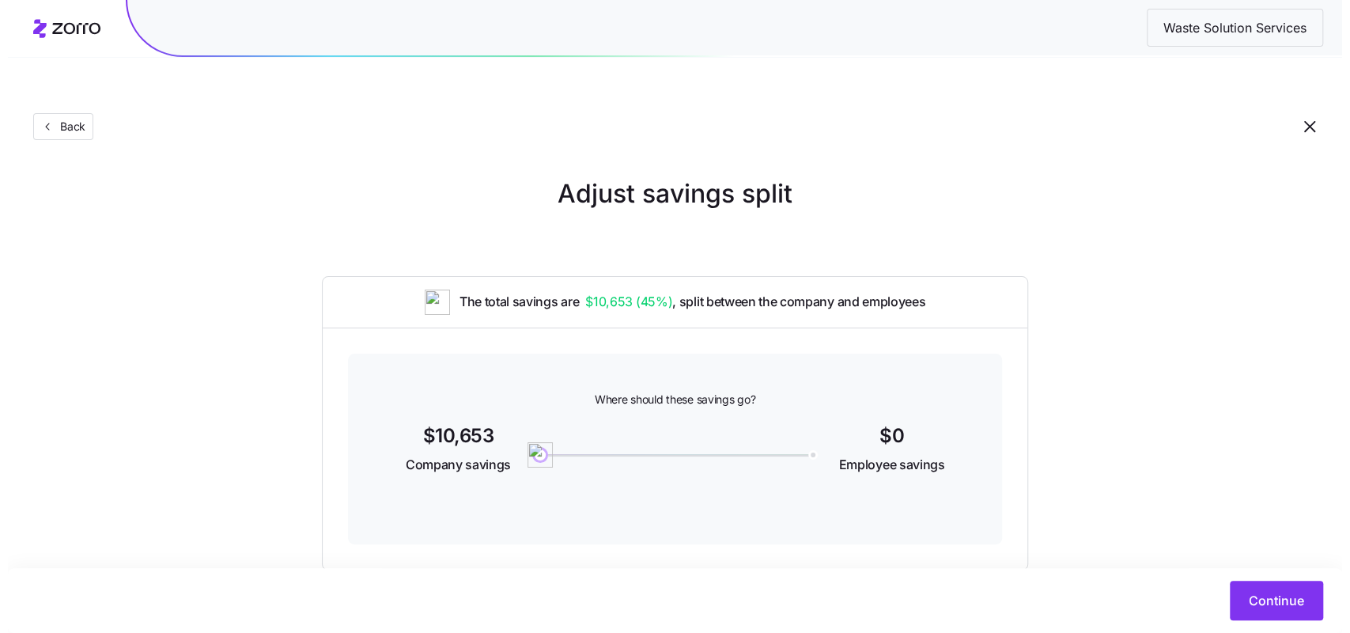
scroll to position [2, 0]
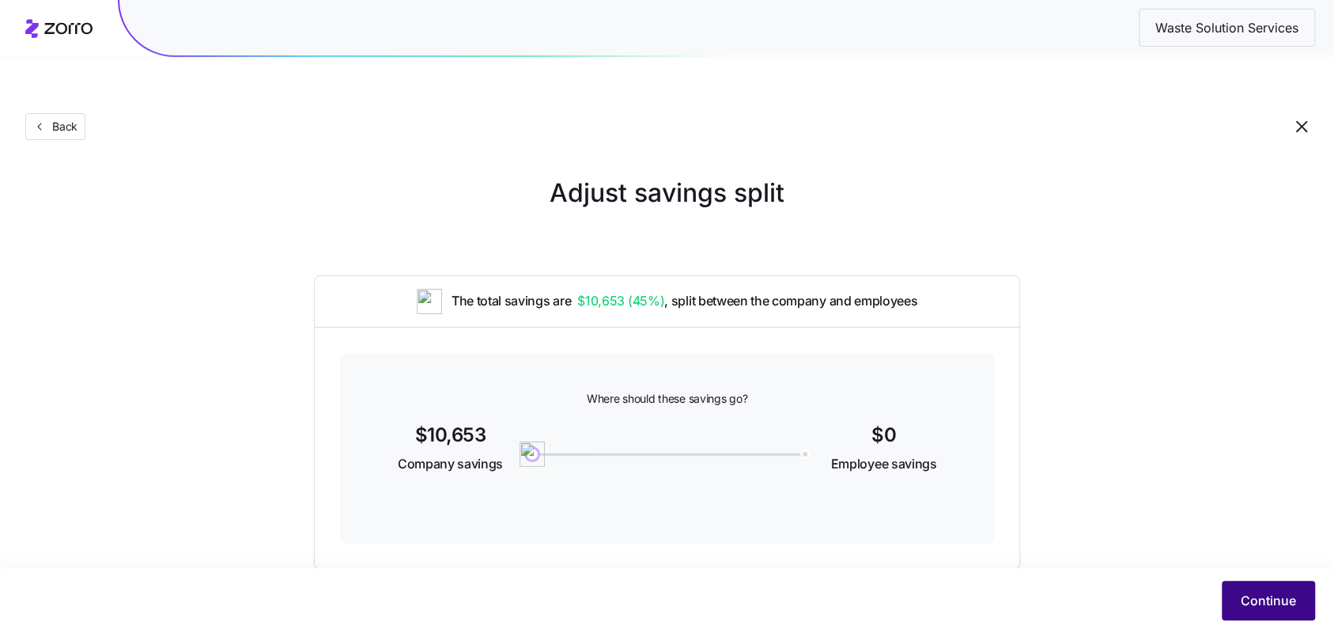
click at [1235, 615] on button "Continue" at bounding box center [1268, 600] width 93 height 40
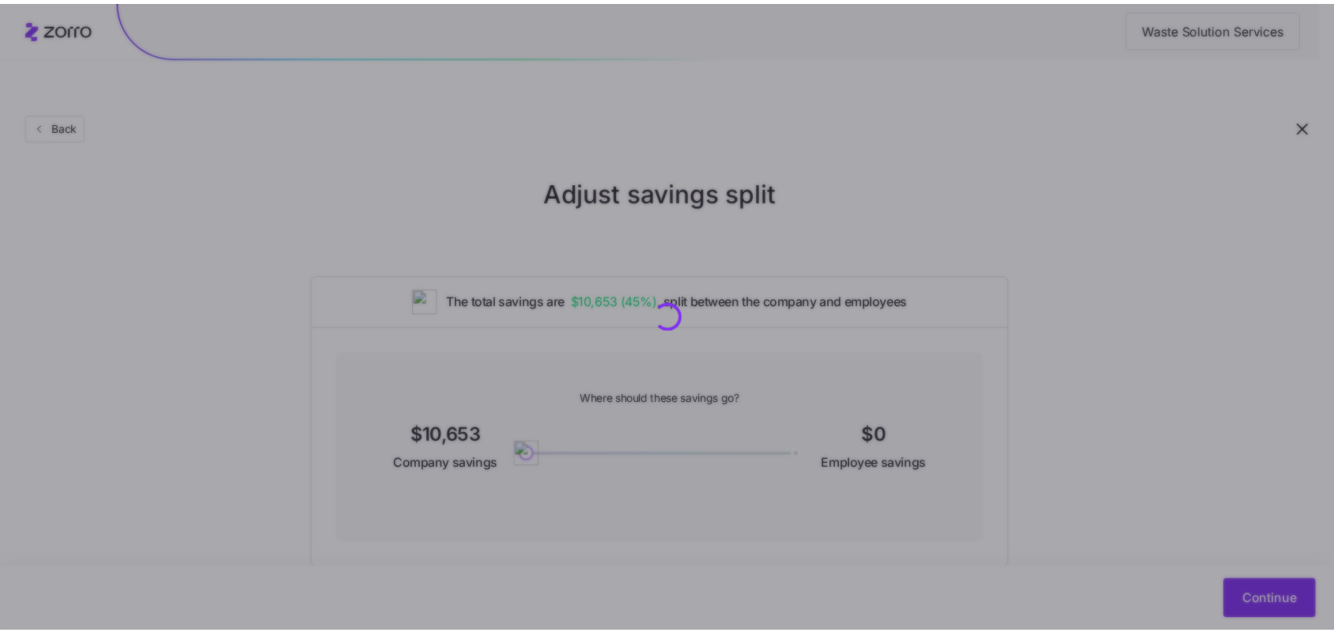
scroll to position [0, 0]
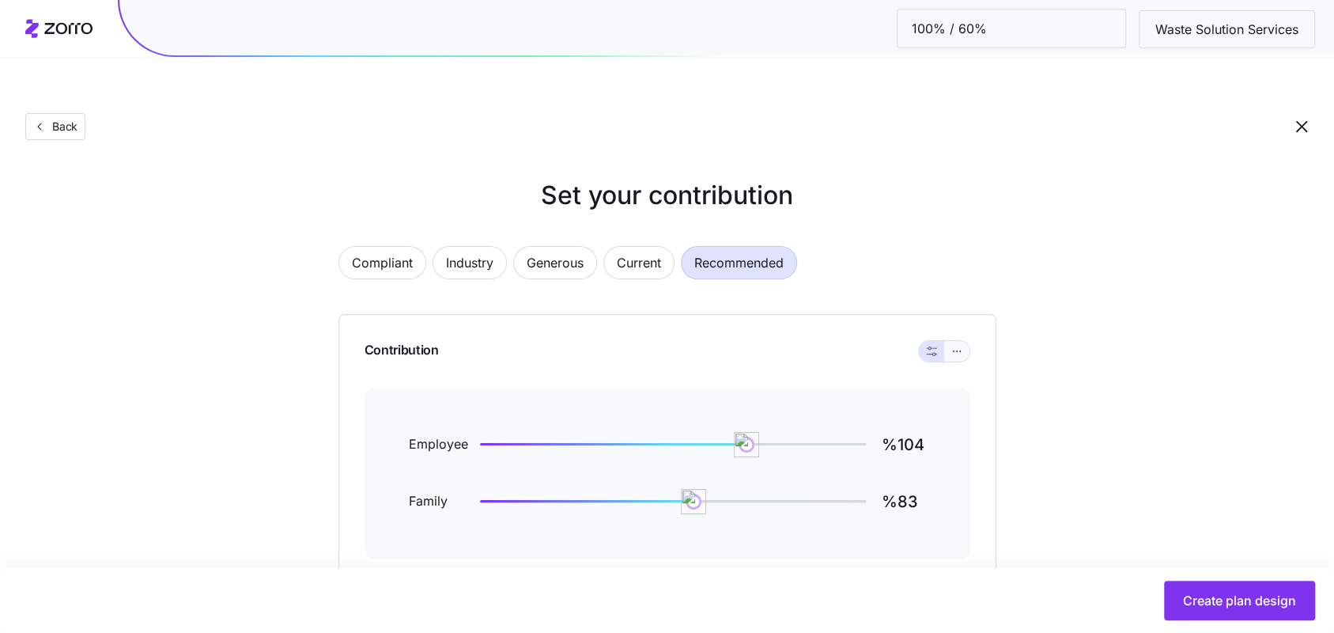
click at [966, 341] on button "button" at bounding box center [956, 351] width 25 height 21
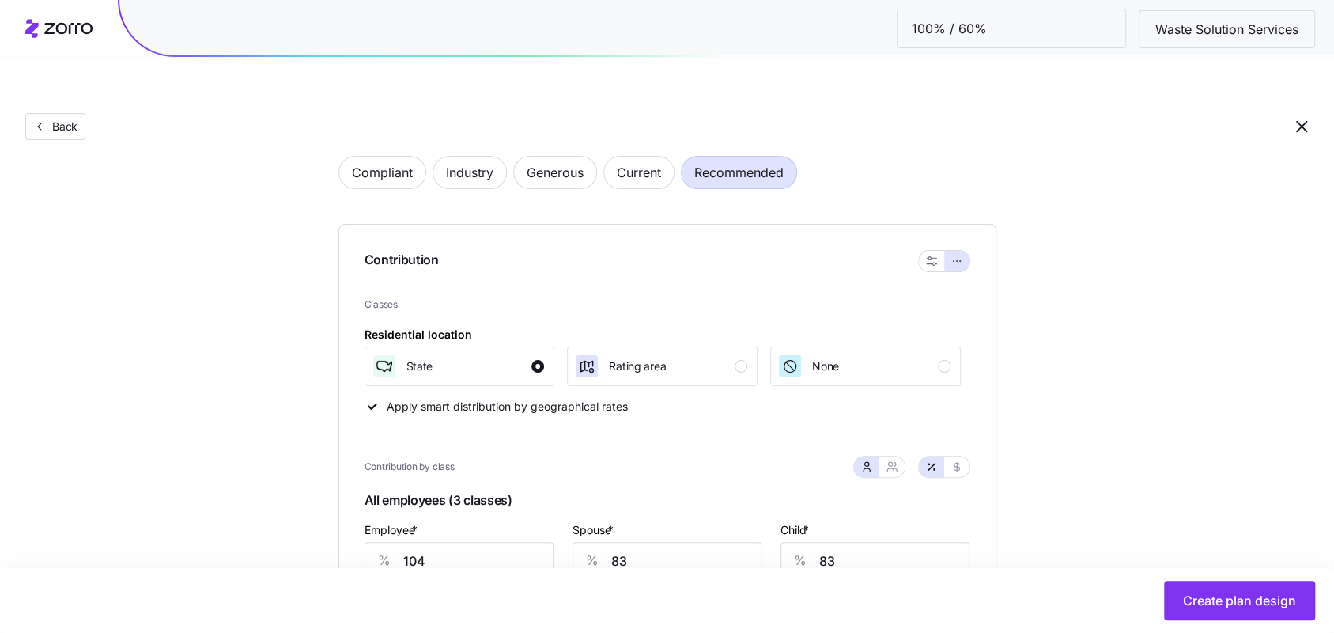
scroll to position [362, 0]
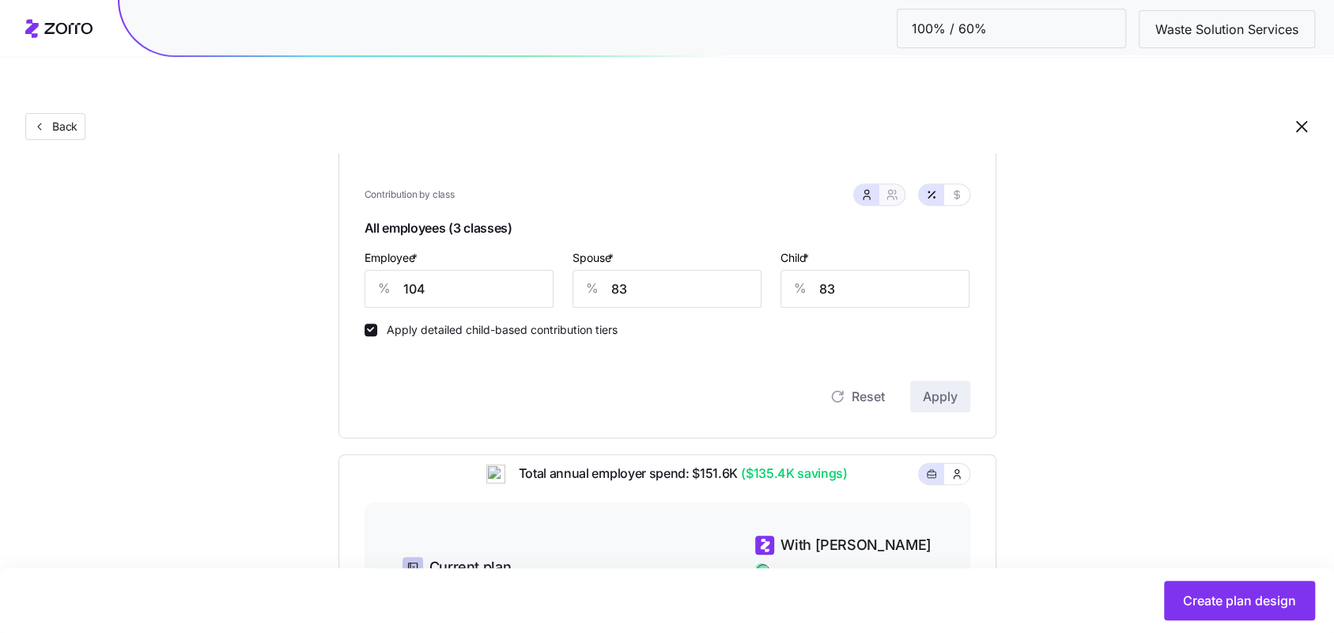
click at [898, 188] on span "button" at bounding box center [892, 194] width 13 height 13
type input "93"
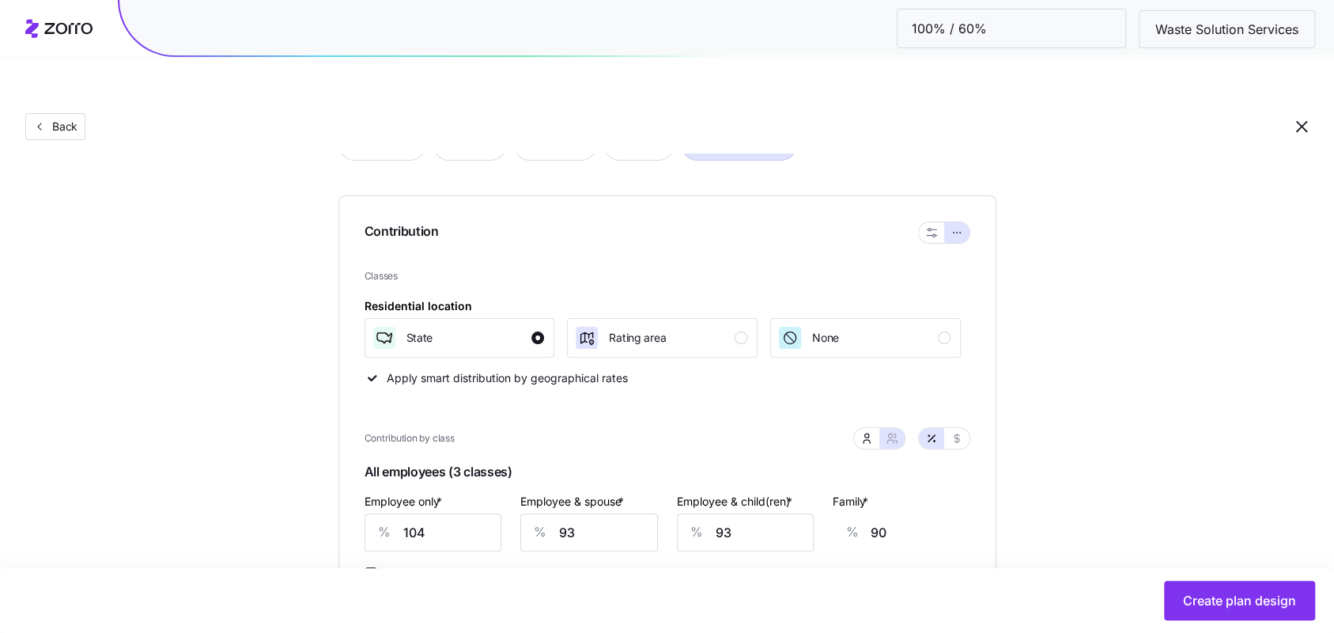
scroll to position [0, 0]
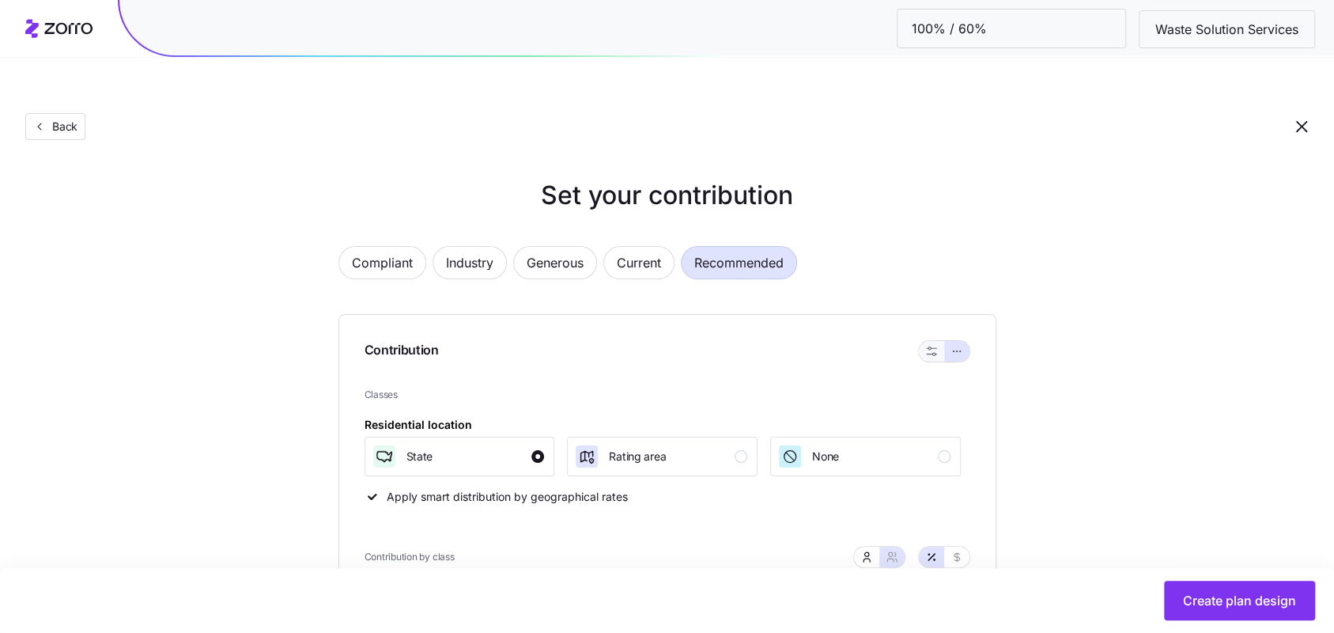
click at [935, 346] on icon "button" at bounding box center [931, 351] width 11 height 11
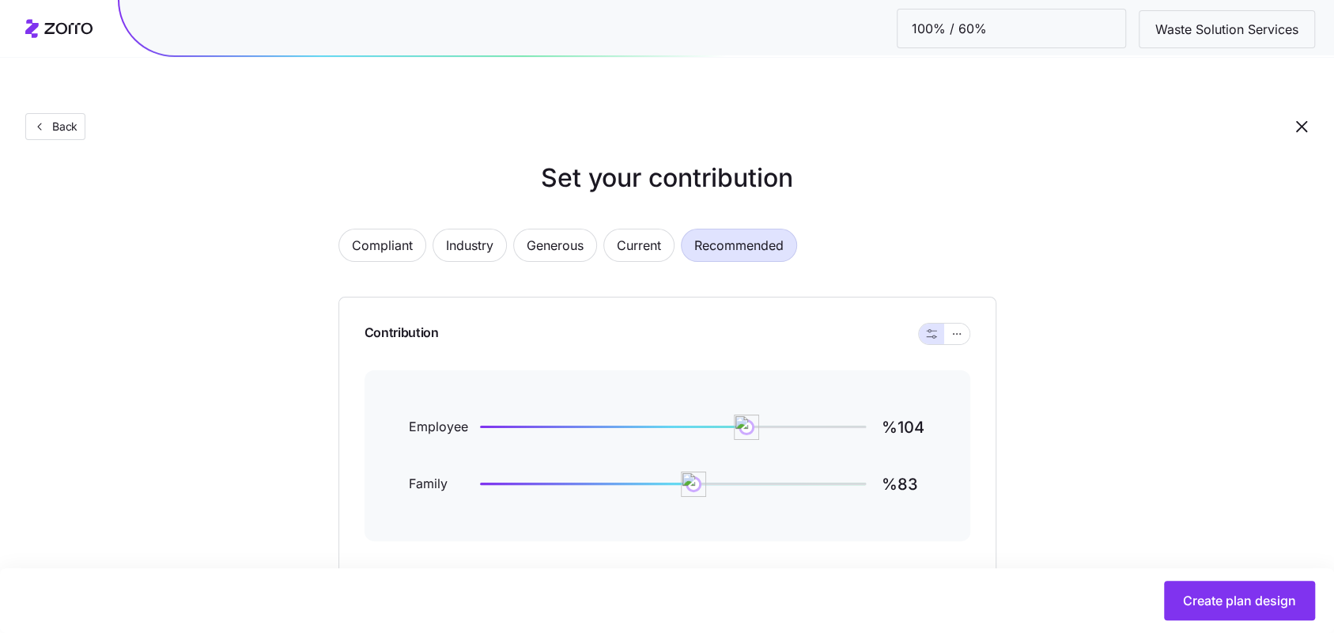
scroll to position [38, 0]
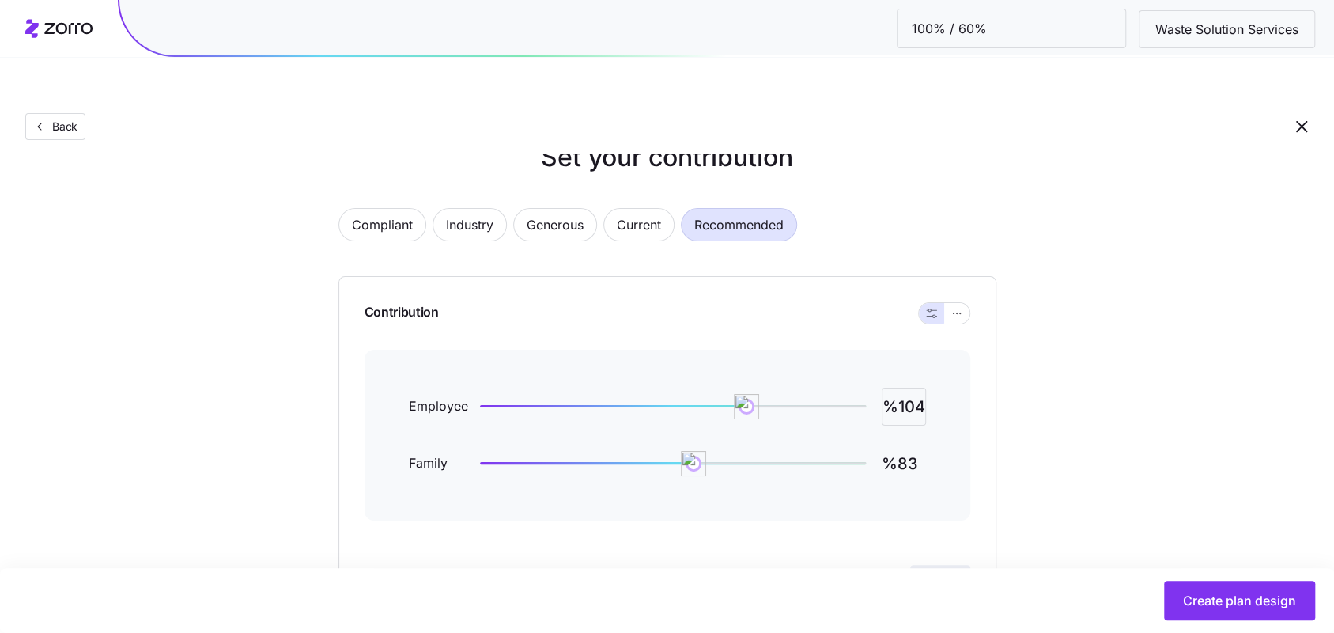
click at [913, 388] on input "%104" at bounding box center [904, 407] width 44 height 38
type input "%100"
type input "%60"
click at [914, 565] on button "Apply" at bounding box center [940, 581] width 60 height 32
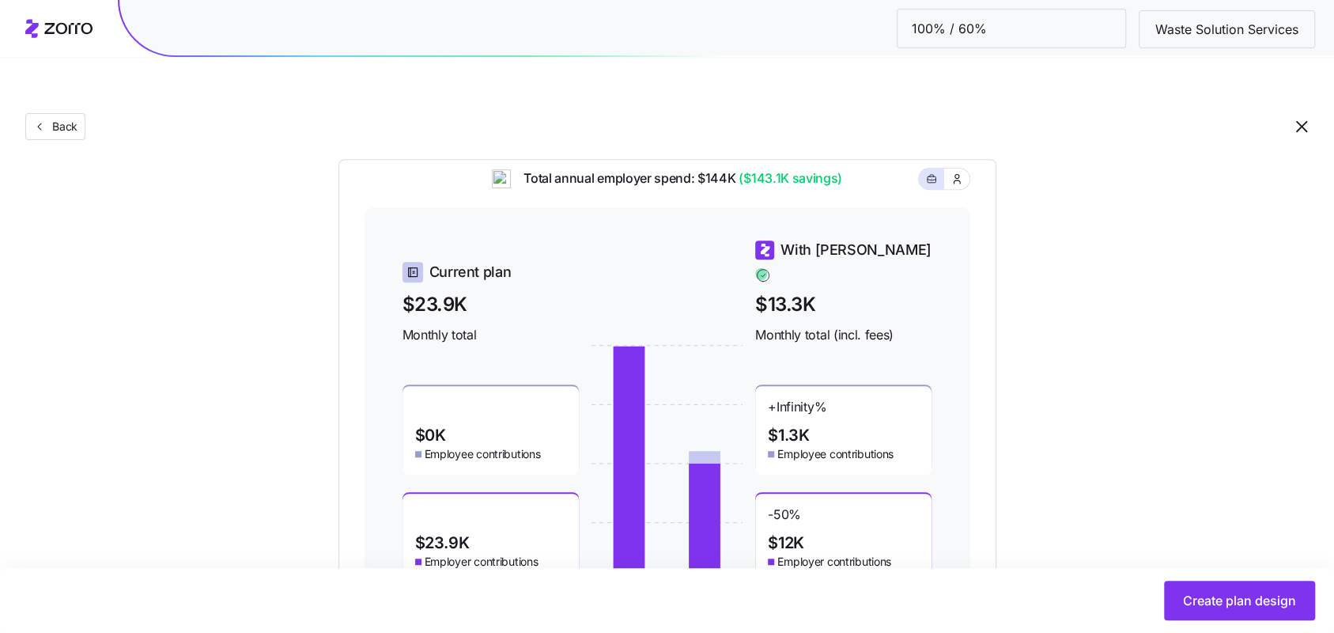
scroll to position [538, 0]
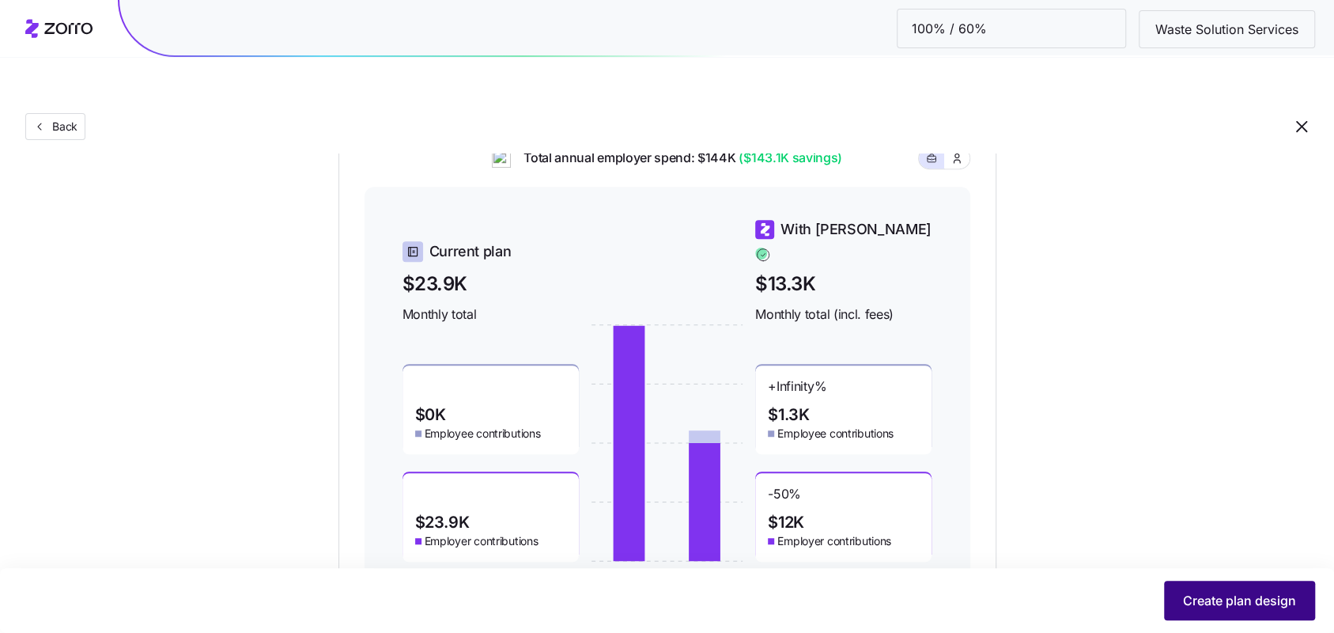
click at [1178, 594] on button "Create plan design" at bounding box center [1239, 600] width 151 height 40
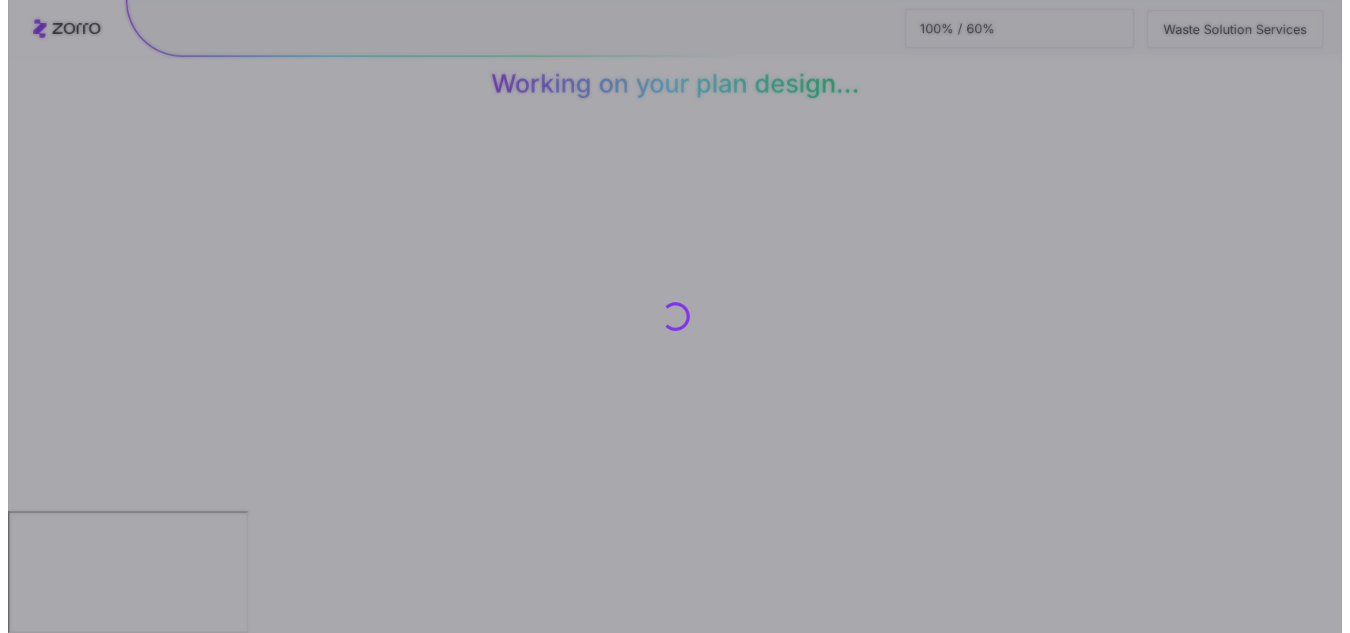
scroll to position [0, 0]
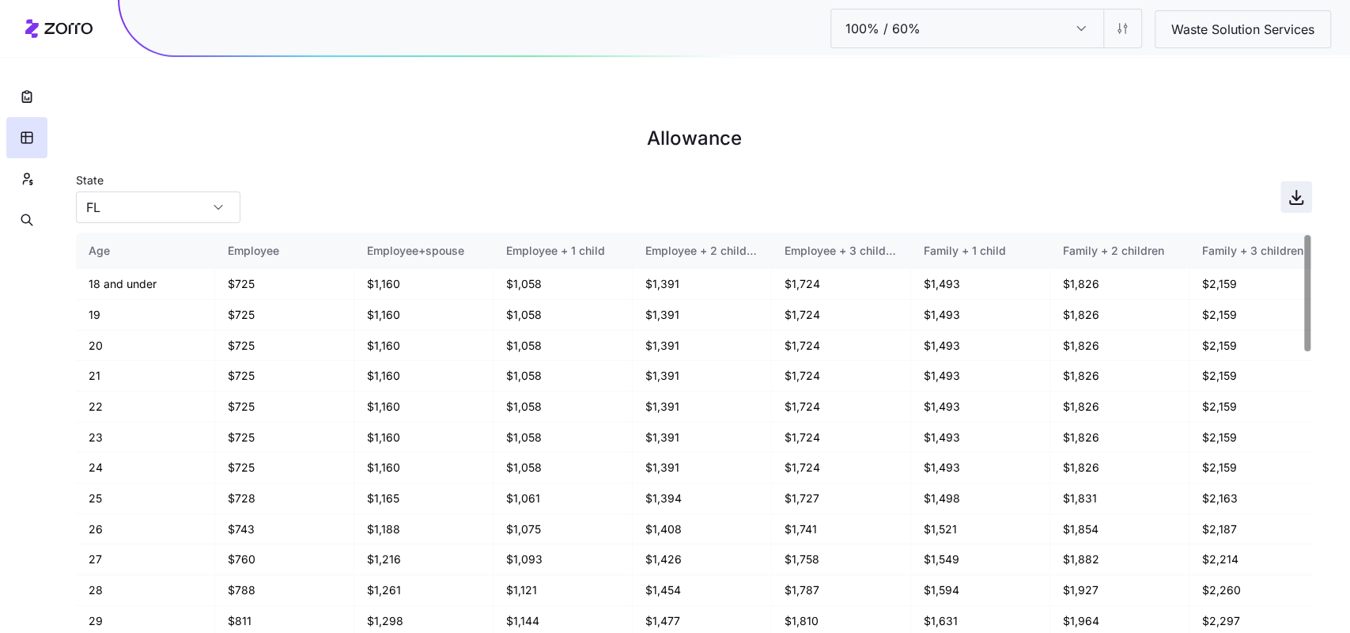
click at [1299, 187] on icon "button" at bounding box center [1296, 196] width 19 height 19
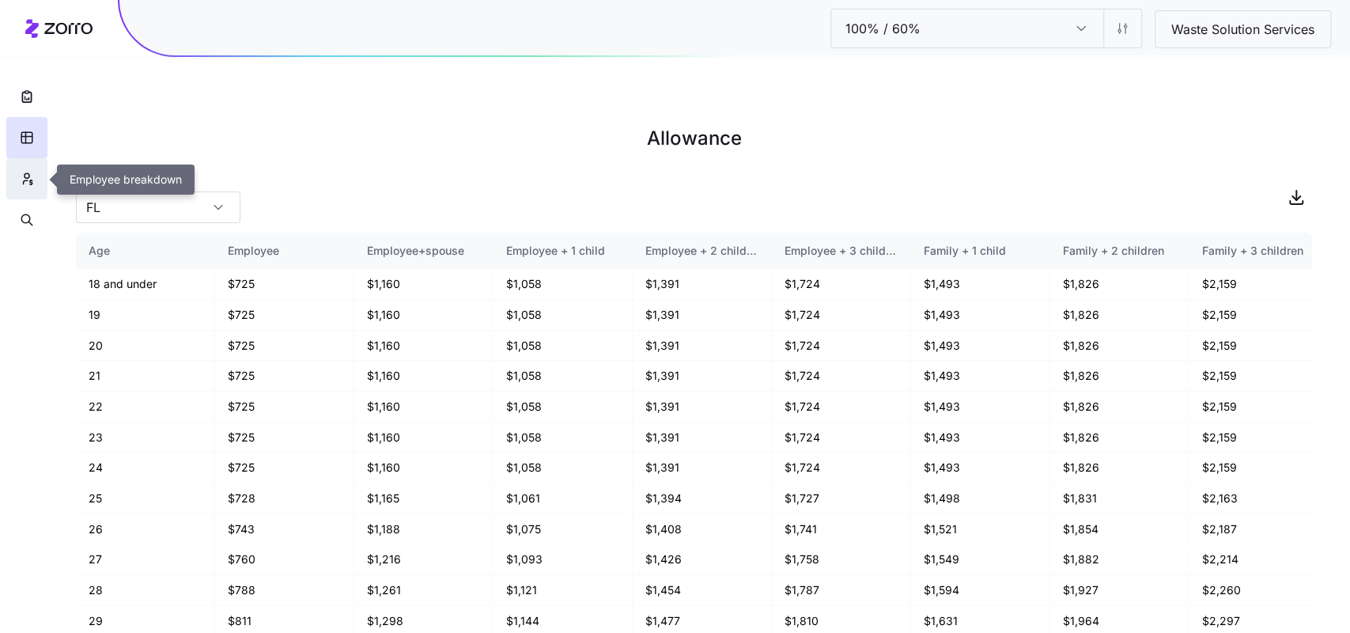
click at [26, 186] on icon "button" at bounding box center [27, 179] width 14 height 16
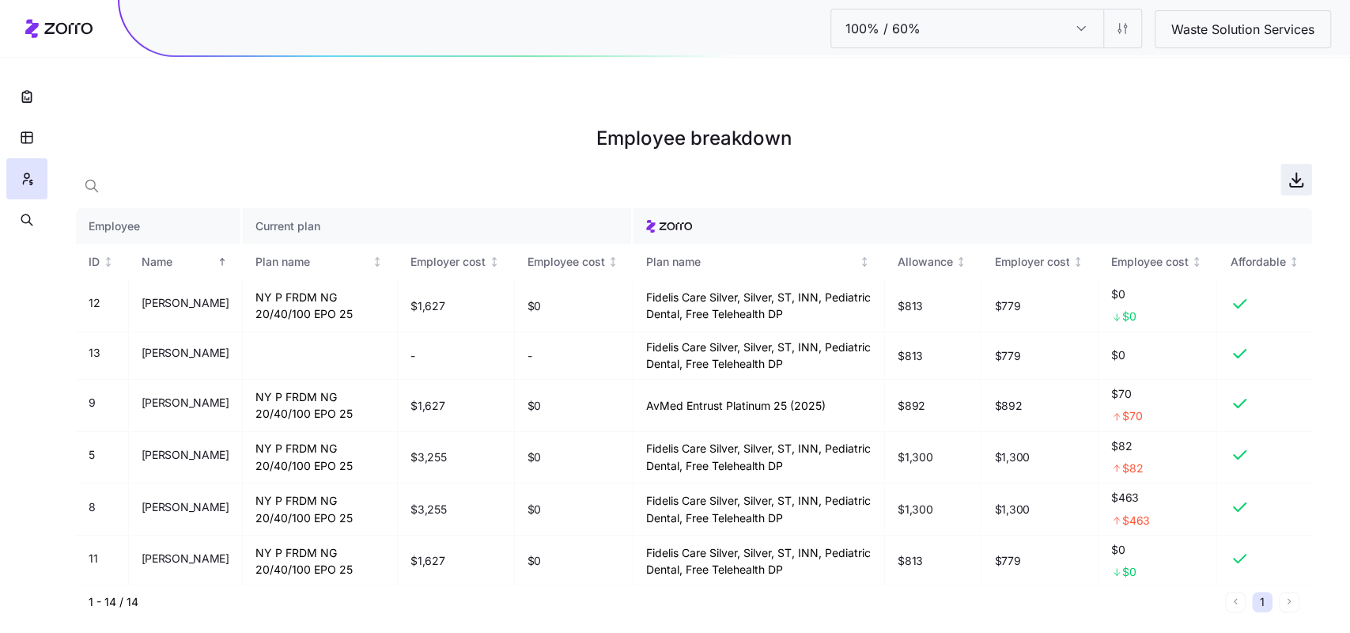
click at [1287, 170] on icon "button" at bounding box center [1296, 179] width 19 height 19
click at [241, 119] on h1 "Employee breakdown" at bounding box center [694, 138] width 1236 height 38
click at [1131, 31] on html "100% / 60% 100% / 60% Waste Solution Services Employee breakdown Employee Curre…" at bounding box center [675, 396] width 1350 height 792
click at [1231, 78] on html "100% / 60% 100% / 60% Waste Solution Services Employee breakdown Employee Curre…" at bounding box center [675, 396] width 1350 height 792
click at [1082, 24] on input "100% / 60%" at bounding box center [1081, 28] width 44 height 38
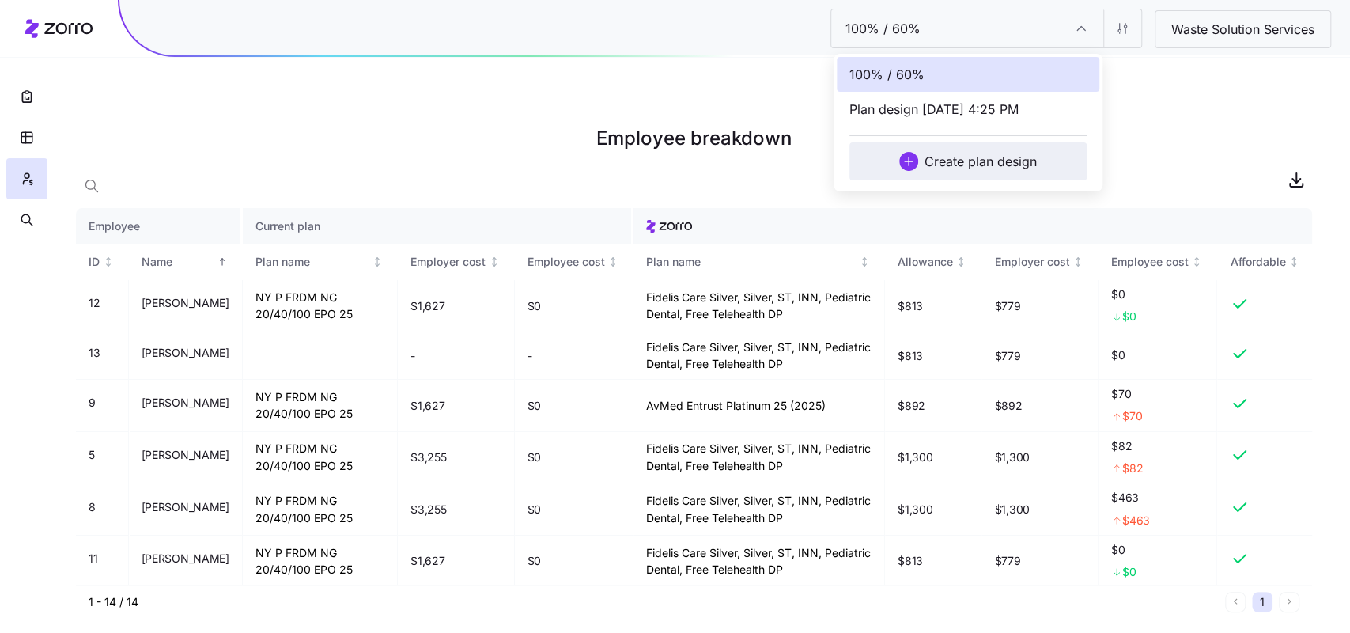
click at [1008, 153] on span "Create plan design" at bounding box center [981, 161] width 112 height 19
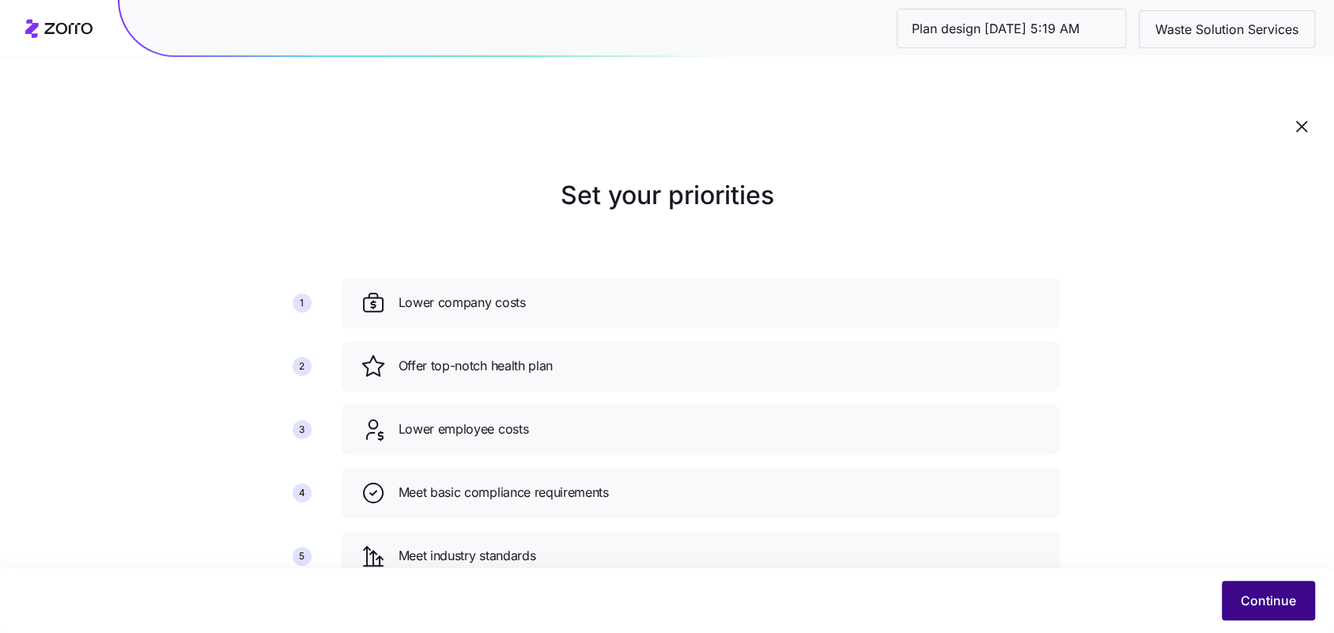
click at [1295, 586] on button "Continue" at bounding box center [1268, 600] width 93 height 40
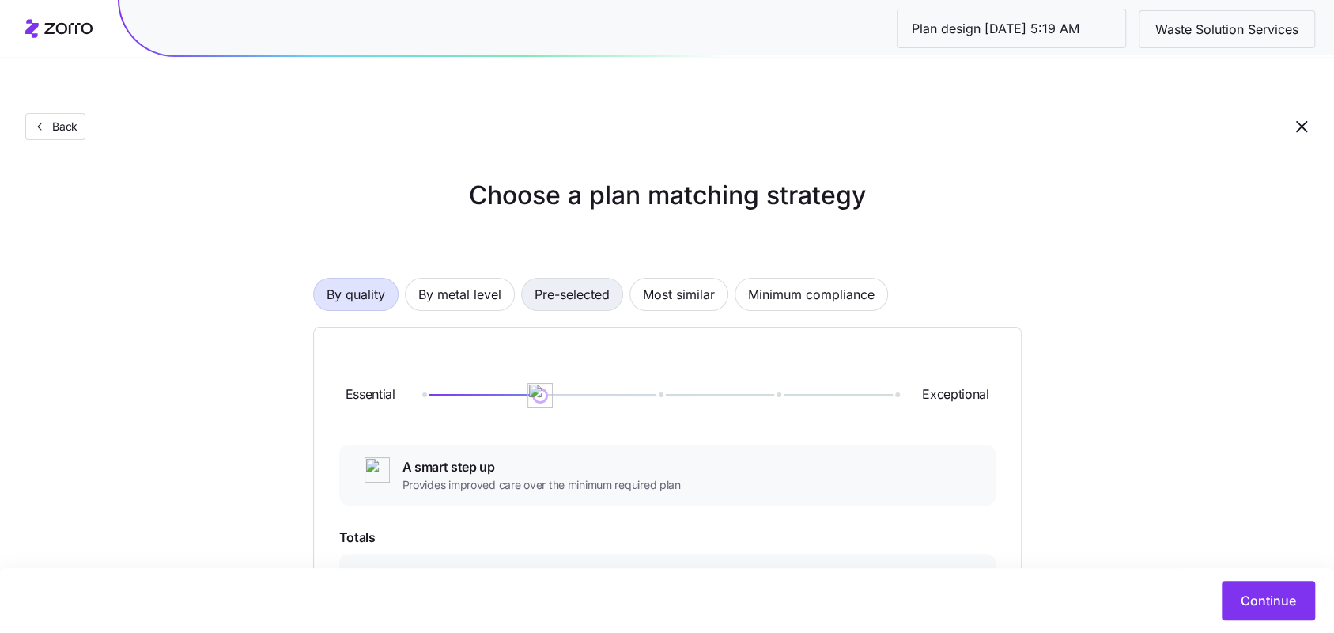
click at [580, 278] on span "Pre-selected" at bounding box center [572, 294] width 75 height 32
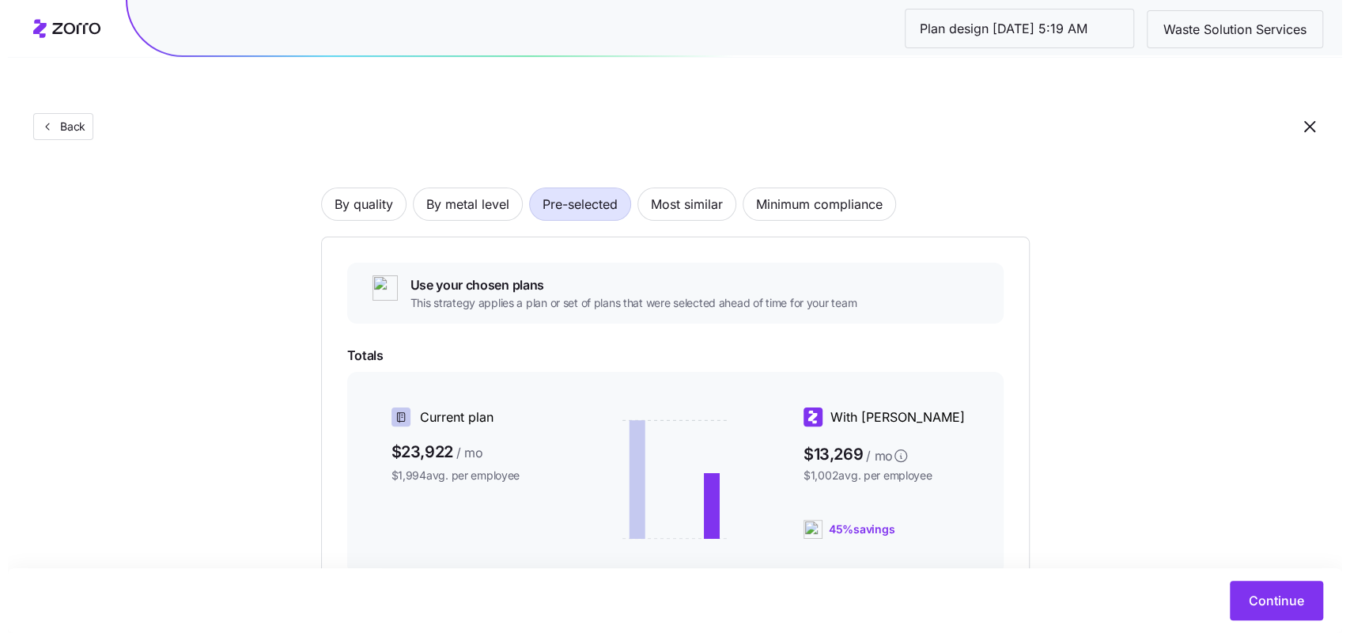
scroll to position [279, 0]
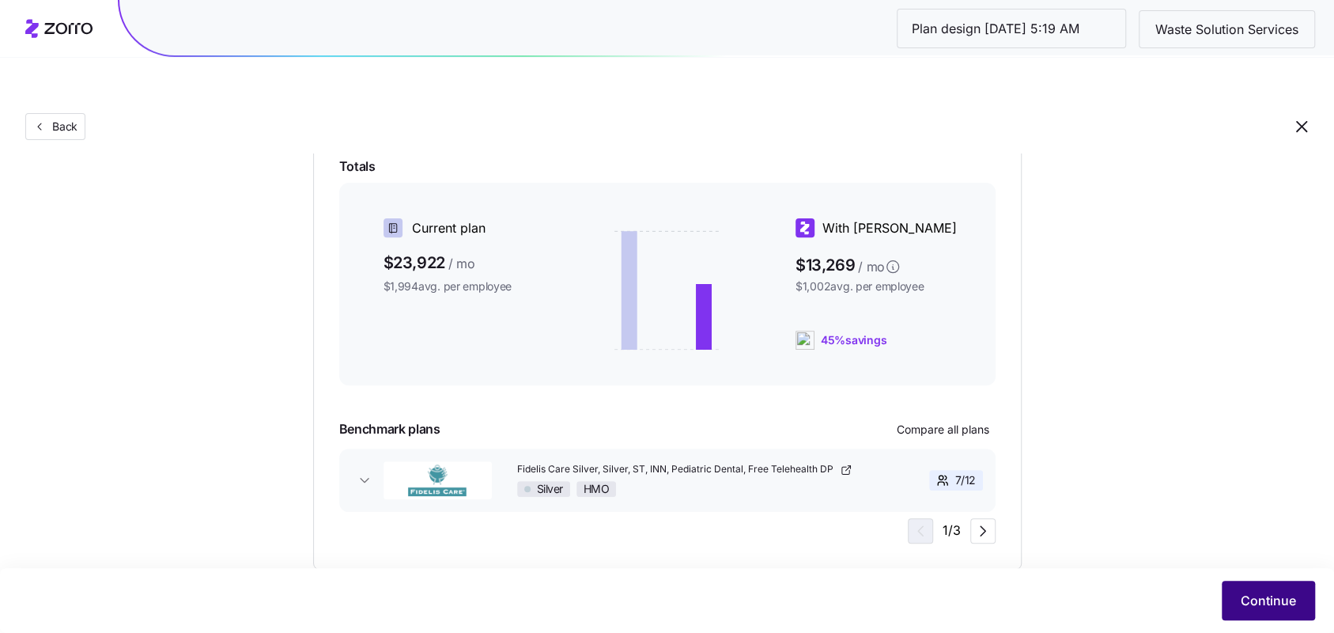
click at [1247, 585] on button "Continue" at bounding box center [1268, 600] width 93 height 40
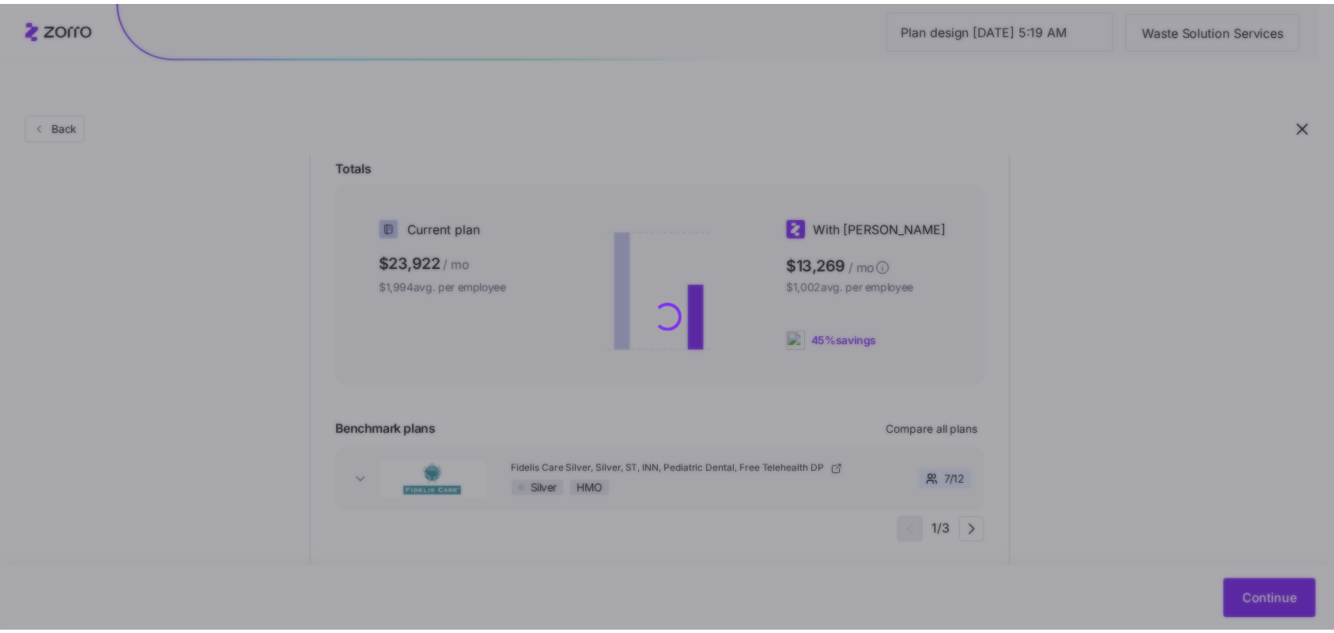
scroll to position [0, 0]
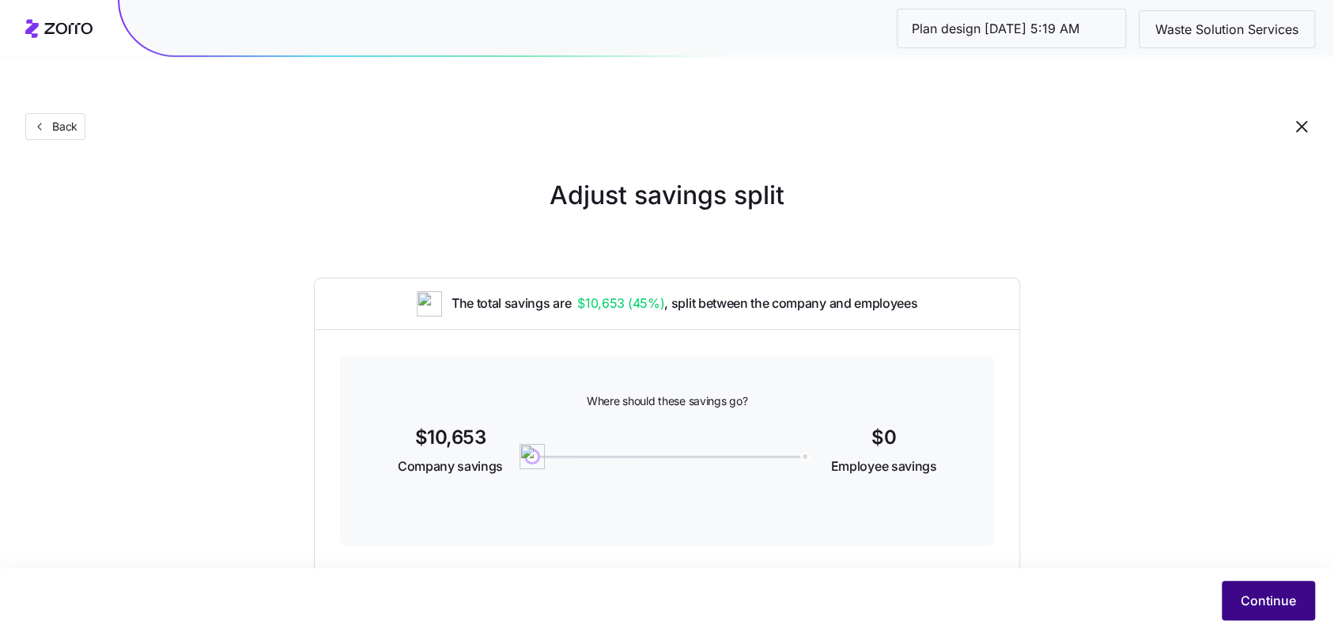
click at [1299, 603] on button "Continue" at bounding box center [1268, 600] width 93 height 40
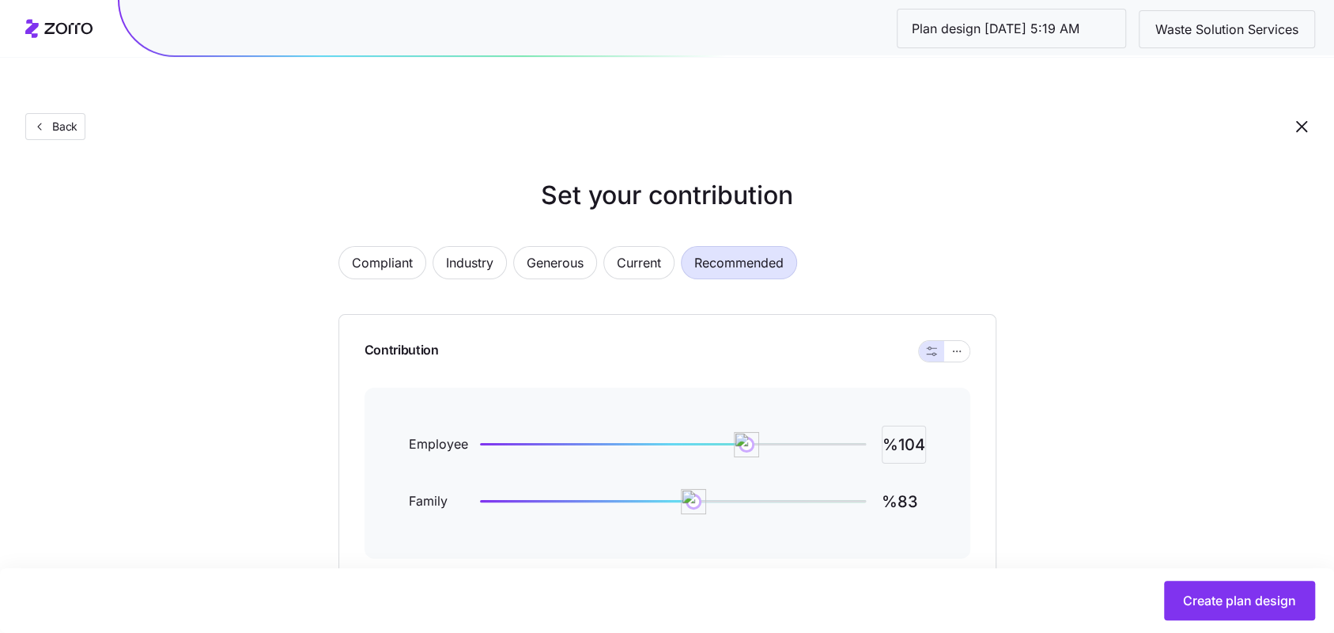
click at [919, 425] on input "%104" at bounding box center [904, 444] width 44 height 38
type input "%90"
type input "%60"
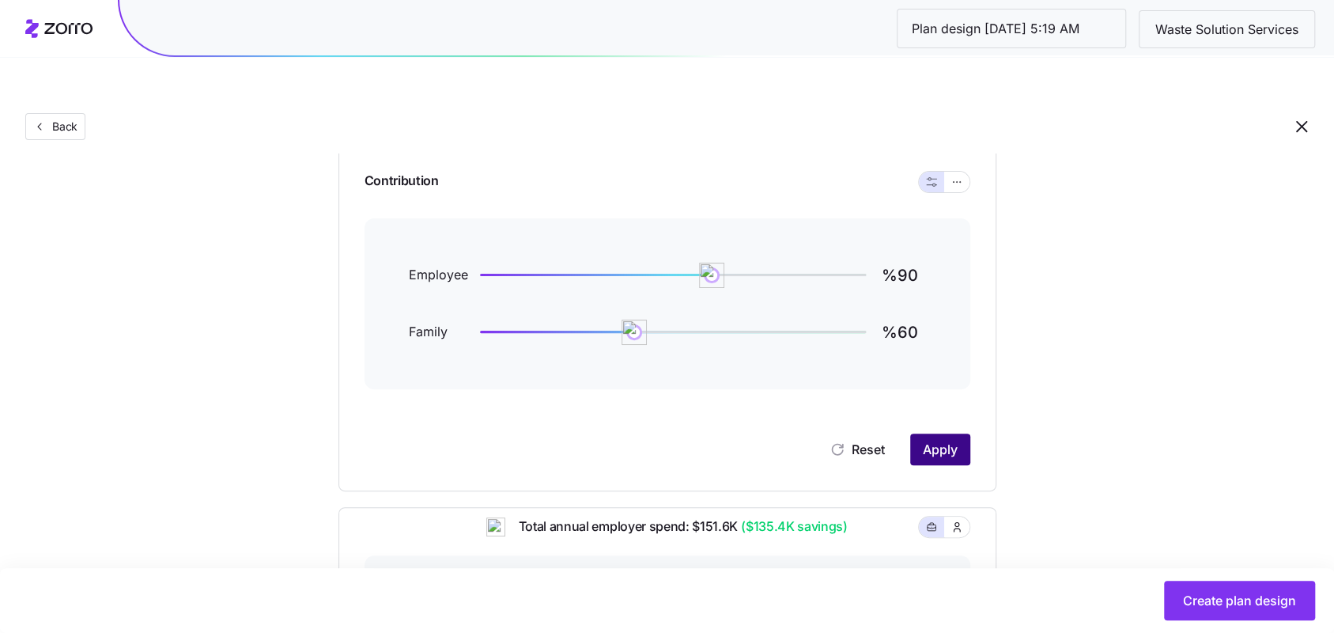
click at [917, 433] on button "Apply" at bounding box center [940, 449] width 60 height 32
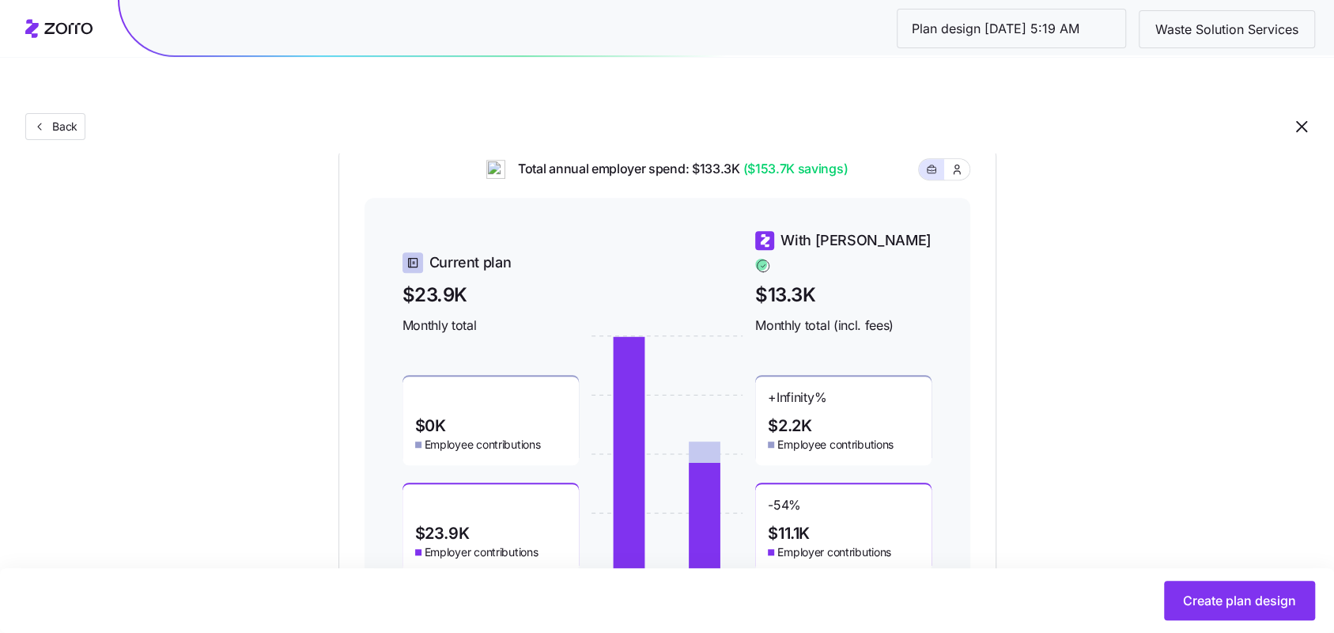
scroll to position [526, 0]
click at [1280, 618] on button "Create plan design" at bounding box center [1239, 600] width 151 height 40
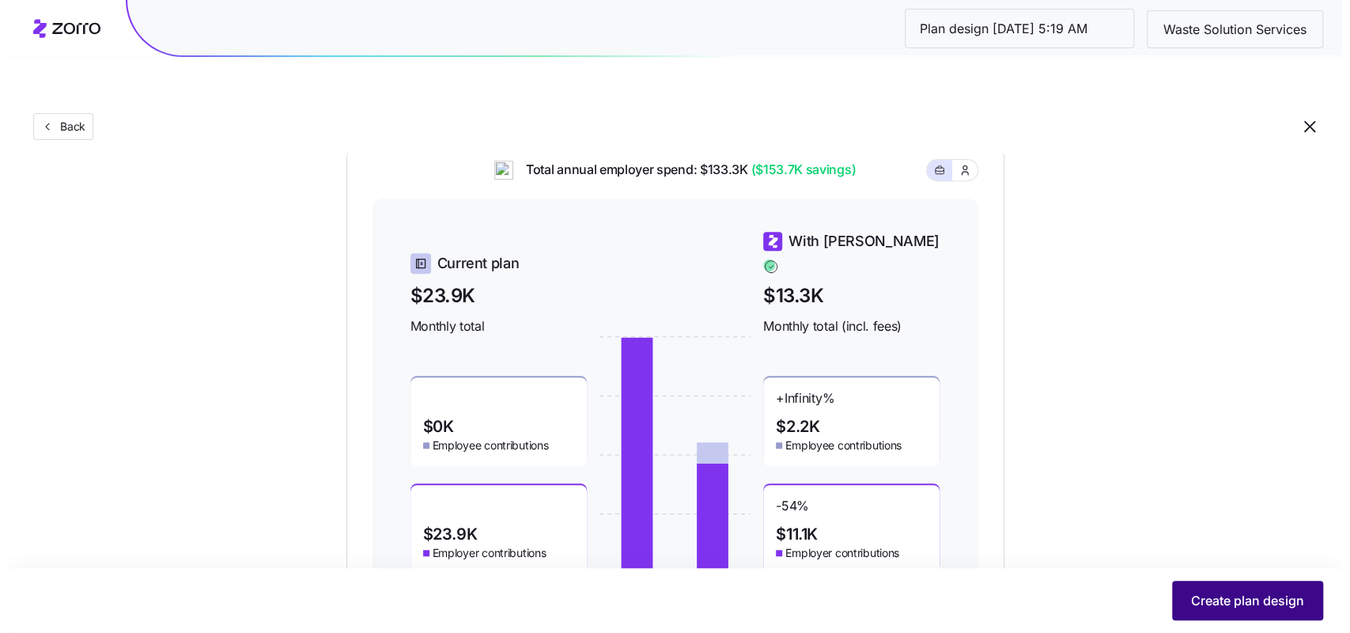
scroll to position [0, 0]
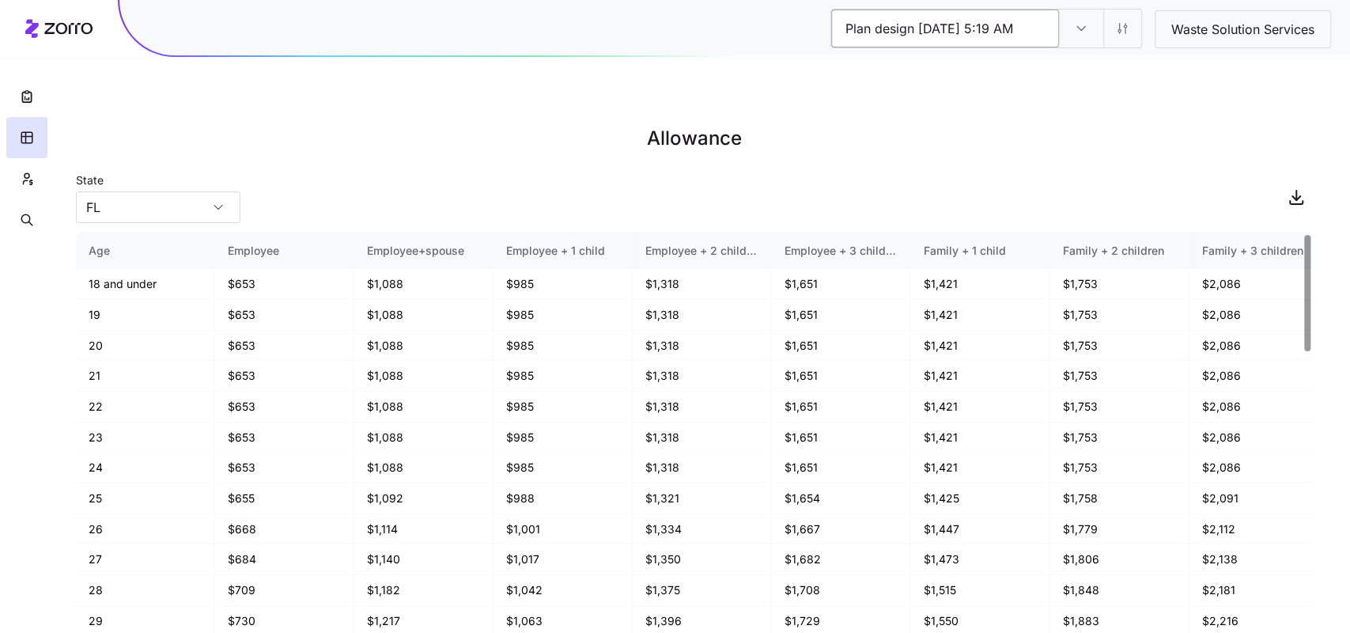
click at [956, 29] on input "Plan design 10/14/2025 5:19 AM" at bounding box center [945, 28] width 228 height 38
click at [1106, 78] on main "Allowance State FL Age Employee Employee+spouse Employee + 1 child Employee + 2…" at bounding box center [675, 353] width 1350 height 633
click at [1088, 33] on input "Plan design 10/14/2025 5:19 AM" at bounding box center [1081, 28] width 44 height 38
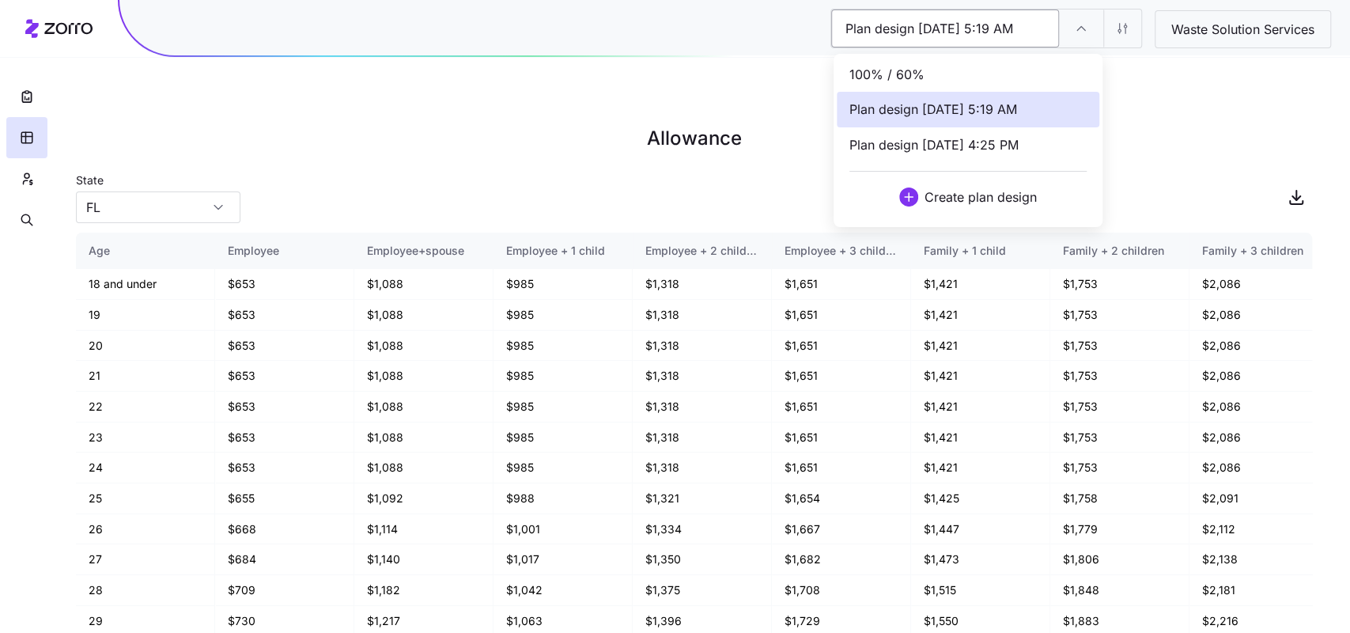
drag, startPoint x: 1087, startPoint y: 33, endPoint x: 1016, endPoint y: 25, distance: 71.6
click at [1087, 32] on div "Plan design 10/14/2025 5:19 AM" at bounding box center [1081, 28] width 44 height 38
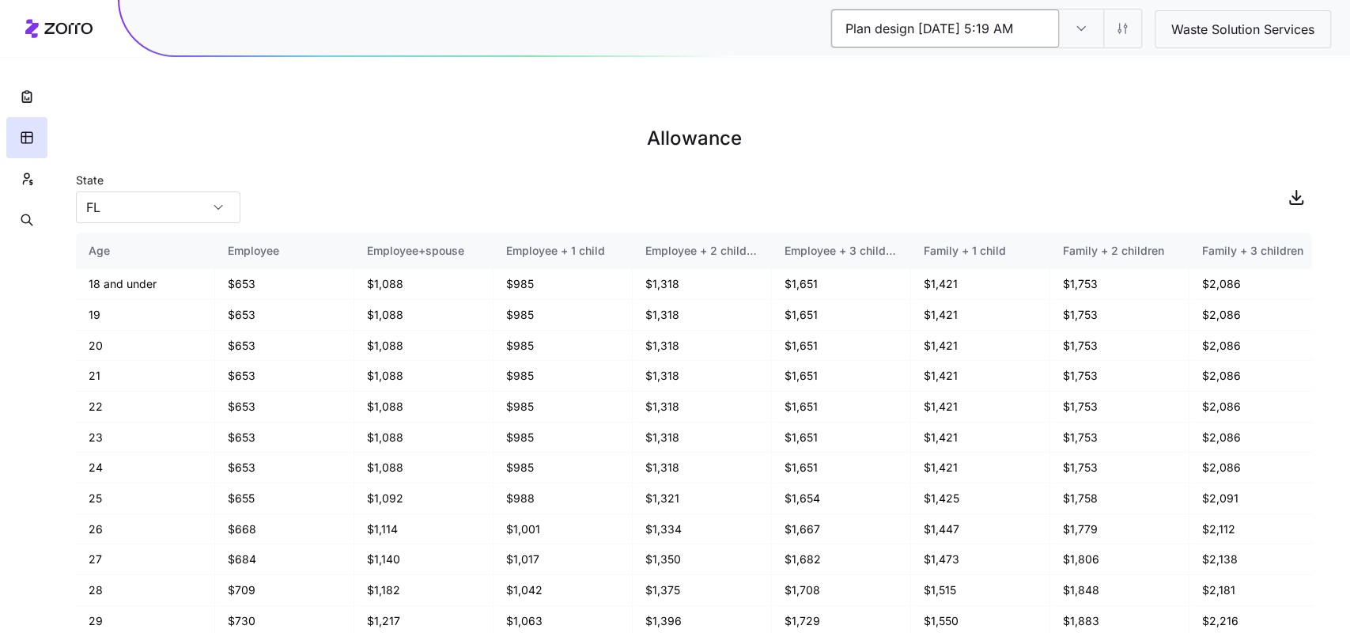
click at [987, 19] on input "Plan design 10/14/2025 5:19 AM" at bounding box center [945, 28] width 228 height 38
type input "90% / 60%"
click at [974, 148] on div "90% / 60% Plan design 10/14/2025 5:19 AM Waste Solution Services Allowance Stat…" at bounding box center [675, 353] width 1350 height 633
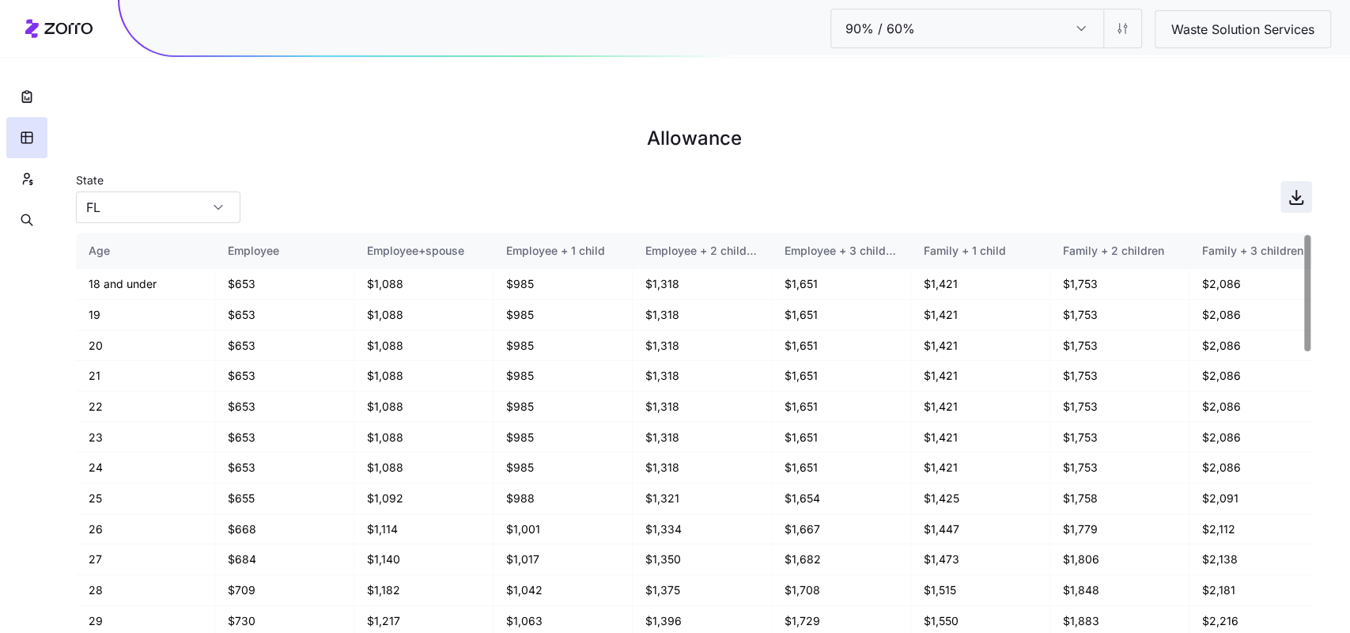
click at [1292, 187] on icon "button" at bounding box center [1296, 196] width 19 height 19
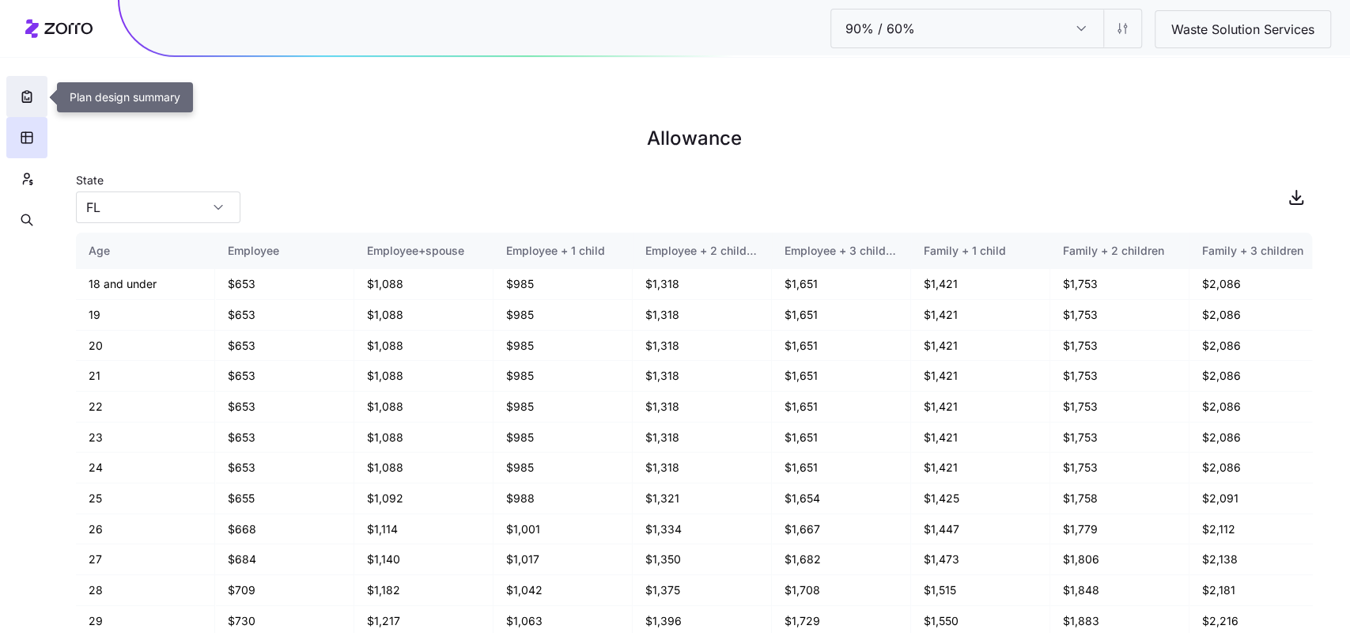
click at [32, 98] on icon "button" at bounding box center [27, 97] width 16 height 16
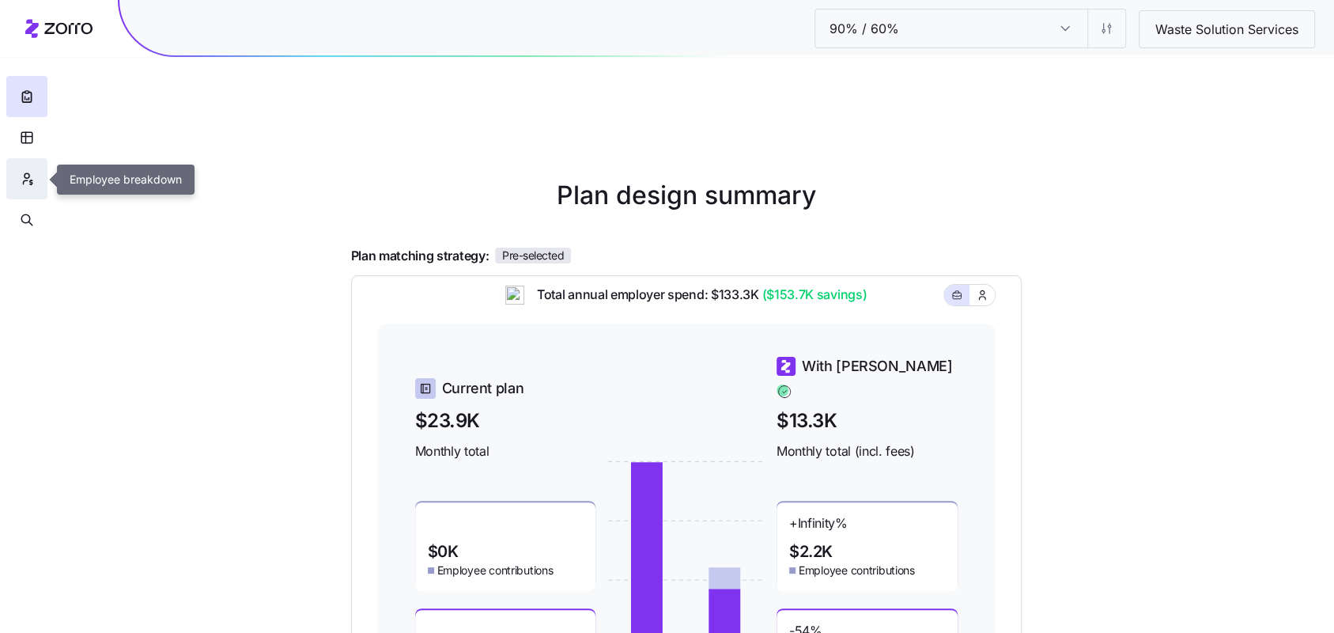
click at [28, 179] on icon "button" at bounding box center [27, 179] width 14 height 16
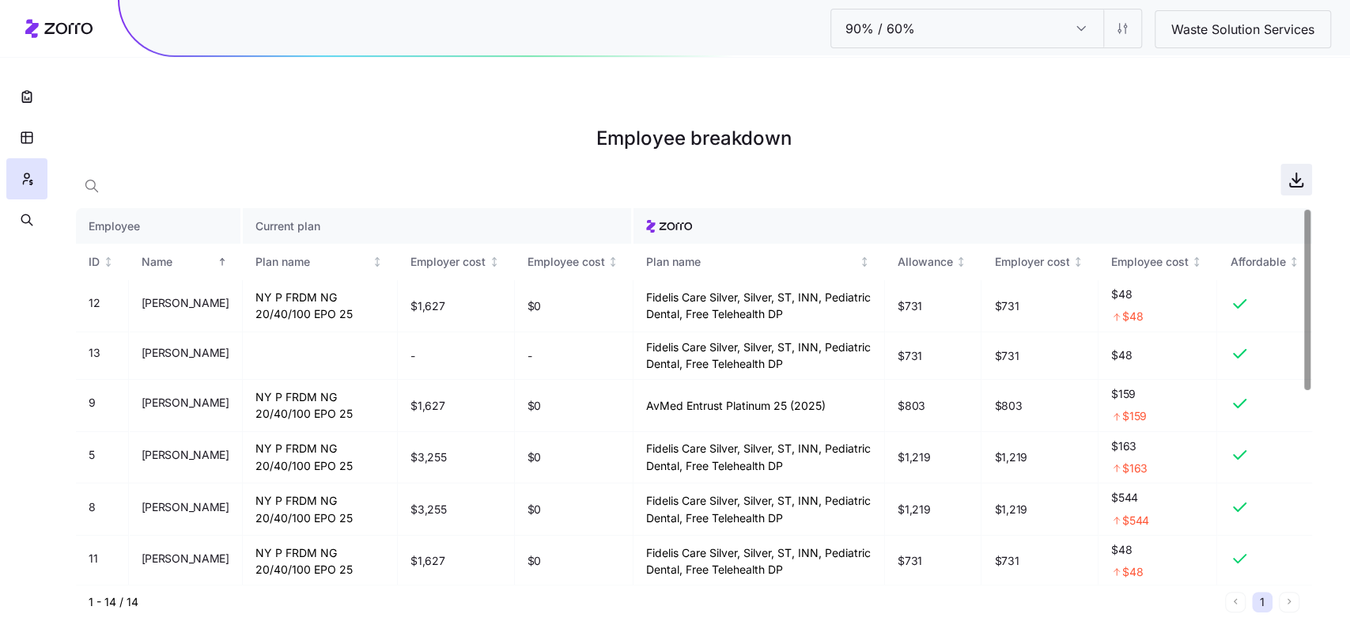
click at [1295, 170] on icon "button" at bounding box center [1296, 179] width 19 height 19
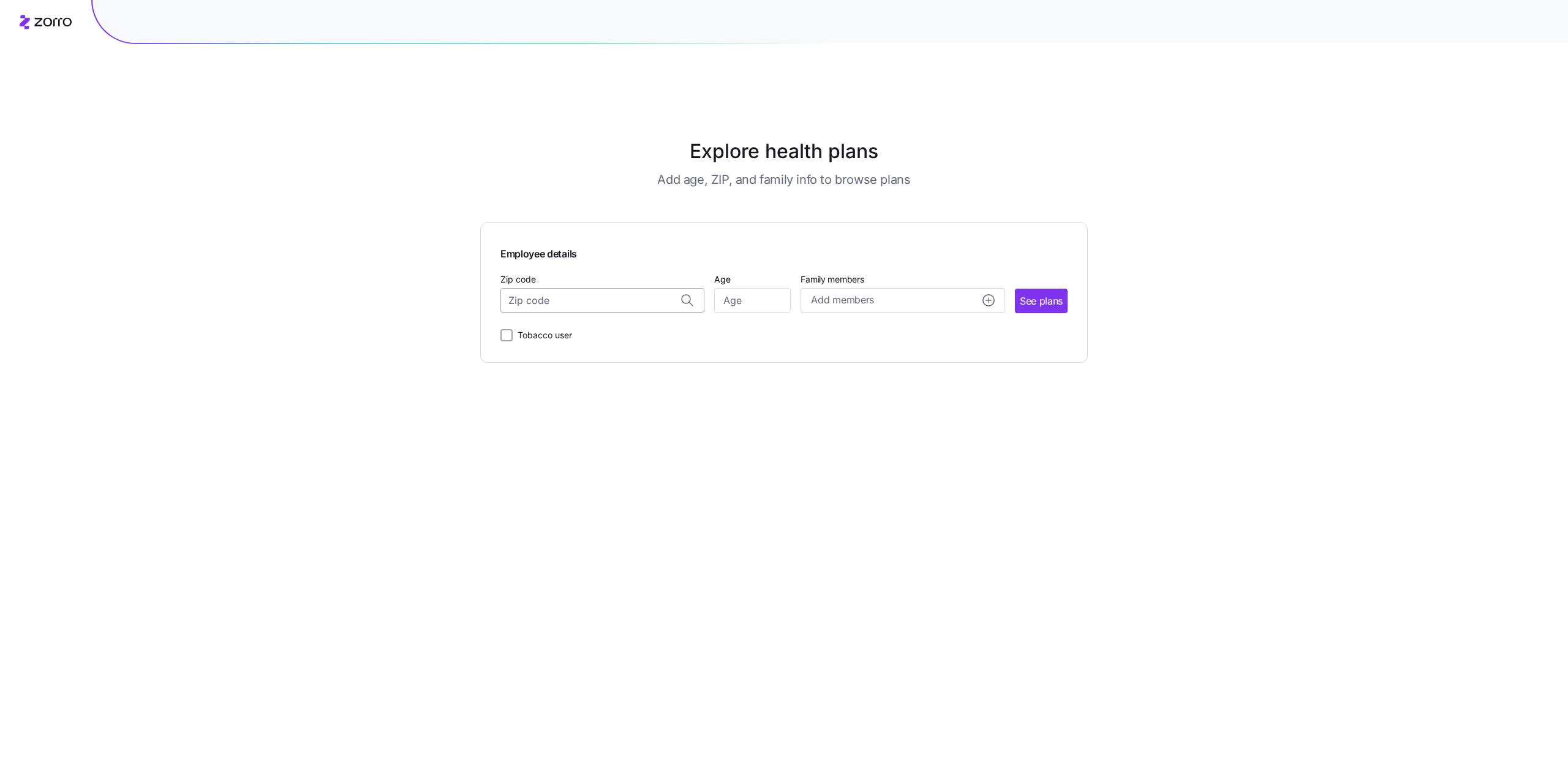
click at [625, 288] on input "Zip code" at bounding box center [602, 301] width 204 height 25
type input "10604"
click at [733, 271] on div "Age" at bounding box center [752, 292] width 77 height 42
click at [733, 288] on input "Age" at bounding box center [752, 301] width 77 height 25
click at [637, 288] on input "Zip code" at bounding box center [602, 301] width 204 height 25
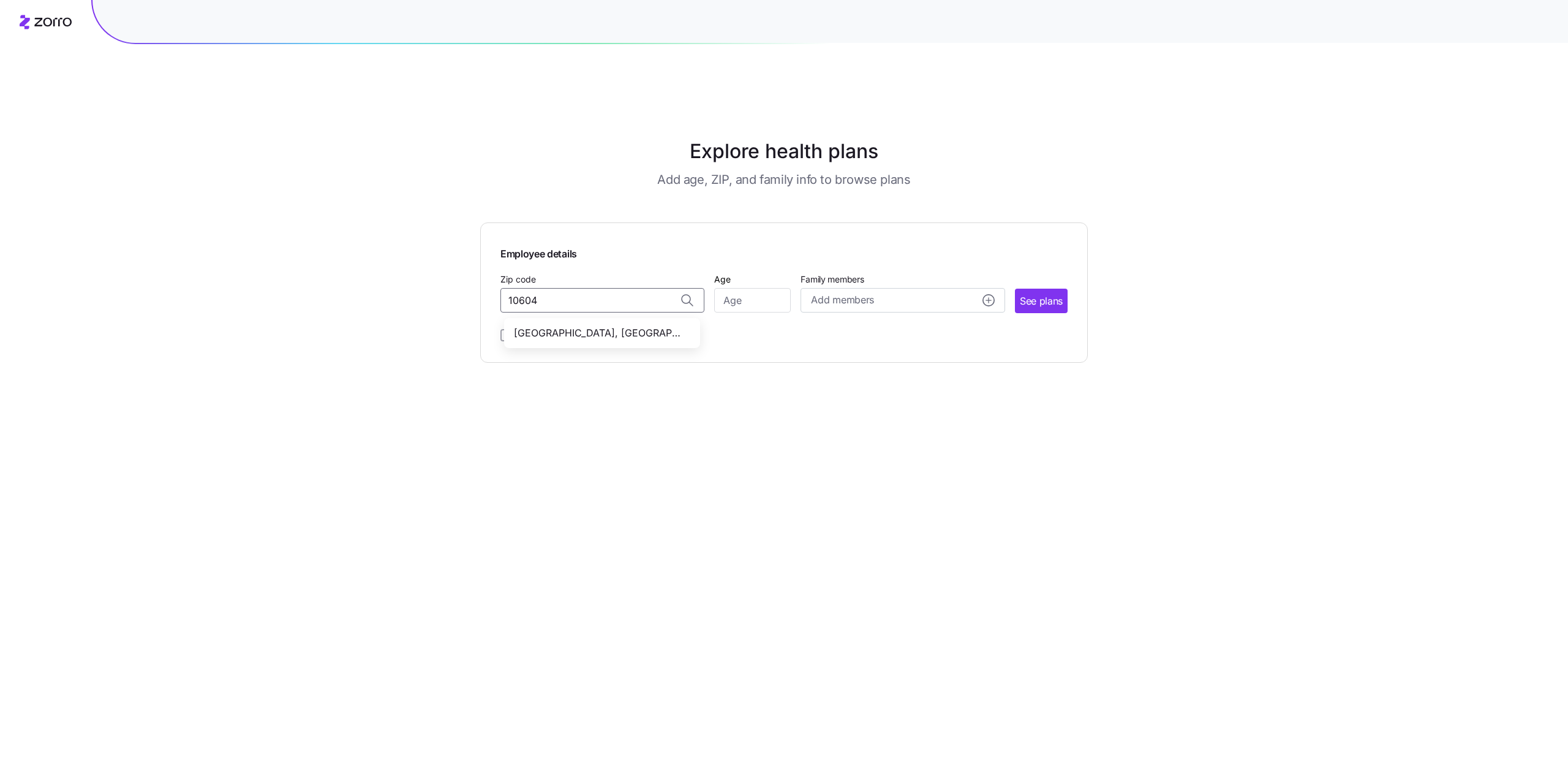
click at [635, 325] on span "10604, Westchester County, NY" at bounding box center [599, 333] width 171 height 15
type input "10604, Westchester County, NY"
click at [745, 288] on input "Age" at bounding box center [752, 301] width 77 height 25
type input "35"
click at [1048, 294] on span "See plans" at bounding box center [1041, 301] width 43 height 15
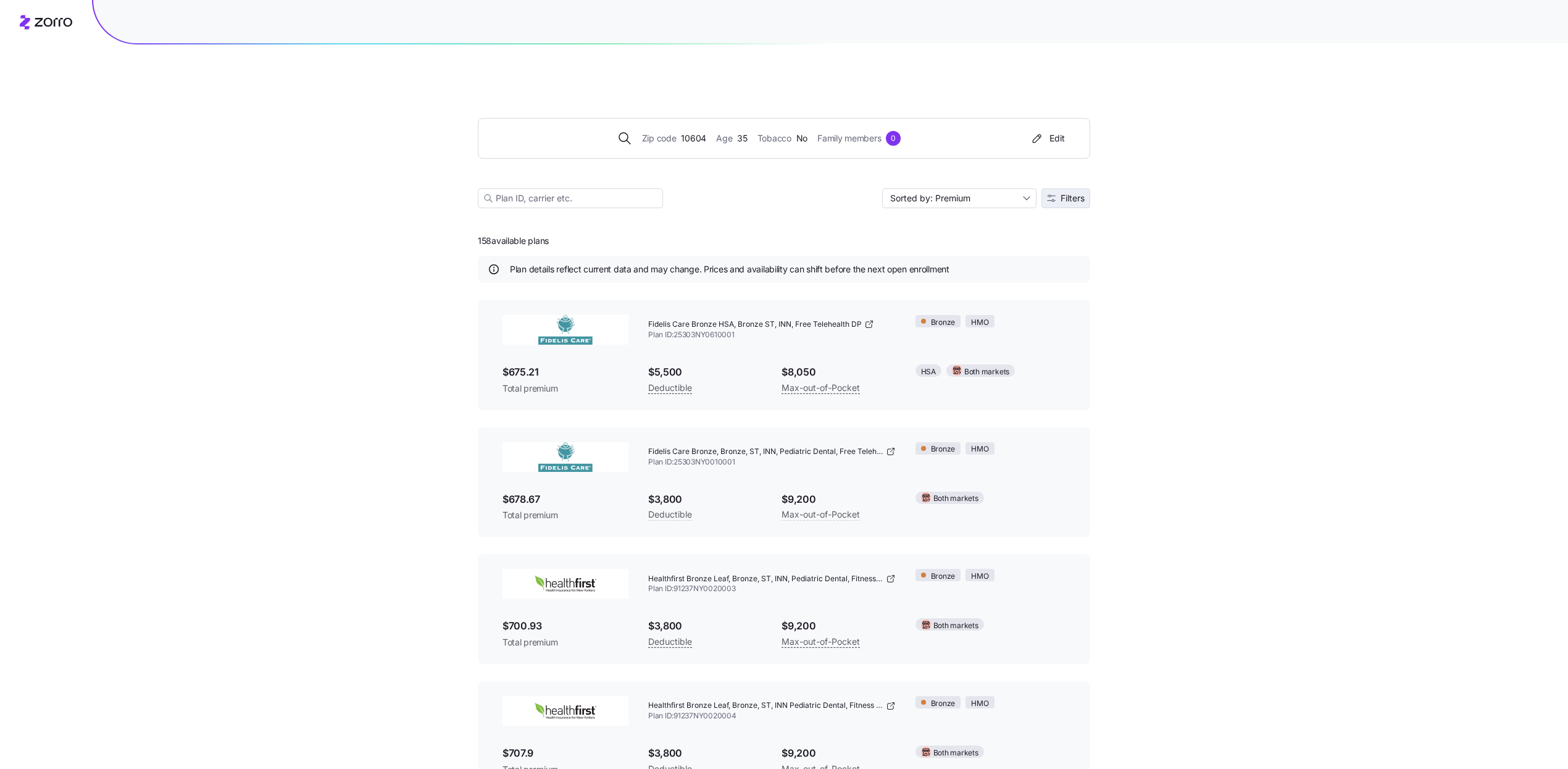
click at [1074, 188] on button "Filters" at bounding box center [1065, 198] width 48 height 20
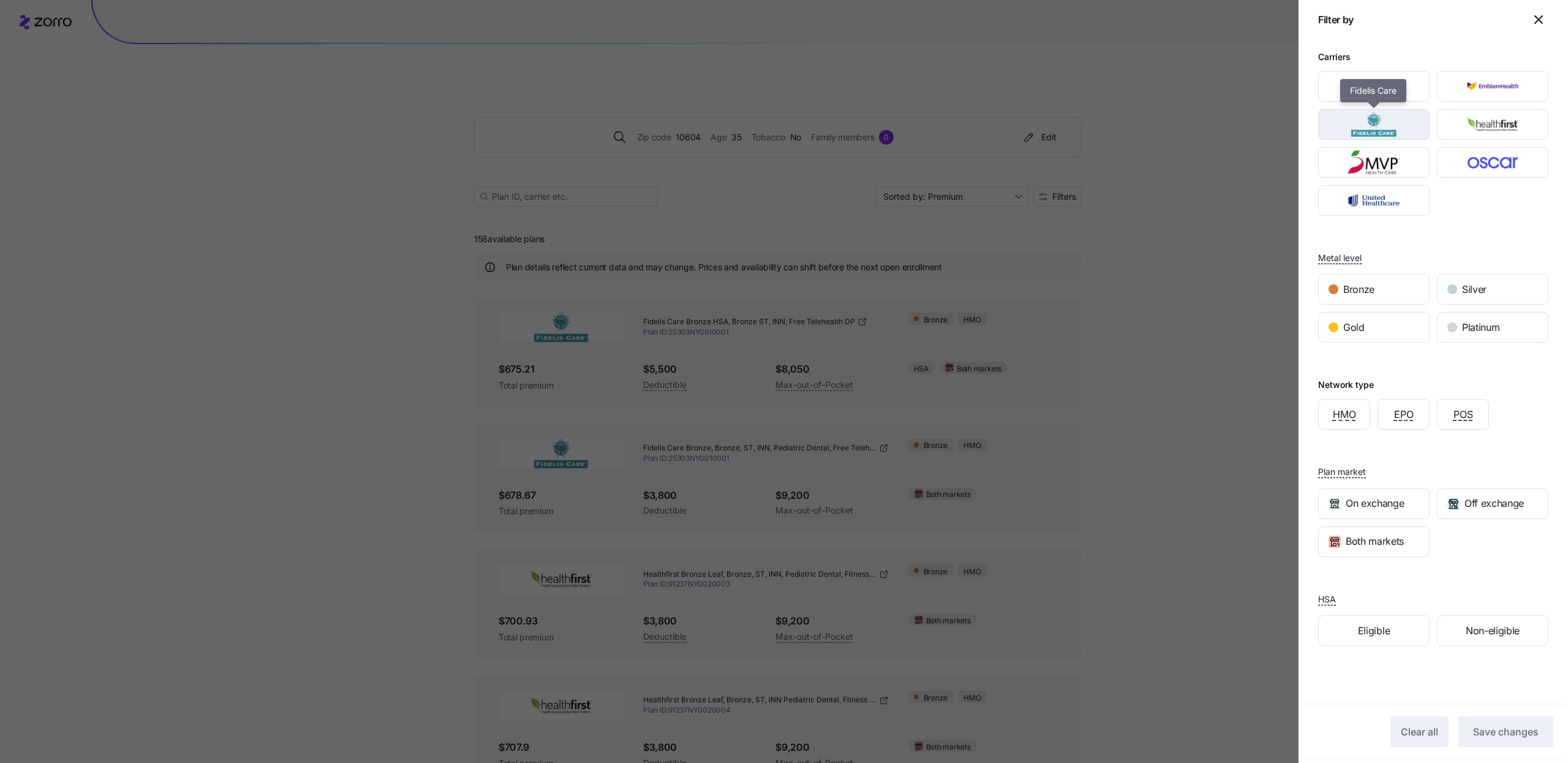
click at [1387, 132] on img "button" at bounding box center [1374, 125] width 90 height 25
click at [1458, 299] on div "Silver" at bounding box center [1492, 289] width 110 height 29
click at [1522, 725] on span "Save changes" at bounding box center [1505, 731] width 66 height 15
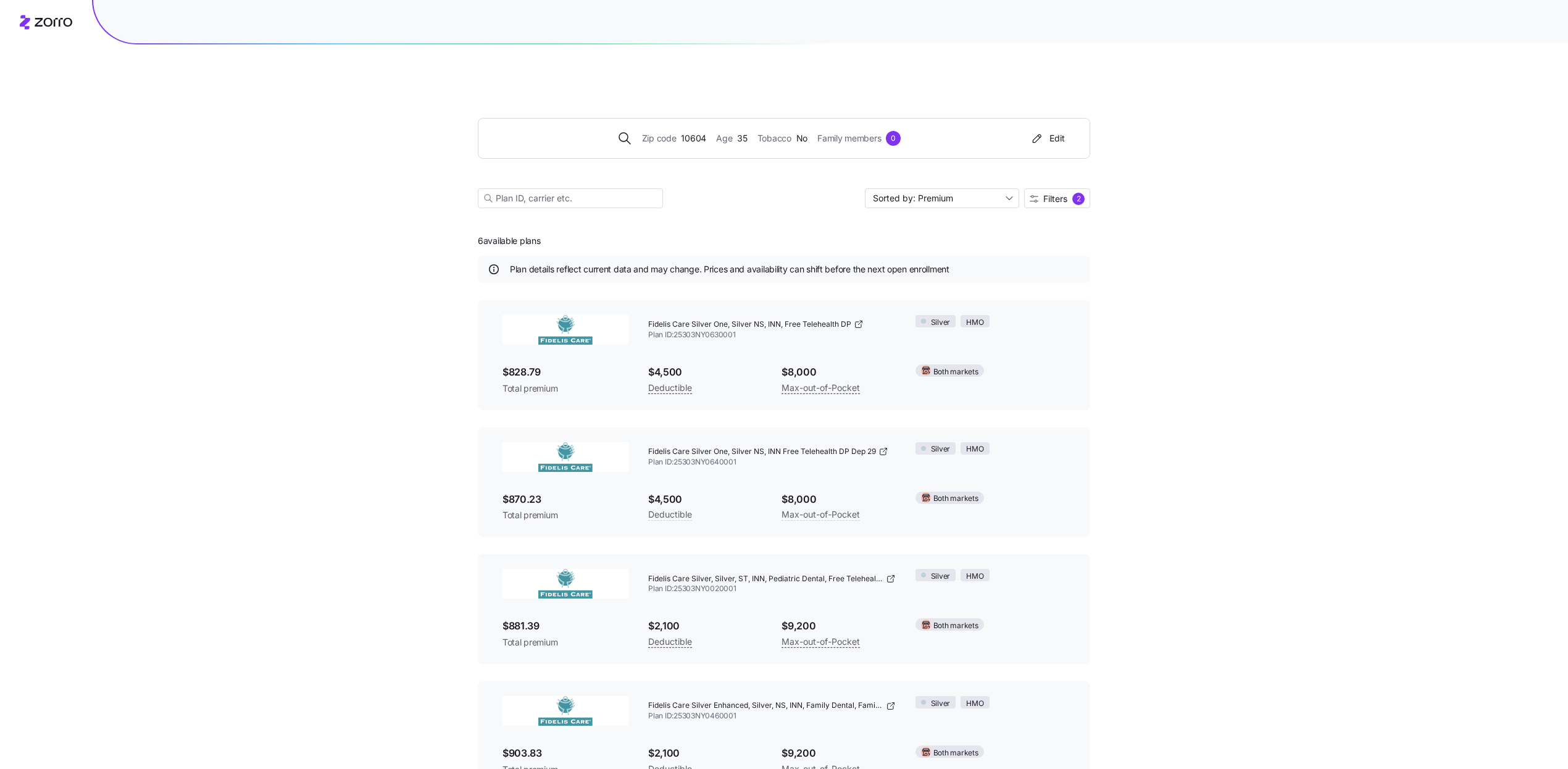
click at [1195, 298] on div "Zip code 10604 Age 35 Tobacco No Family members 0 Edit Sorted by: Premium Filte…" at bounding box center [784, 473] width 1568 height 889
click at [881, 571] on span "Fidelis Care Silver, Silver, ST, INN, Pediatric Dental, Free Telehealth DP" at bounding box center [765, 575] width 235 height 10
click at [886, 571] on icon at bounding box center [891, 575] width 10 height 10
